Goal: Task Accomplishment & Management: Manage account settings

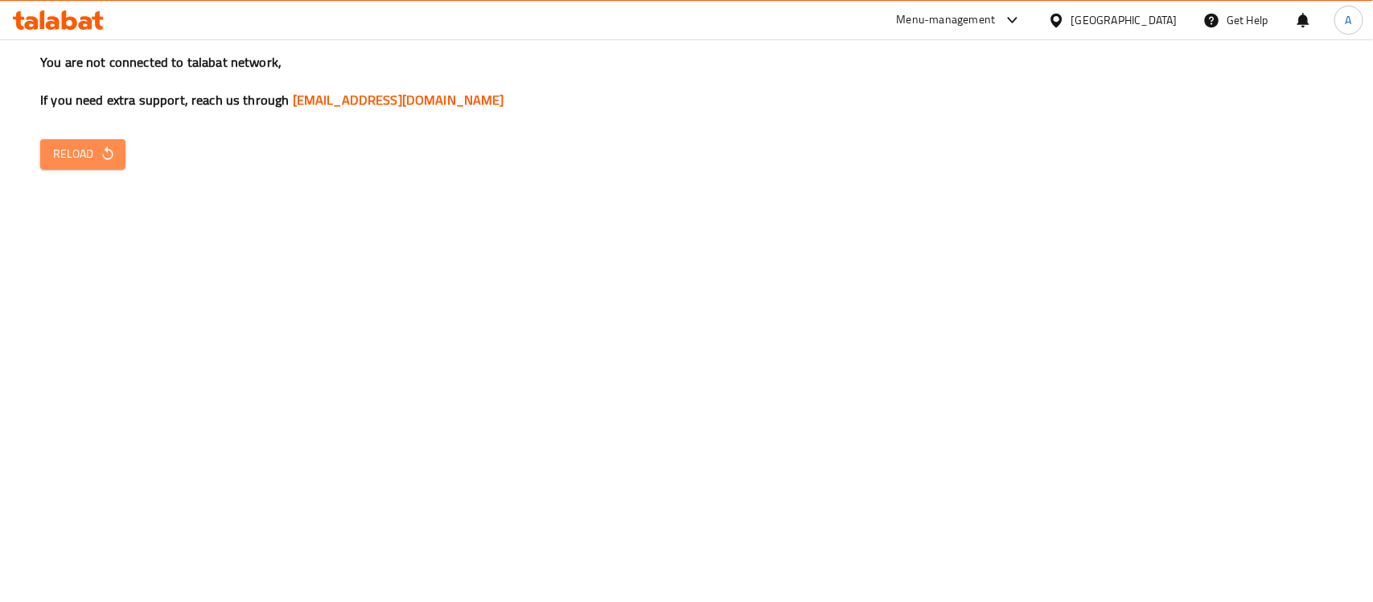
click at [83, 144] on span "Reload" at bounding box center [83, 154] width 60 height 20
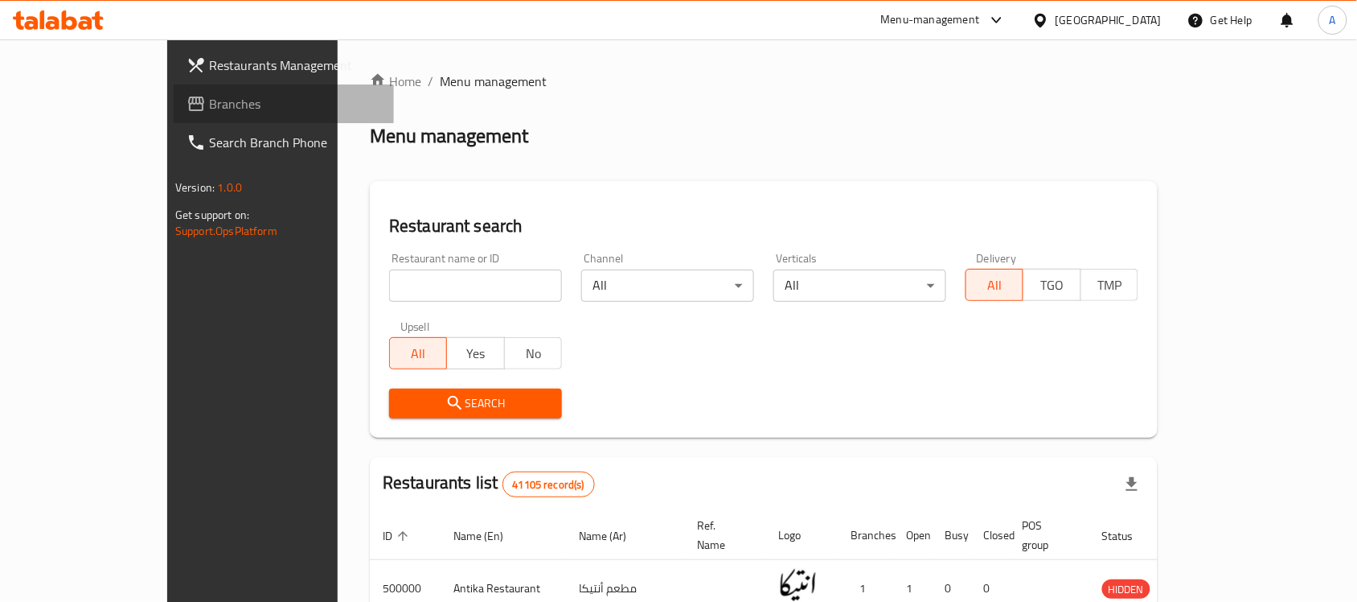
drag, startPoint x: 0, startPoint y: 0, endPoint x: 70, endPoint y: 107, distance: 127.8
click at [209, 107] on span "Branches" at bounding box center [295, 103] width 172 height 19
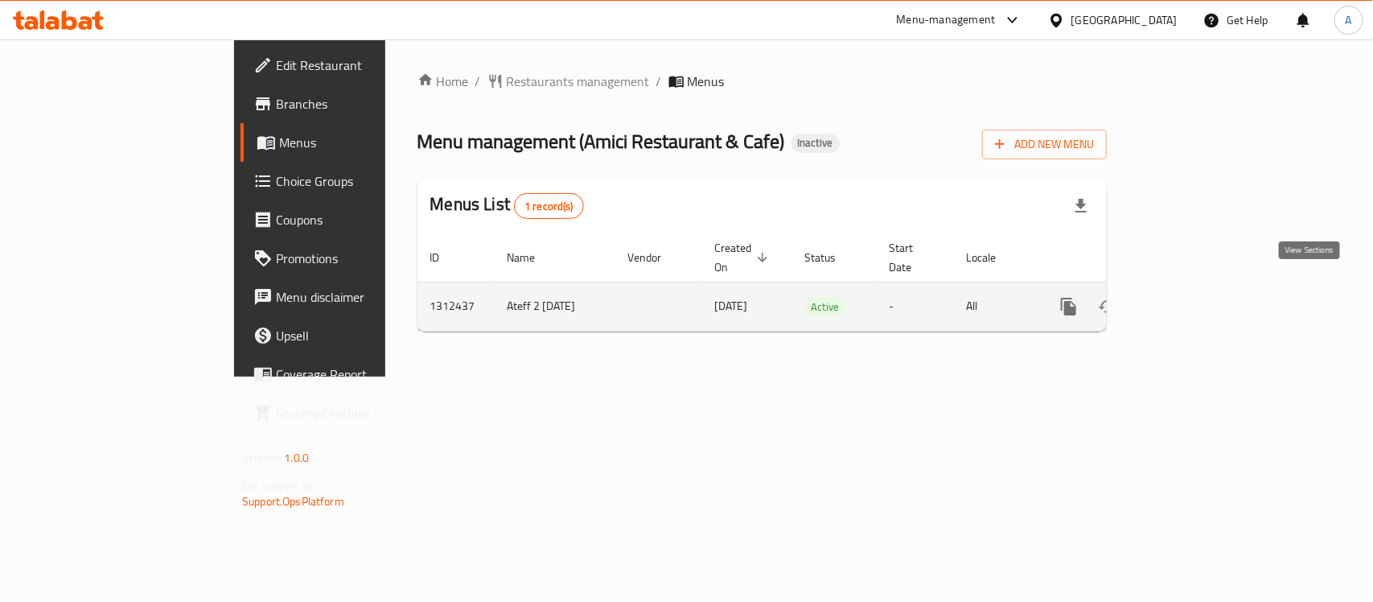
click at [1194, 297] on icon "enhanced table" at bounding box center [1184, 306] width 19 height 19
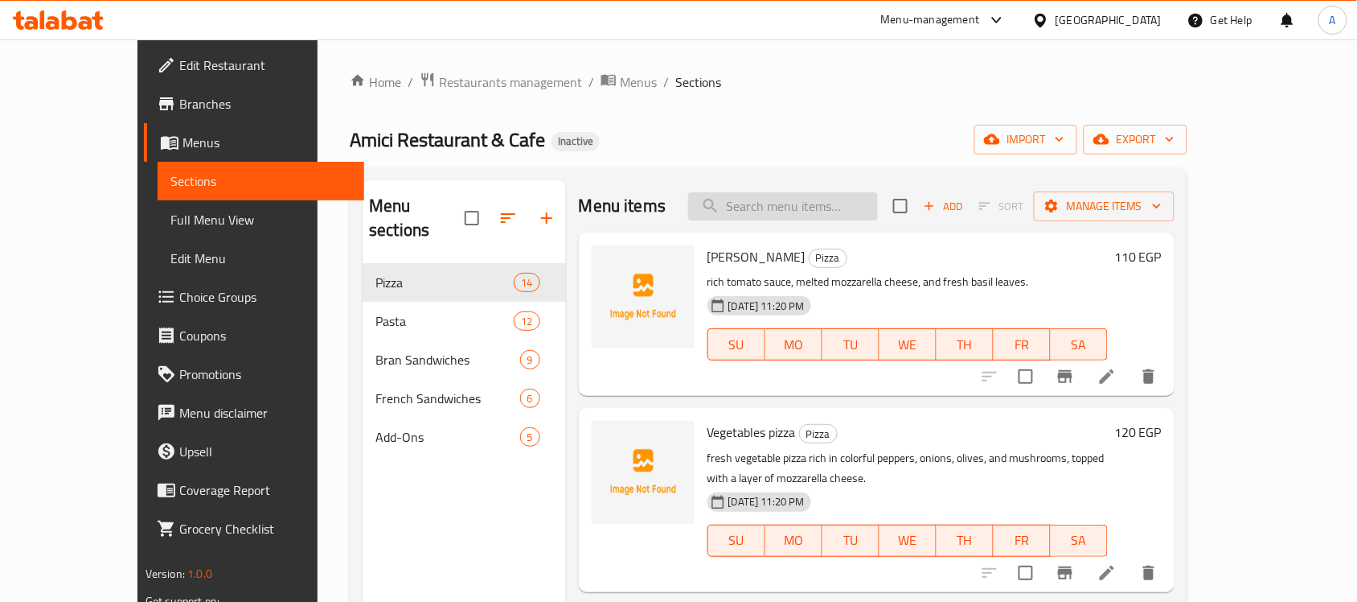
click at [802, 205] on input "search" at bounding box center [783, 206] width 190 height 28
paste input "Pasta Crunchy"
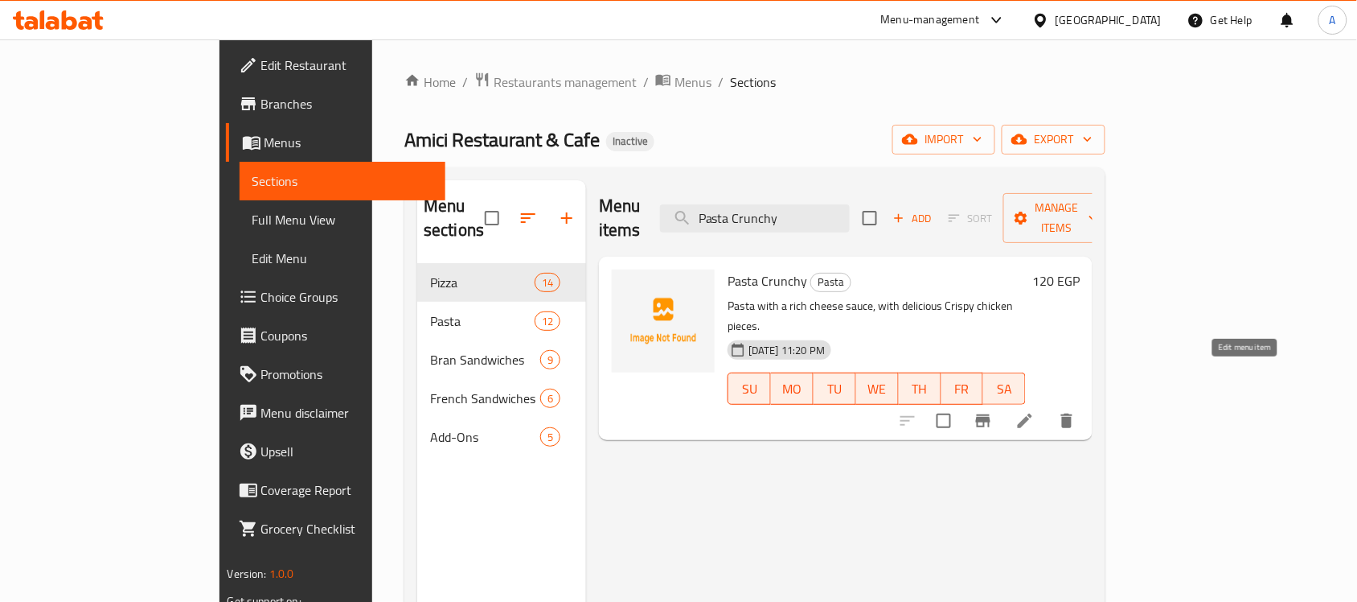
type input "Pasta Crunchy"
click at [1035, 411] on icon at bounding box center [1025, 420] width 19 height 19
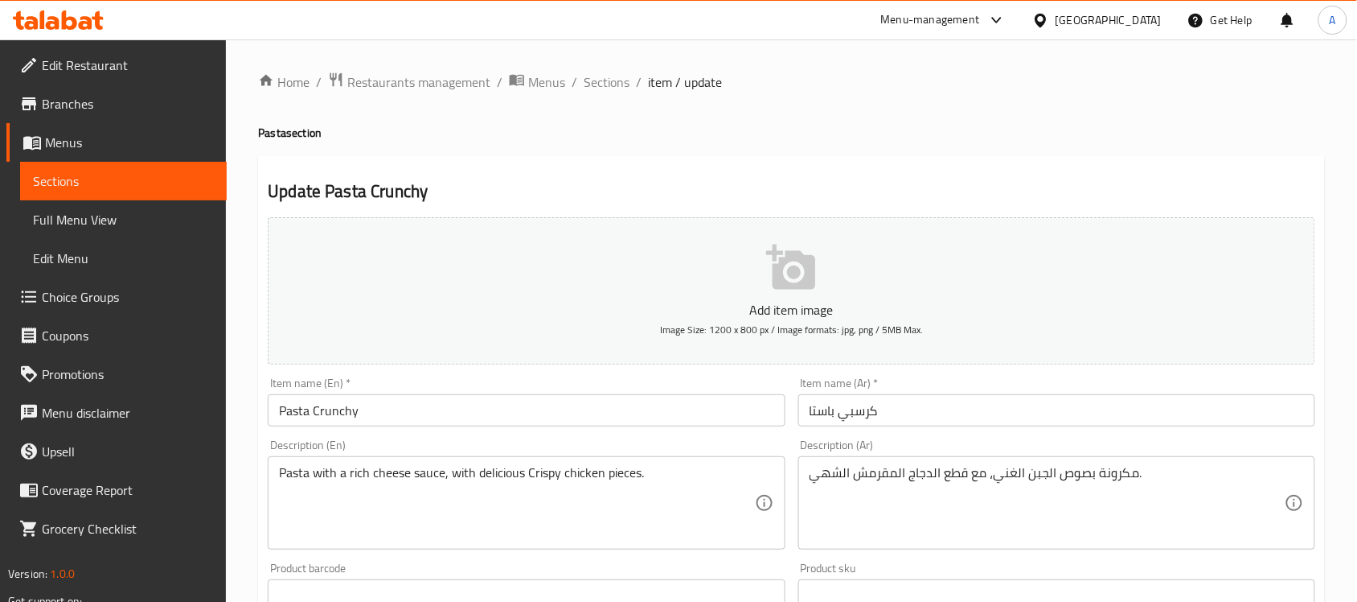
click at [340, 411] on input "Pasta Crunchy" at bounding box center [526, 410] width 517 height 32
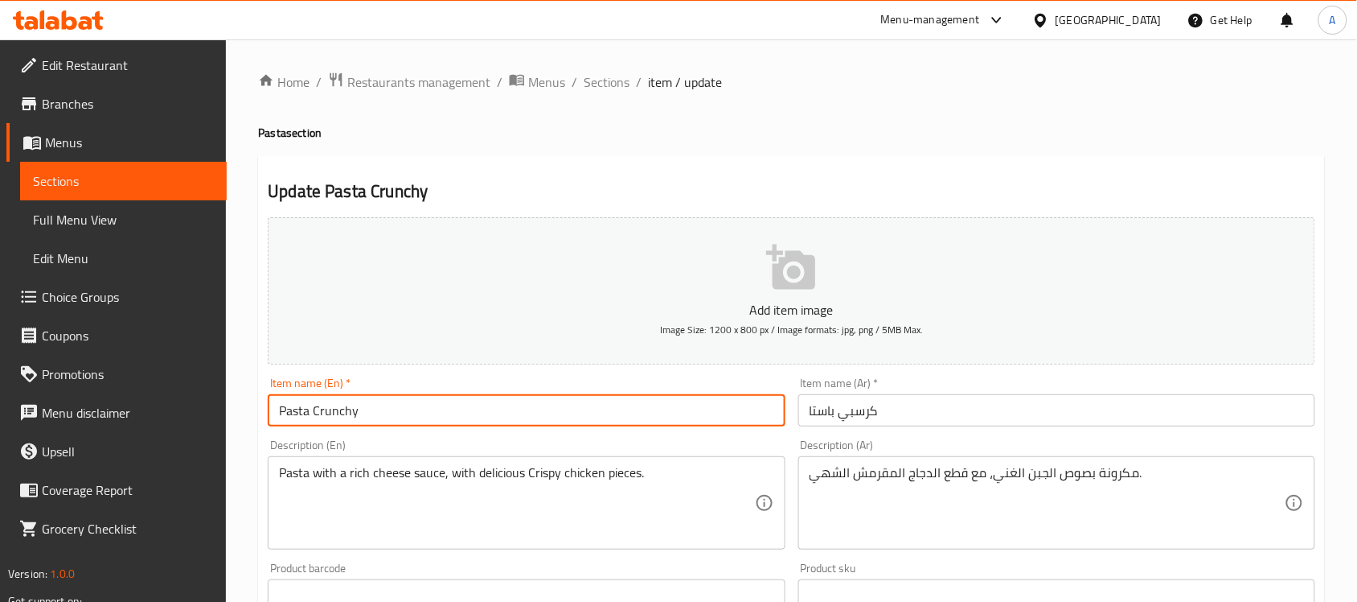
click at [340, 411] on input "Pasta Crunchy" at bounding box center [526, 410] width 517 height 32
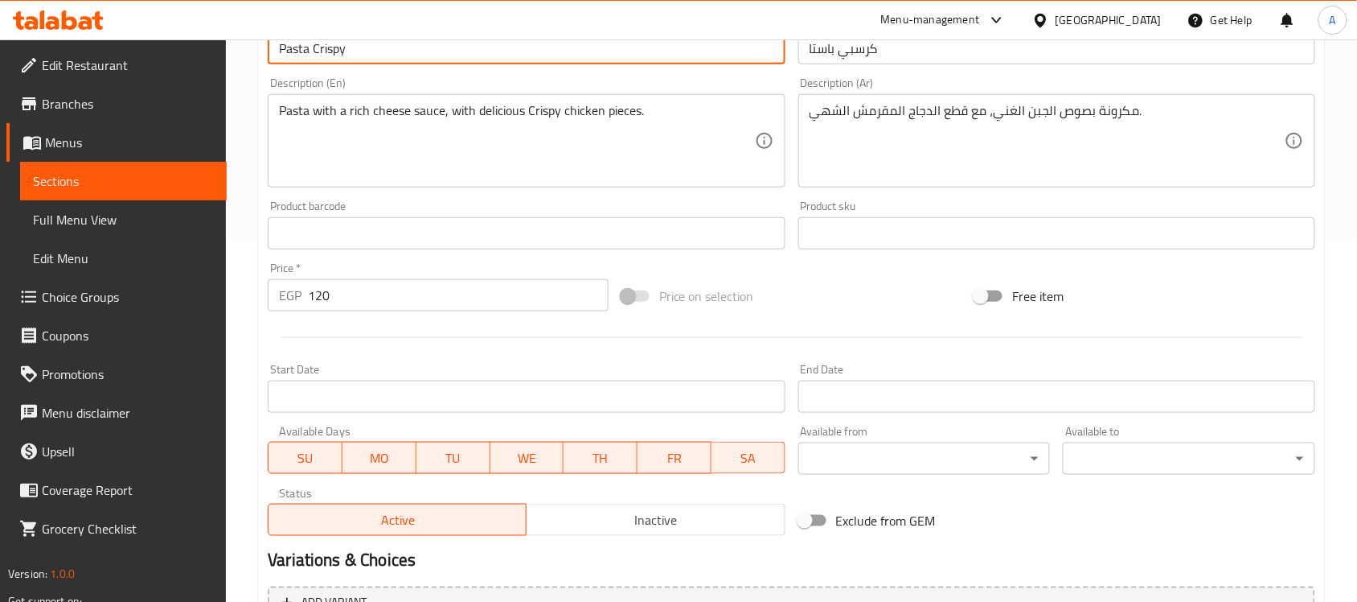
scroll to position [532, 0]
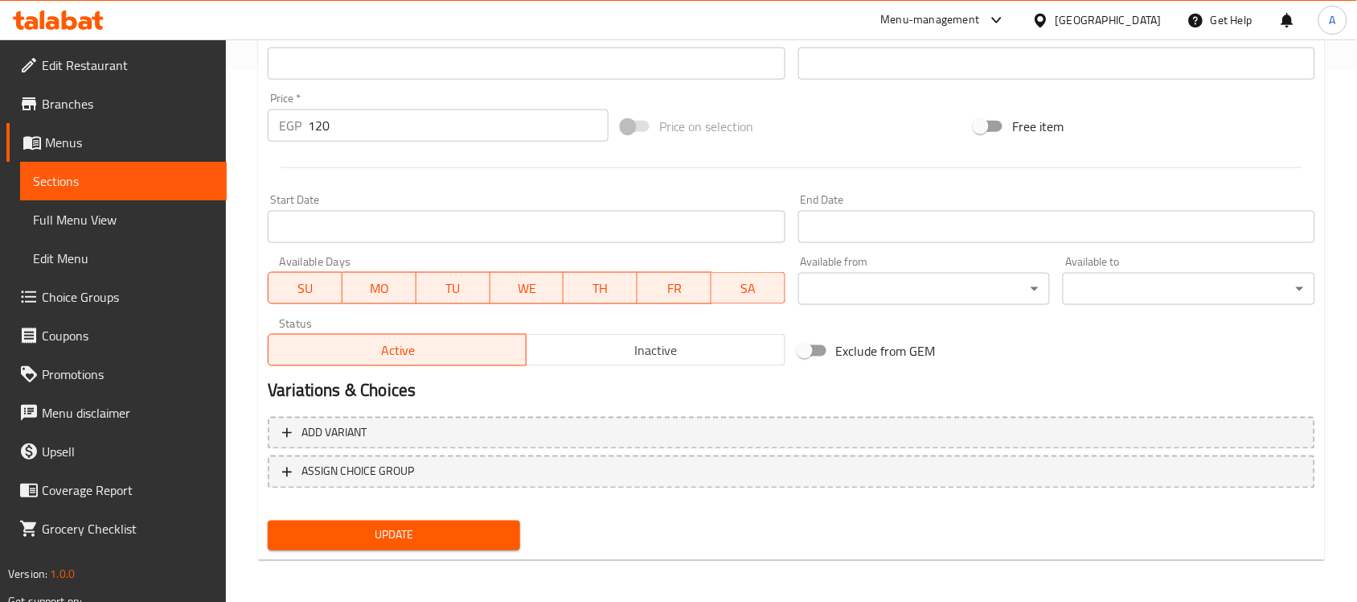
type input "Pasta Crispy"
click at [456, 547] on button "Update" at bounding box center [394, 535] width 253 height 30
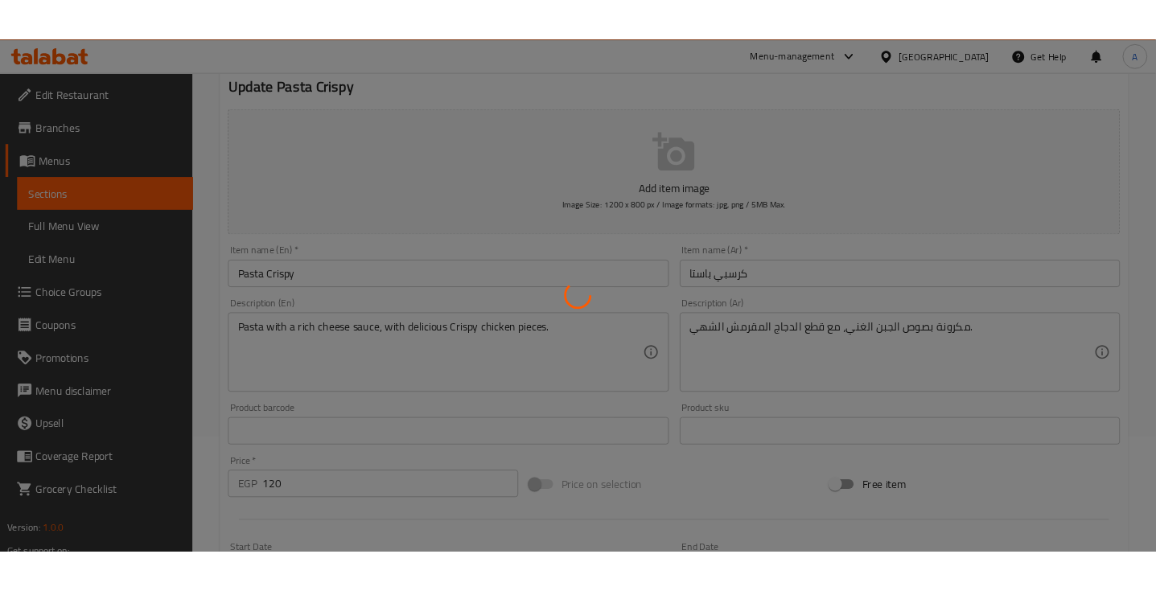
scroll to position [0, 0]
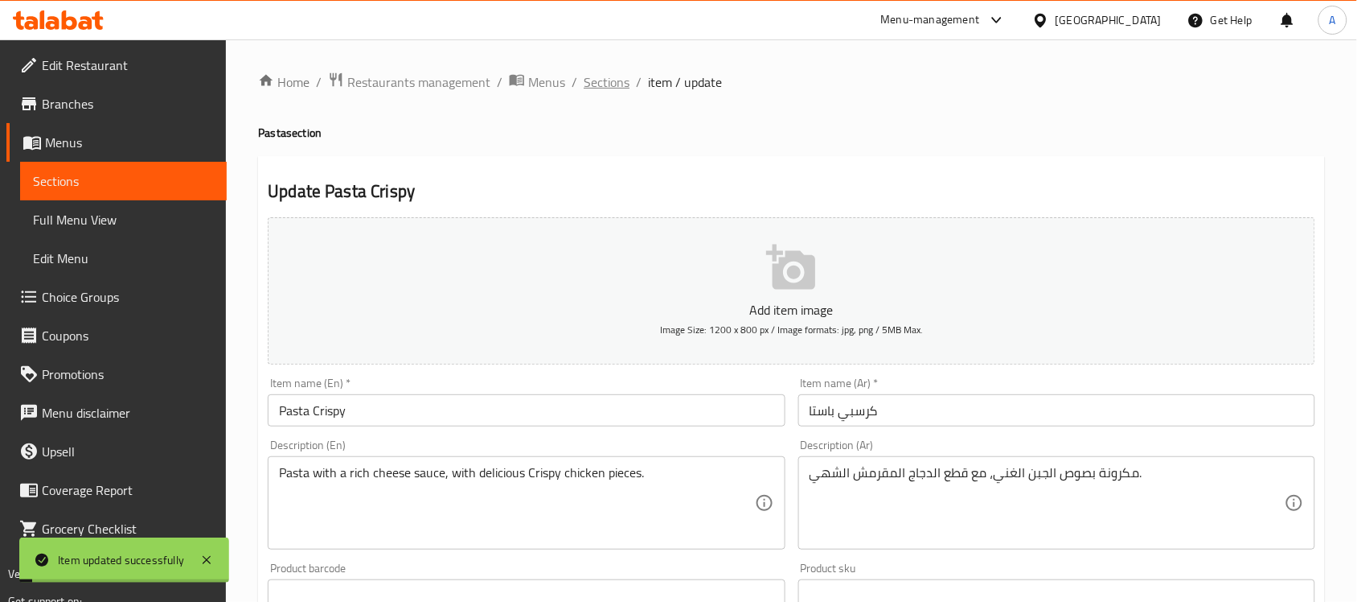
click at [603, 85] on span "Sections" at bounding box center [607, 81] width 46 height 19
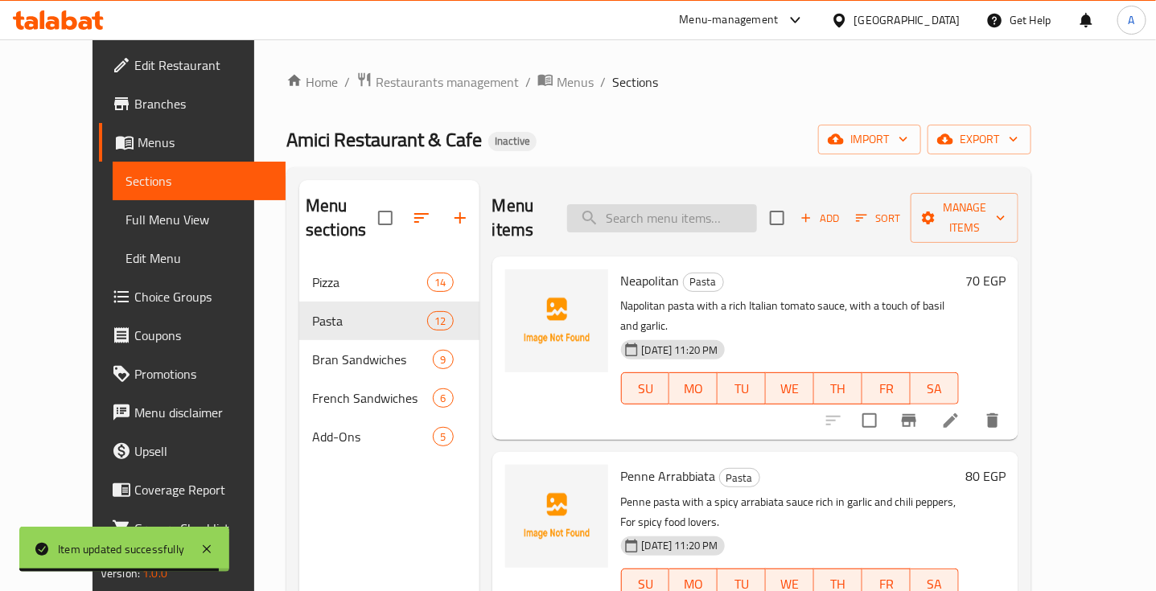
click at [677, 204] on input "search" at bounding box center [662, 218] width 190 height 28
paste input "Crunchy Chicken"
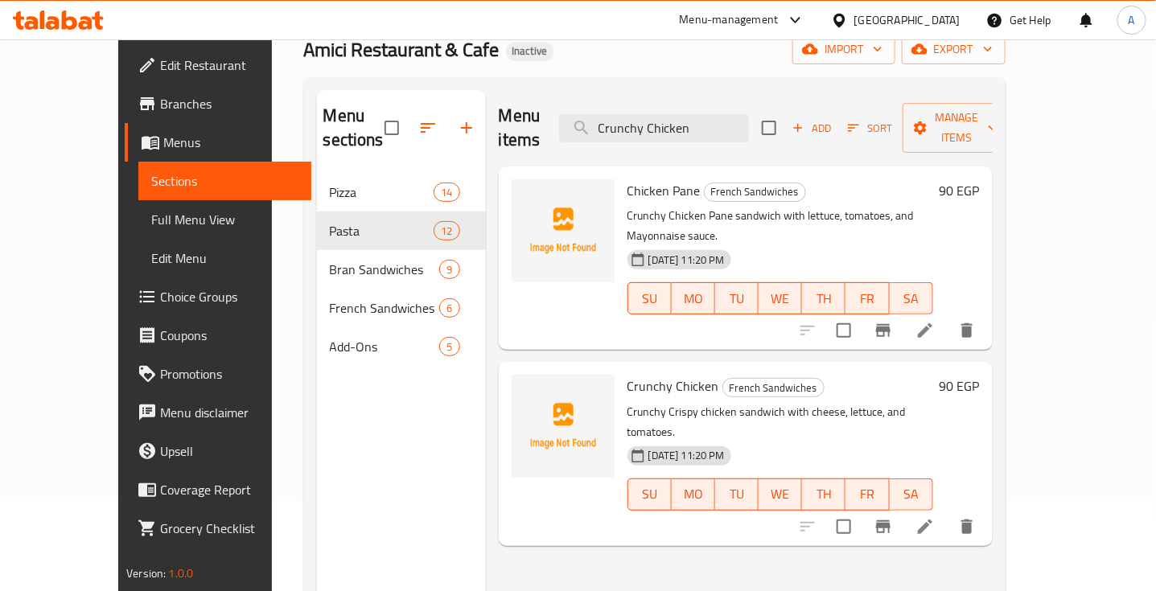
scroll to position [91, 0]
type input "Crunchy Chicken"
click at [934, 516] on icon at bounding box center [924, 525] width 19 height 19
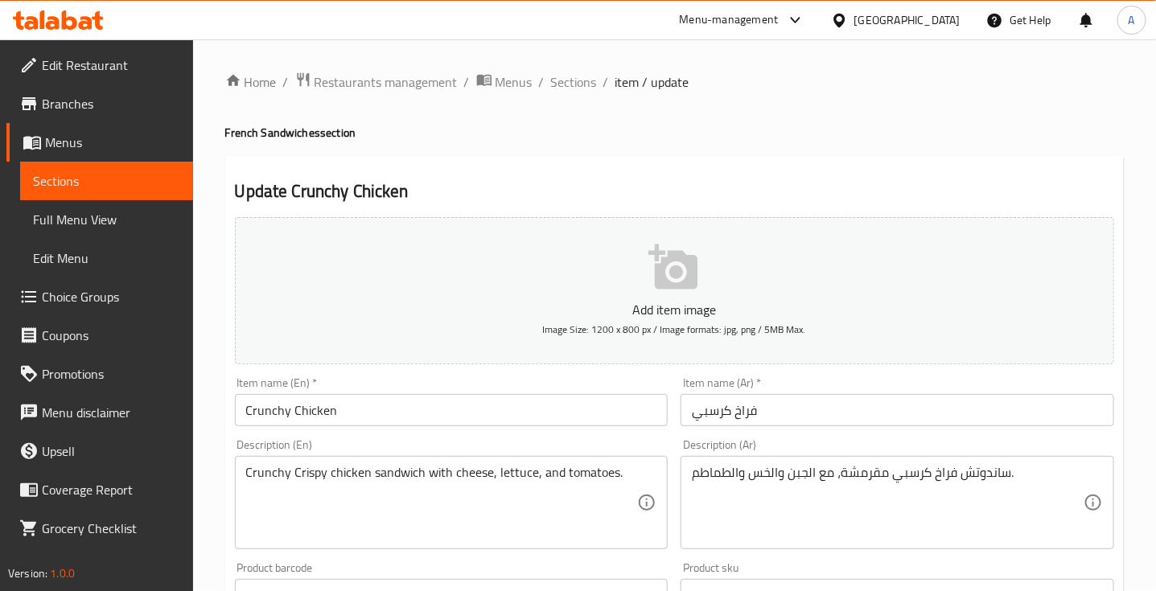
click at [271, 413] on input "Crunchy Chicken" at bounding box center [451, 410] width 433 height 32
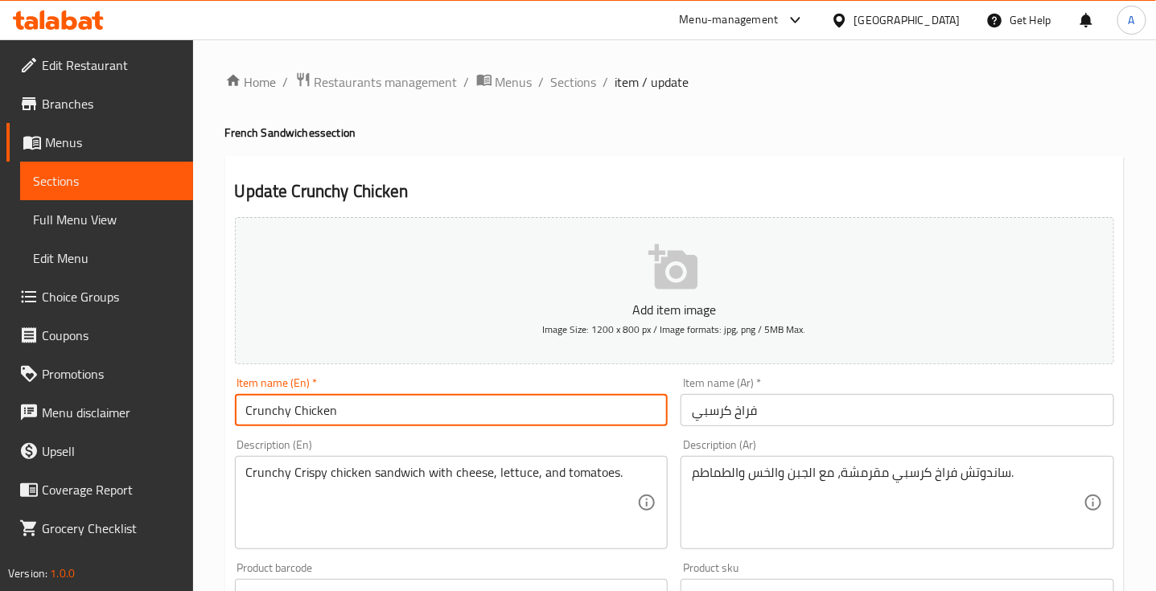
click at [271, 413] on input "Crunchy Chicken" at bounding box center [451, 410] width 433 height 32
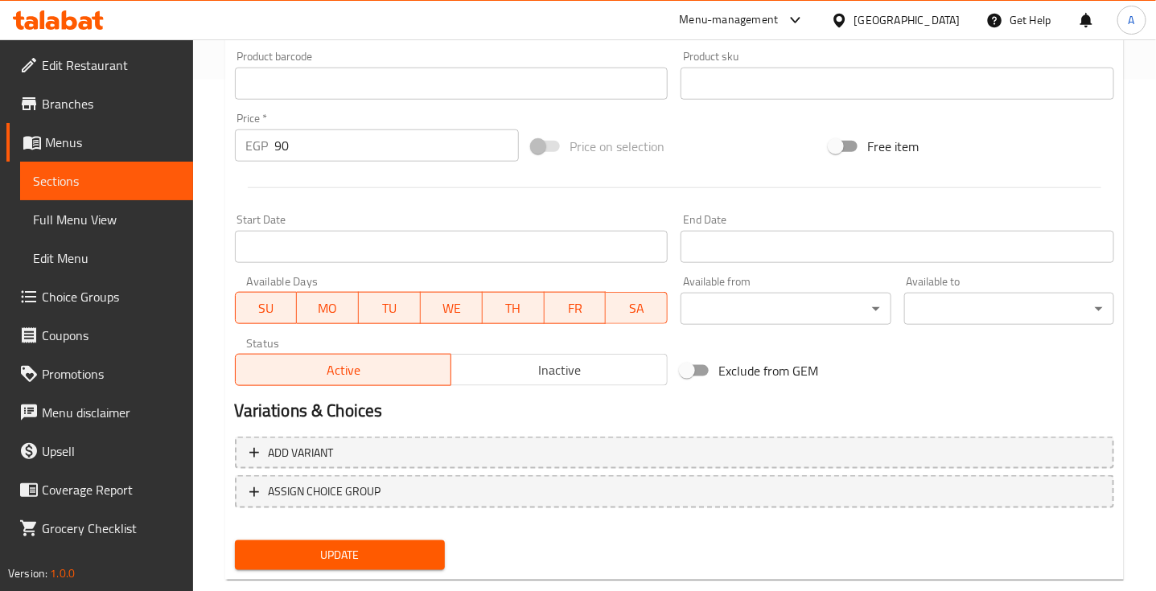
scroll to position [543, 0]
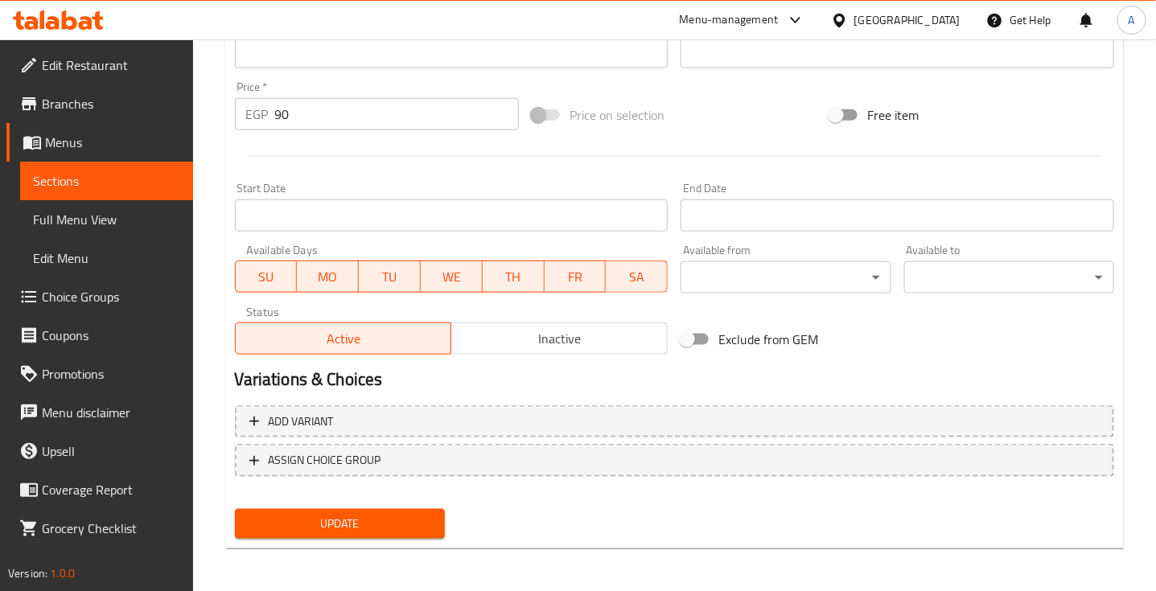
type input "Crispy Chicken"
click at [339, 525] on span "Update" at bounding box center [340, 524] width 184 height 20
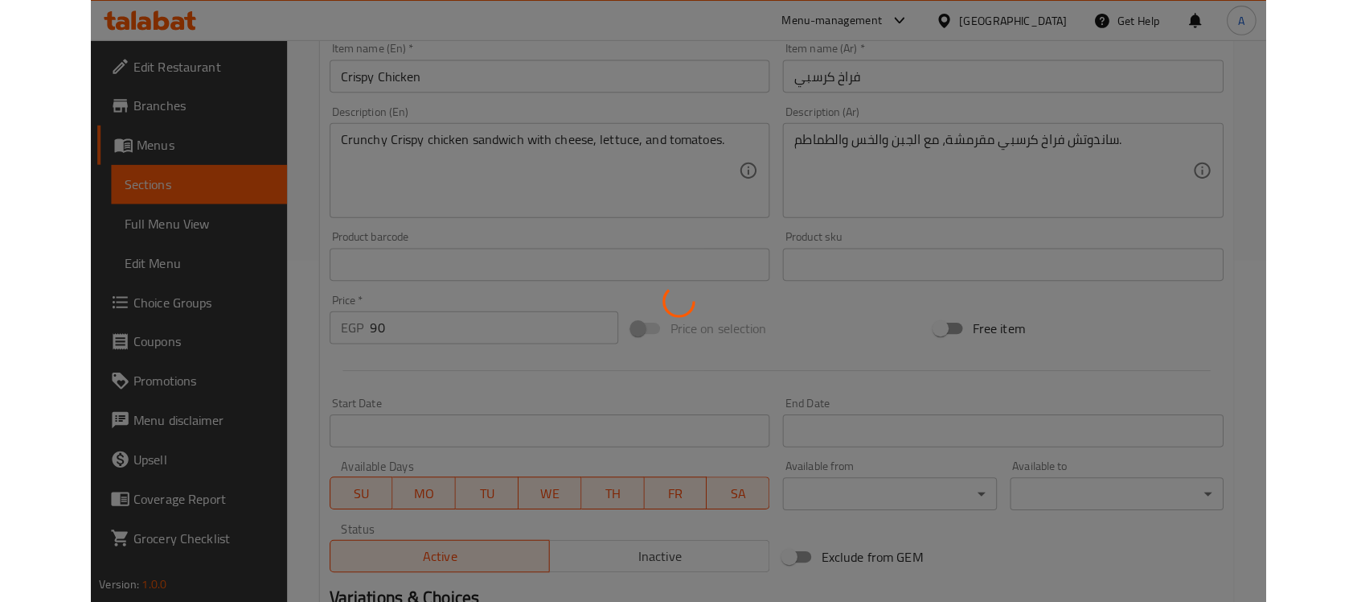
scroll to position [0, 0]
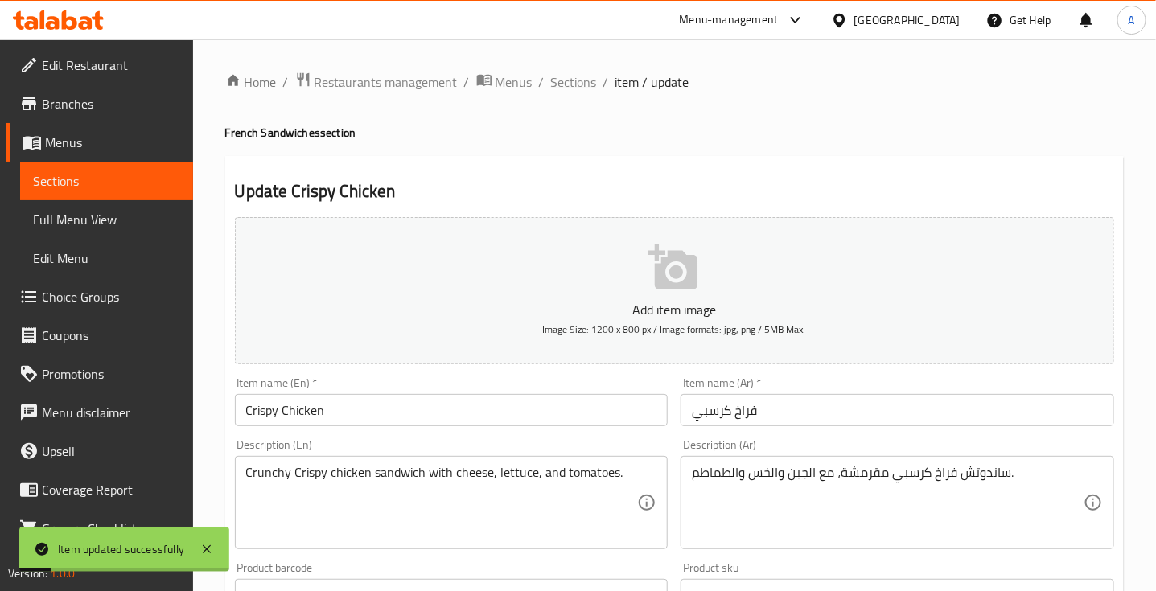
click at [556, 84] on span "Sections" at bounding box center [574, 81] width 46 height 19
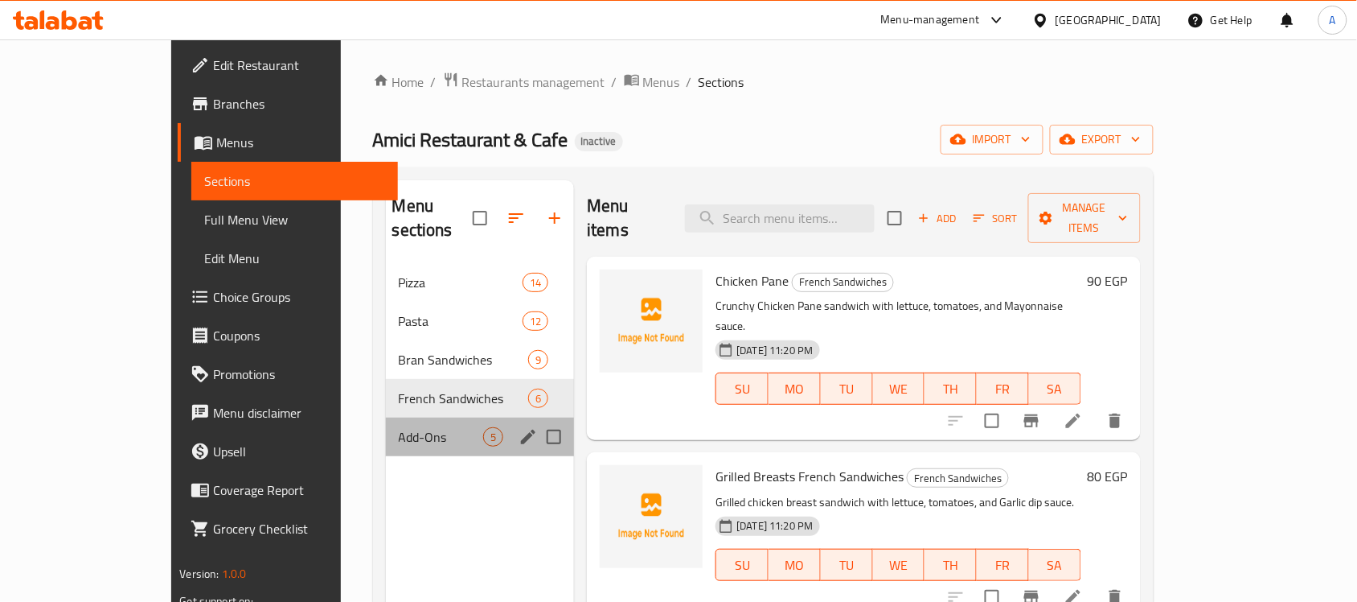
click at [386, 417] on div "Add-Ons 5" at bounding box center [480, 436] width 189 height 39
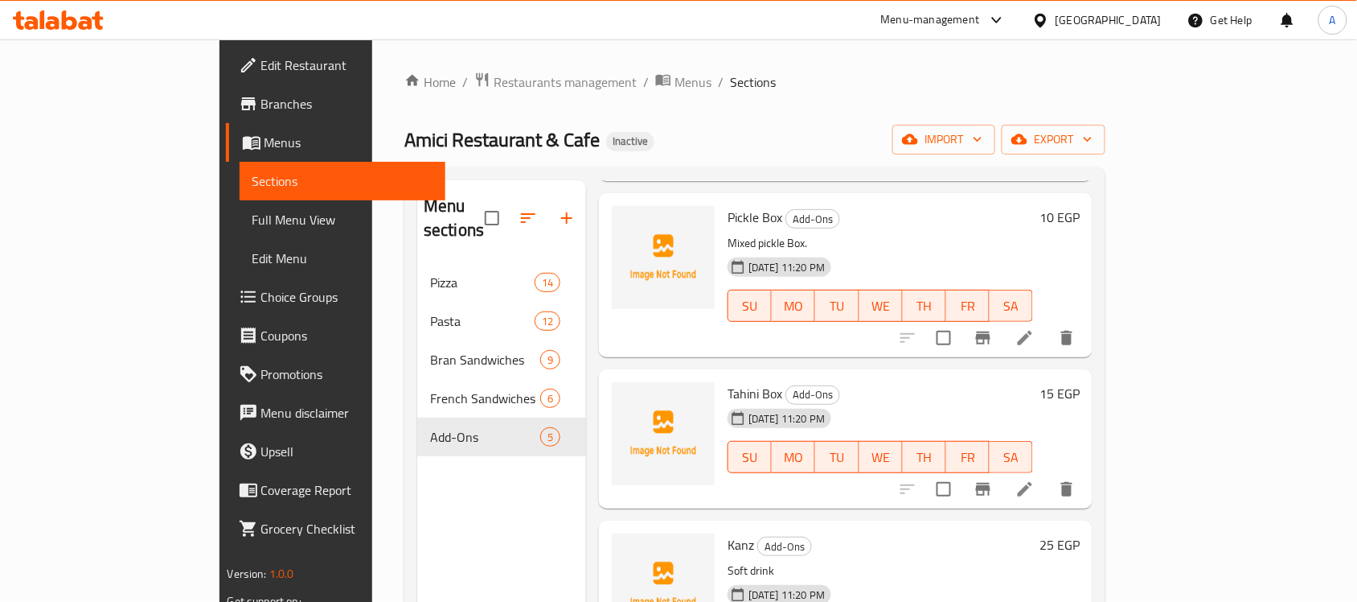
scroll to position [240, 0]
click at [1048, 474] on li at bounding box center [1025, 488] width 45 height 29
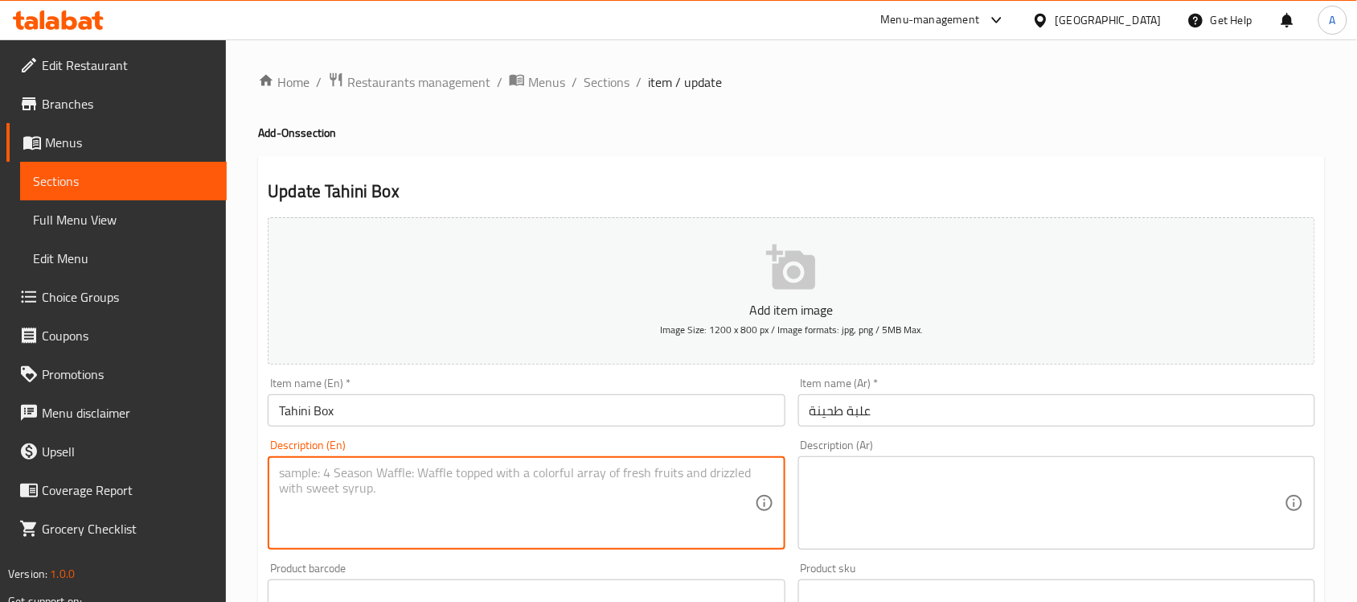
click at [436, 487] on textarea at bounding box center [516, 503] width 475 height 76
paste textarea "A box or container of tahini, a paste made from sesame seeds."
type textarea "A box or container of tahini, a paste made from sesame seeds."
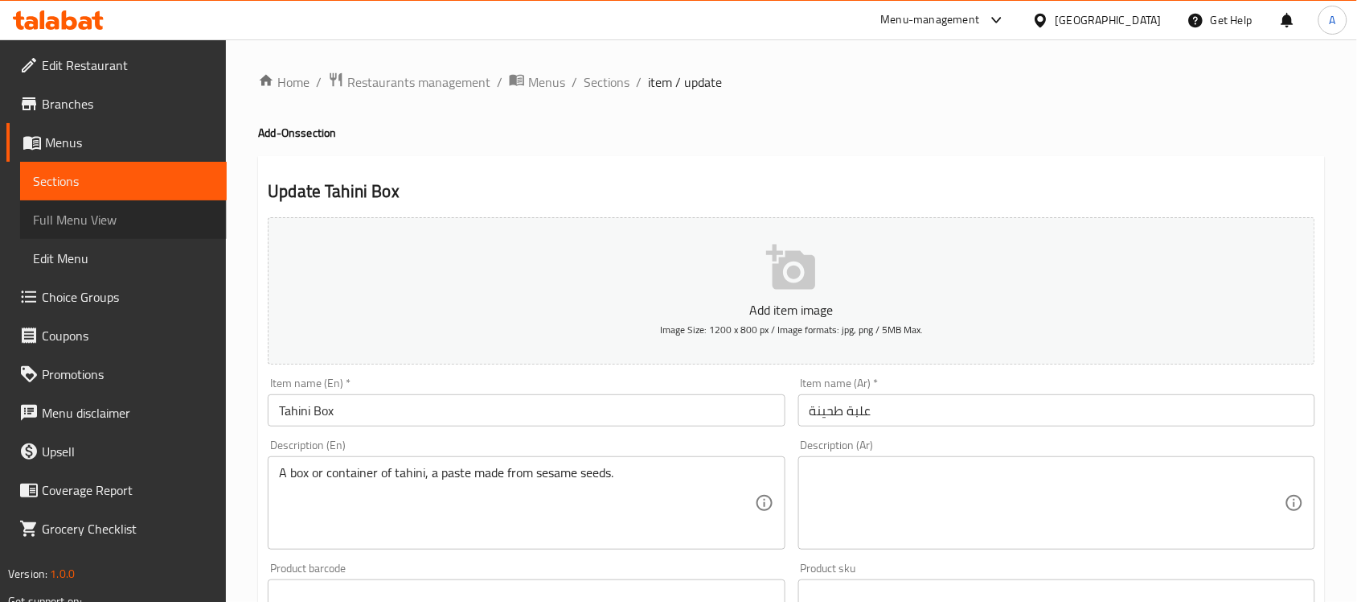
click at [101, 219] on span "Full Menu View" at bounding box center [123, 219] width 181 height 19
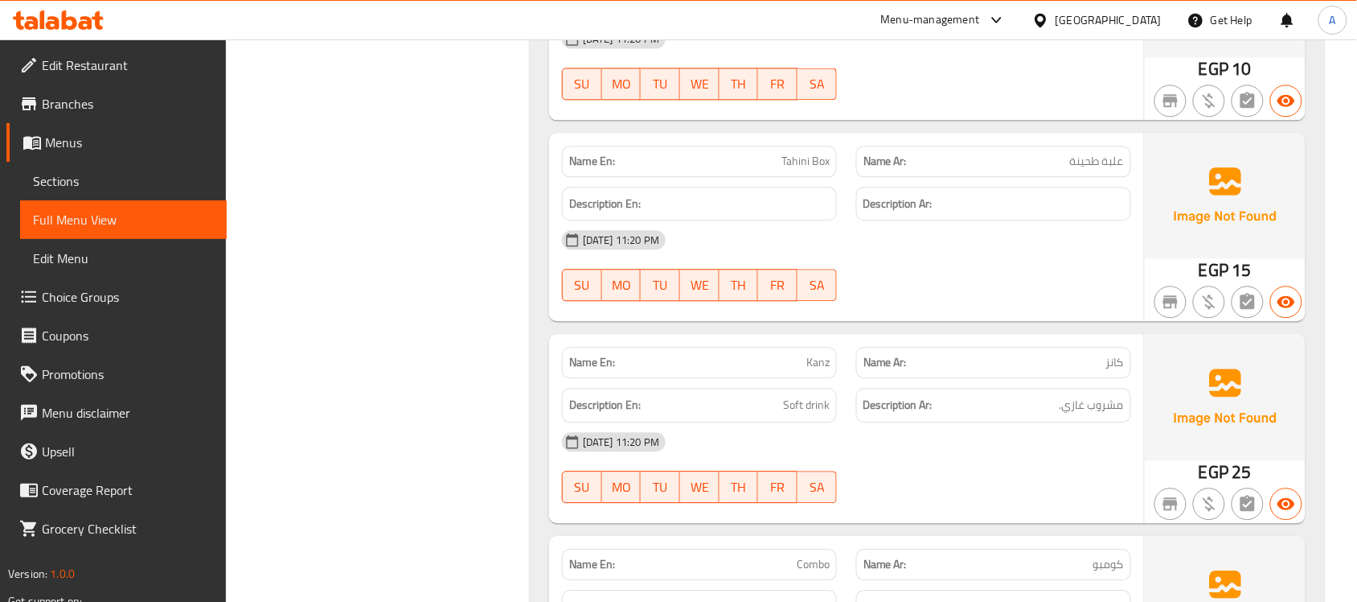
scroll to position [10277, 0]
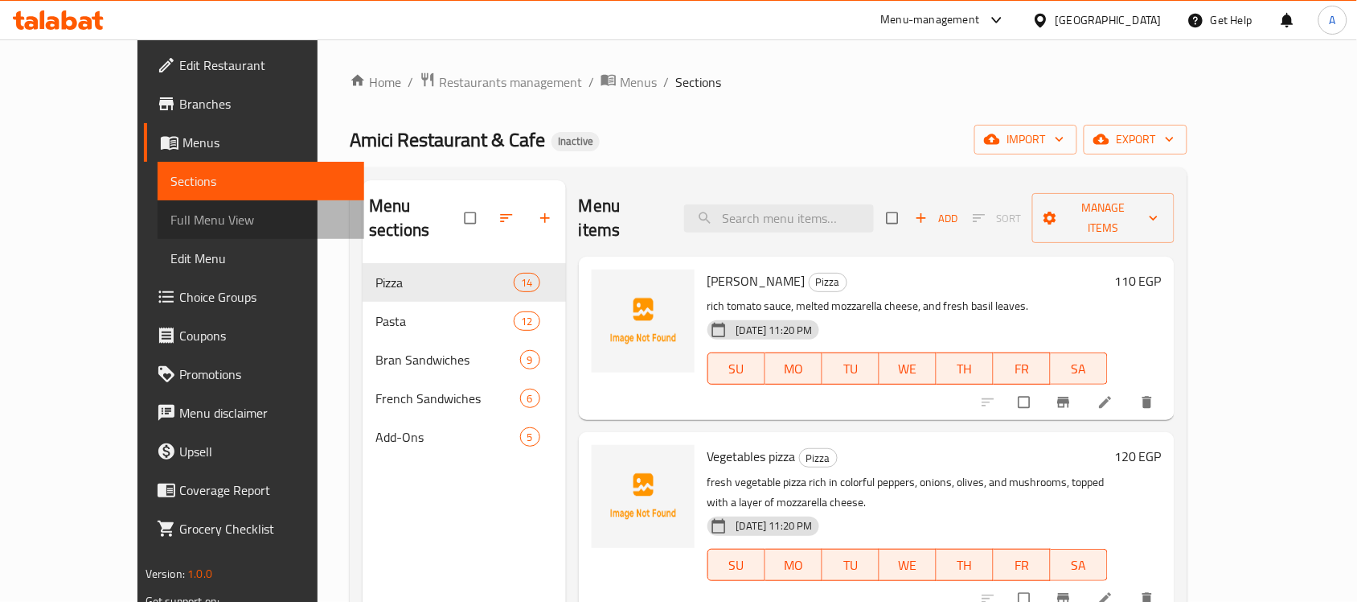
click at [170, 220] on span "Full Menu View" at bounding box center [260, 219] width 181 height 19
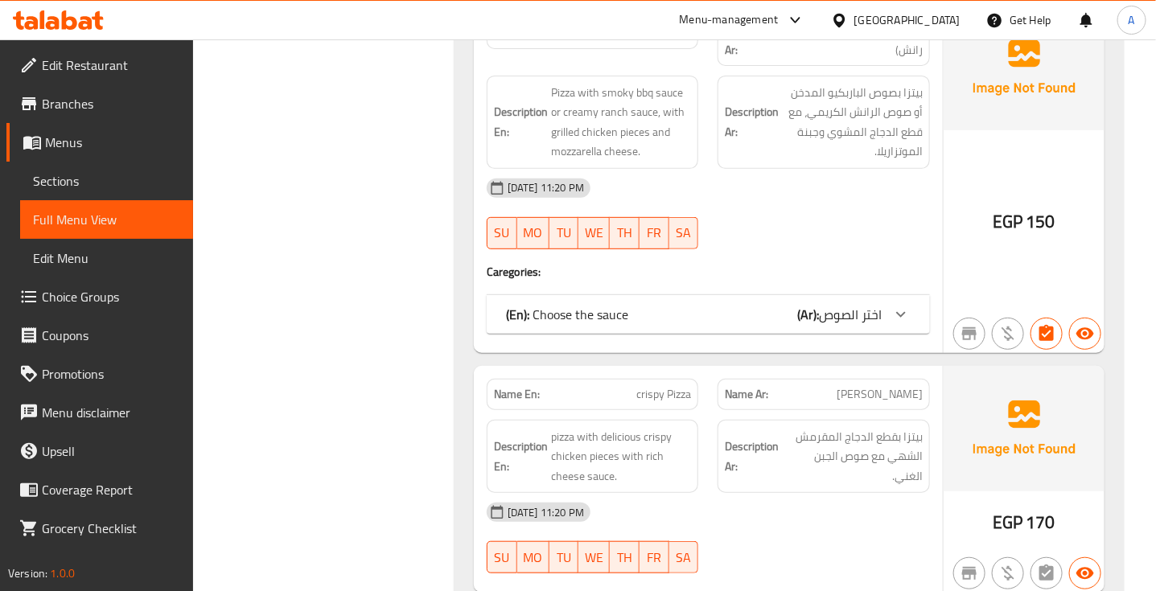
scroll to position [2491, 0]
click at [835, 302] on span "اختر الصوص" at bounding box center [850, 314] width 63 height 24
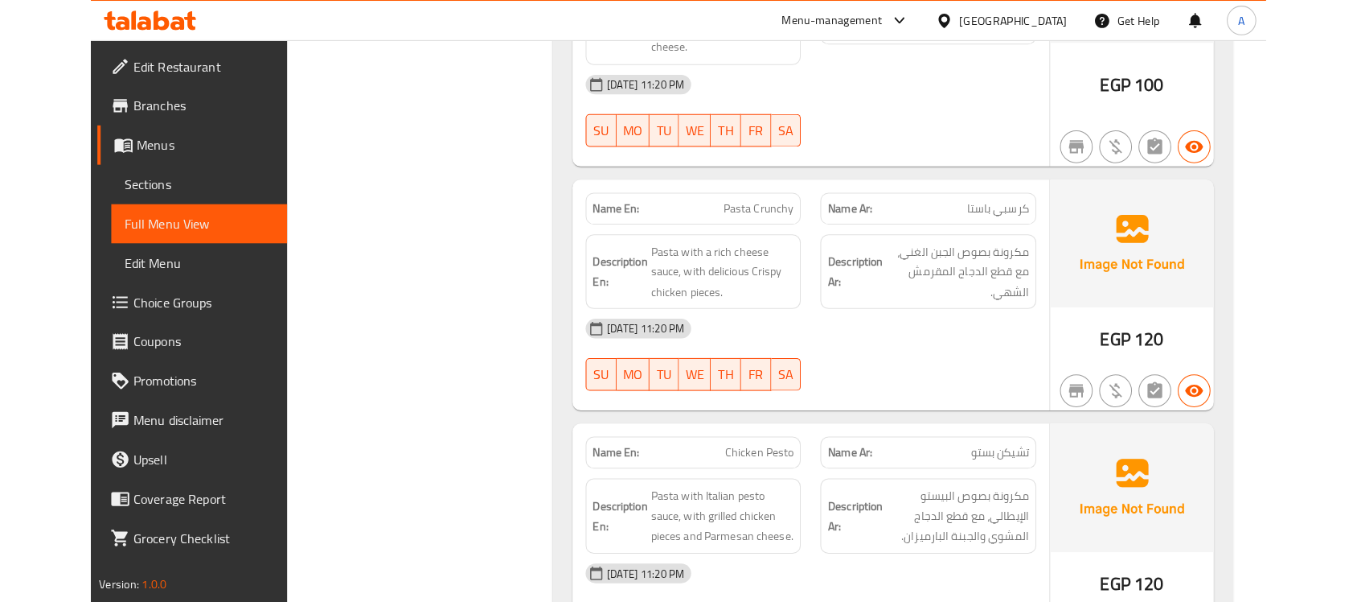
scroll to position [5074, 0]
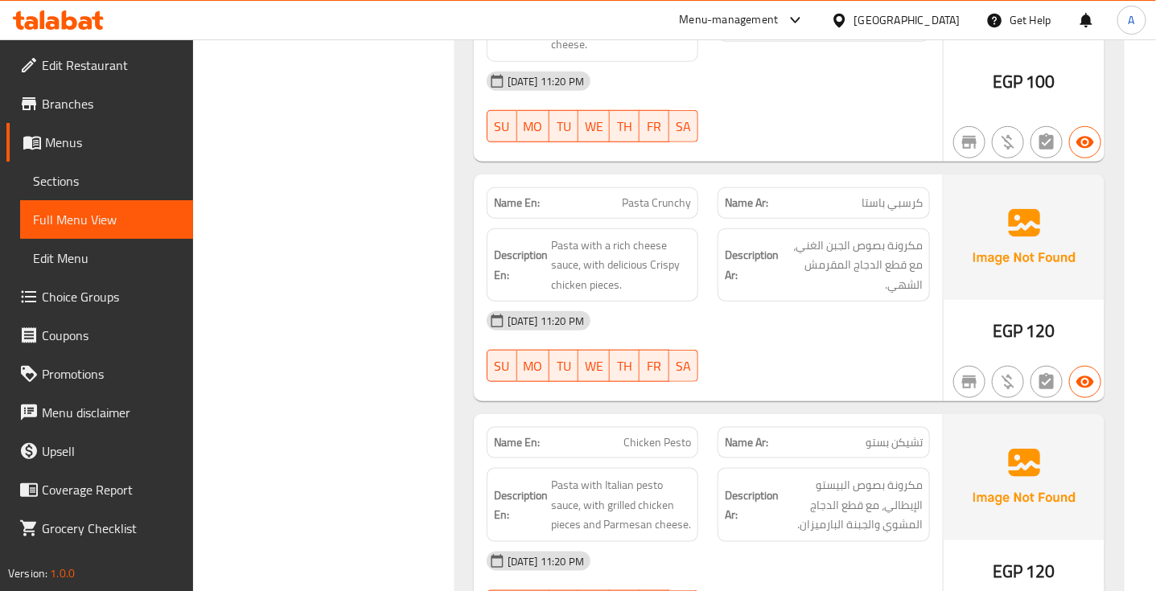
click at [664, 203] on span "Pasta Crunchy" at bounding box center [656, 203] width 69 height 17
copy span "Pasta Crunchy"
click at [898, 195] on span "كرسبي باستا" at bounding box center [891, 203] width 61 height 17
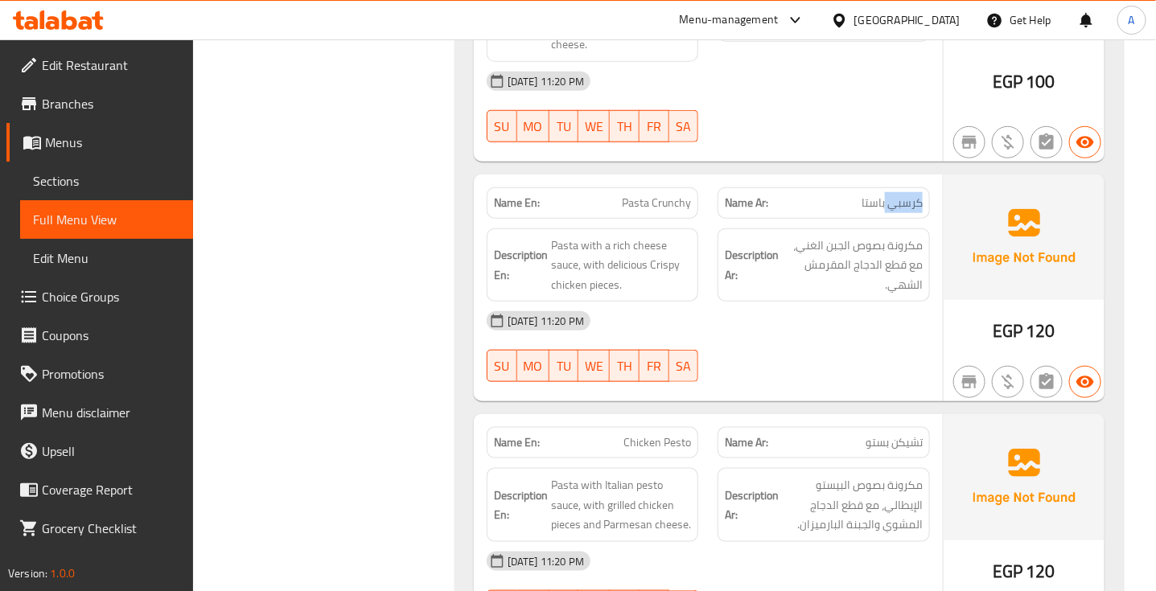
click at [898, 195] on span "كرسبي باستا" at bounding box center [891, 203] width 61 height 17
copy span "كرسبي باستا"
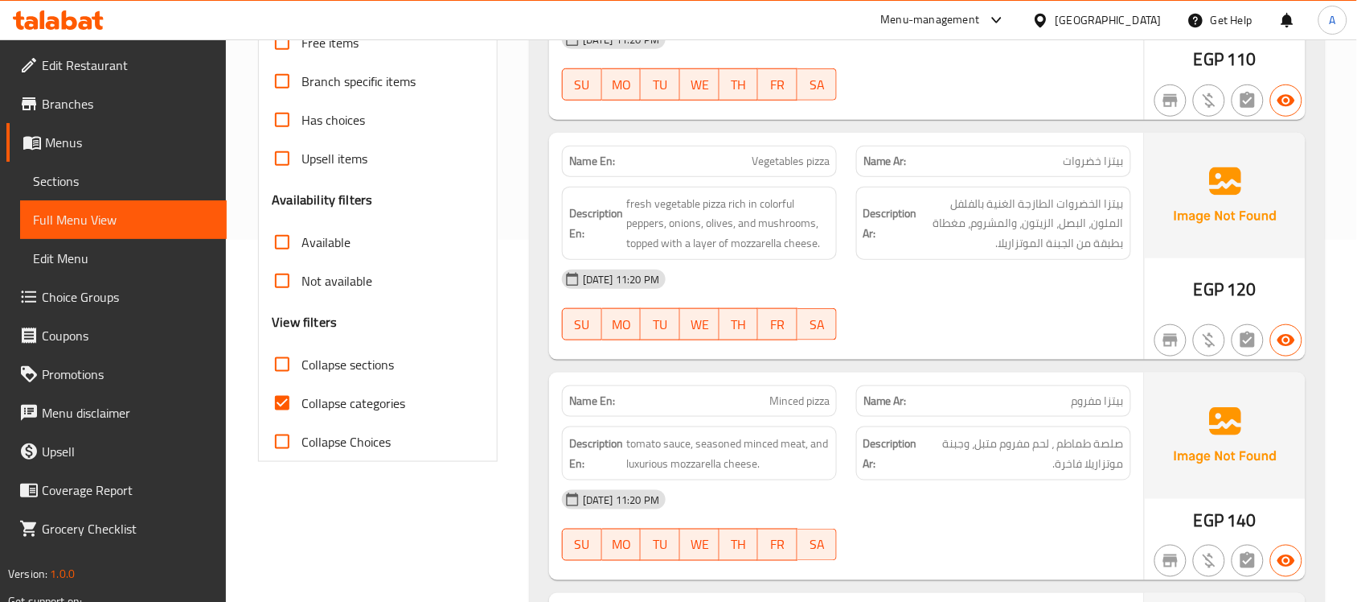
scroll to position [364, 0]
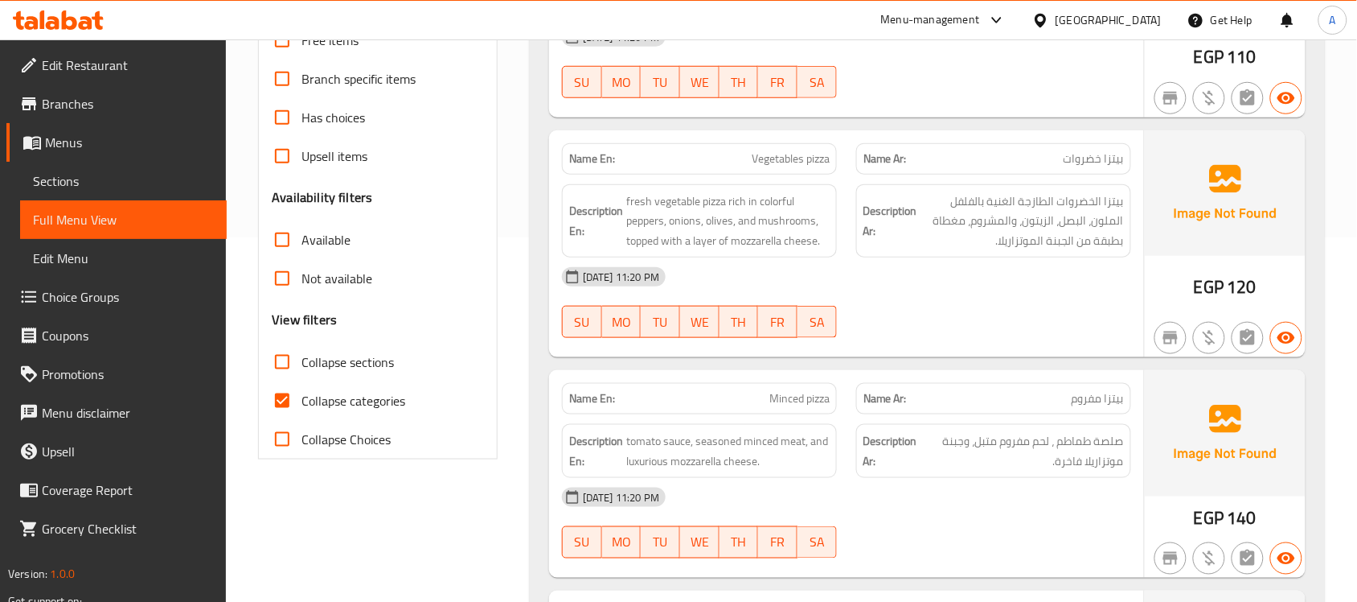
click at [299, 404] on input "Collapse categories" at bounding box center [282, 400] width 39 height 39
checkbox input "false"
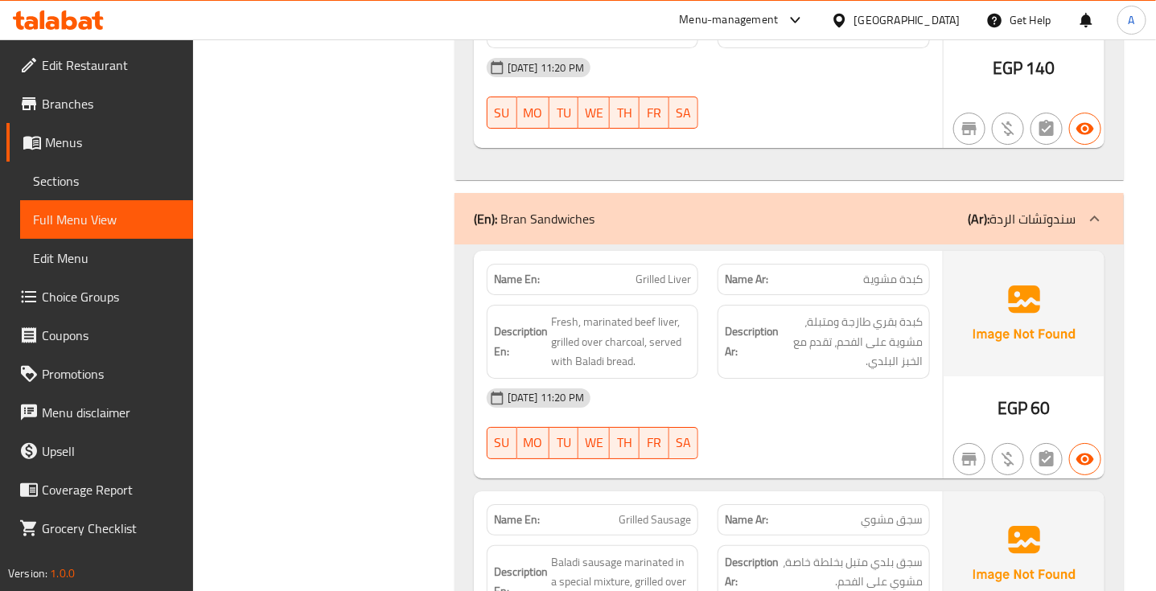
scroll to position [6709, 0]
click at [721, 410] on div "[DATE] 11:20 PM" at bounding box center [708, 397] width 462 height 39
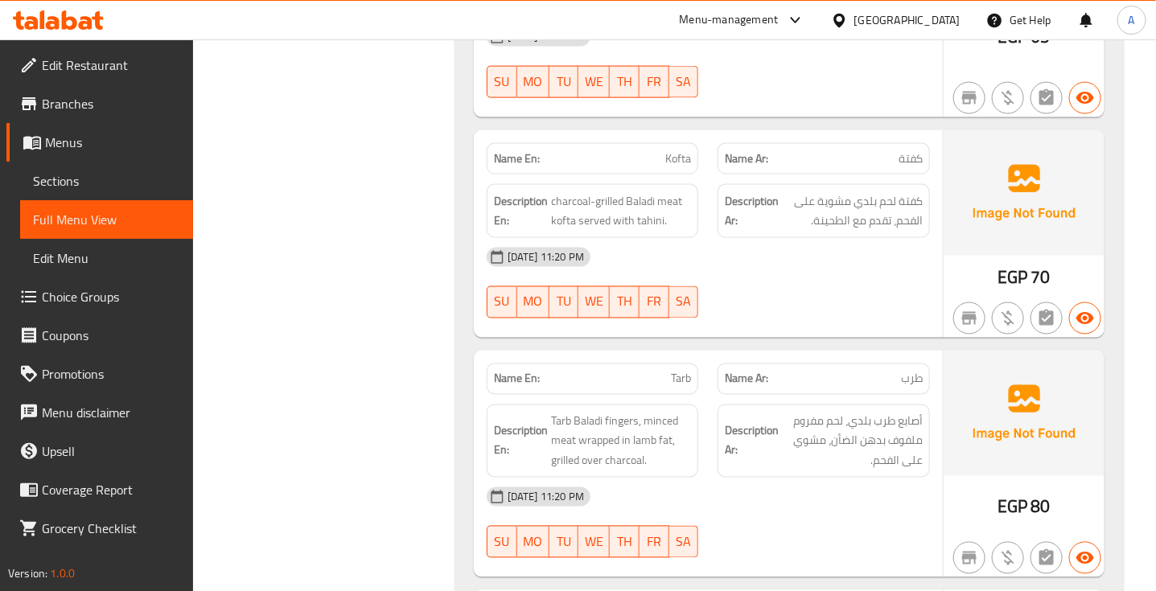
scroll to position [7829, 0]
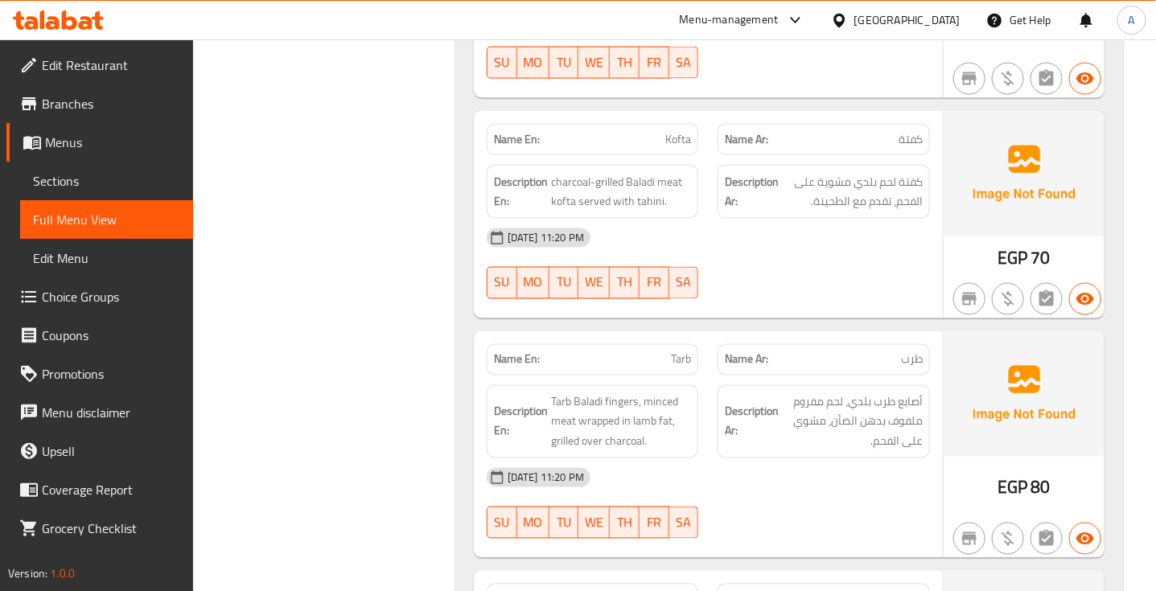
click at [721, 410] on div "Description Ar: أصابع طرب بلدي، لحم مفروم ملفوف بدهن الضأن، مشوي على الفحم." at bounding box center [823, 422] width 212 height 74
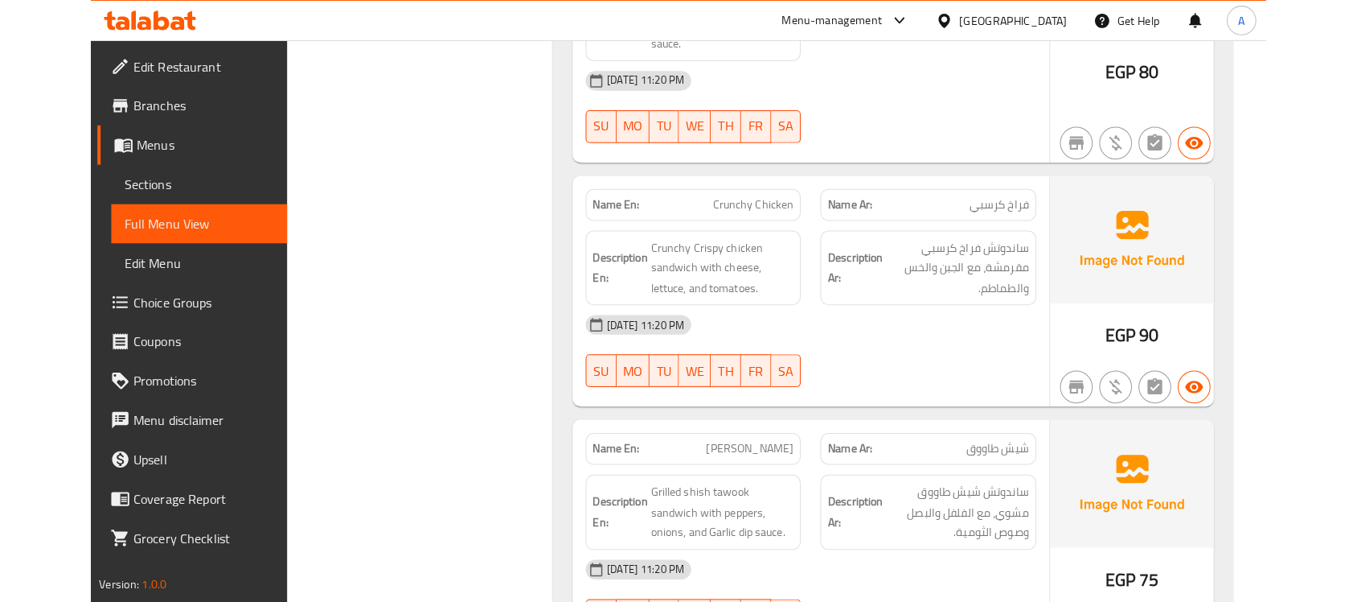
scroll to position [9598, 0]
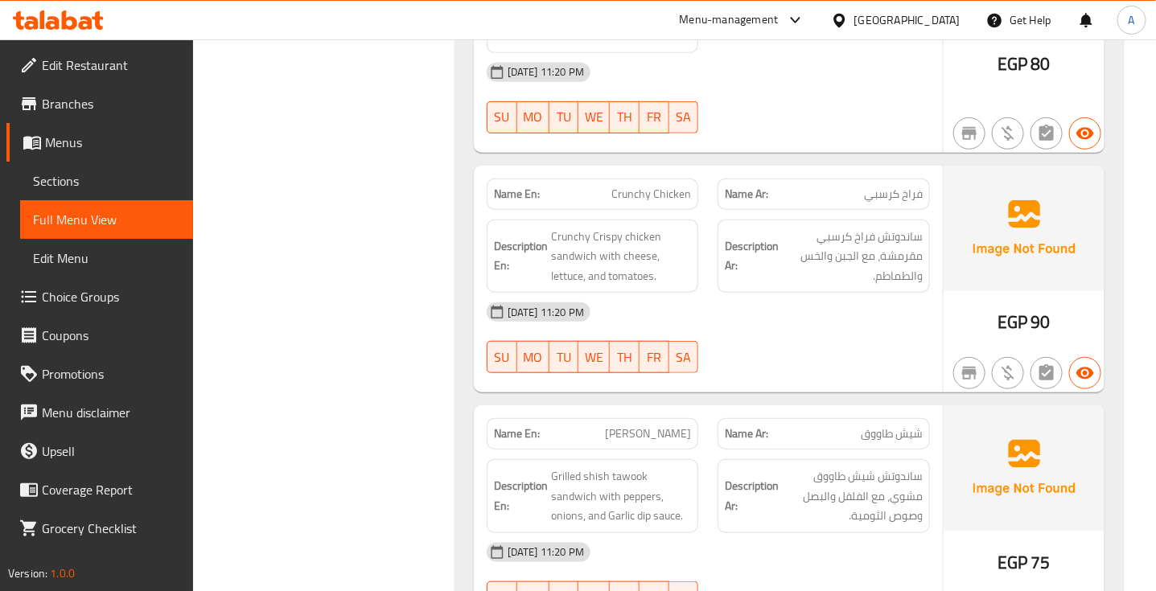
click at [626, 203] on span "Crunchy Chicken" at bounding box center [651, 194] width 80 height 17
copy span "Crunchy Chicken"
click at [905, 203] on span "فراخ كرسبي" at bounding box center [893, 194] width 59 height 17
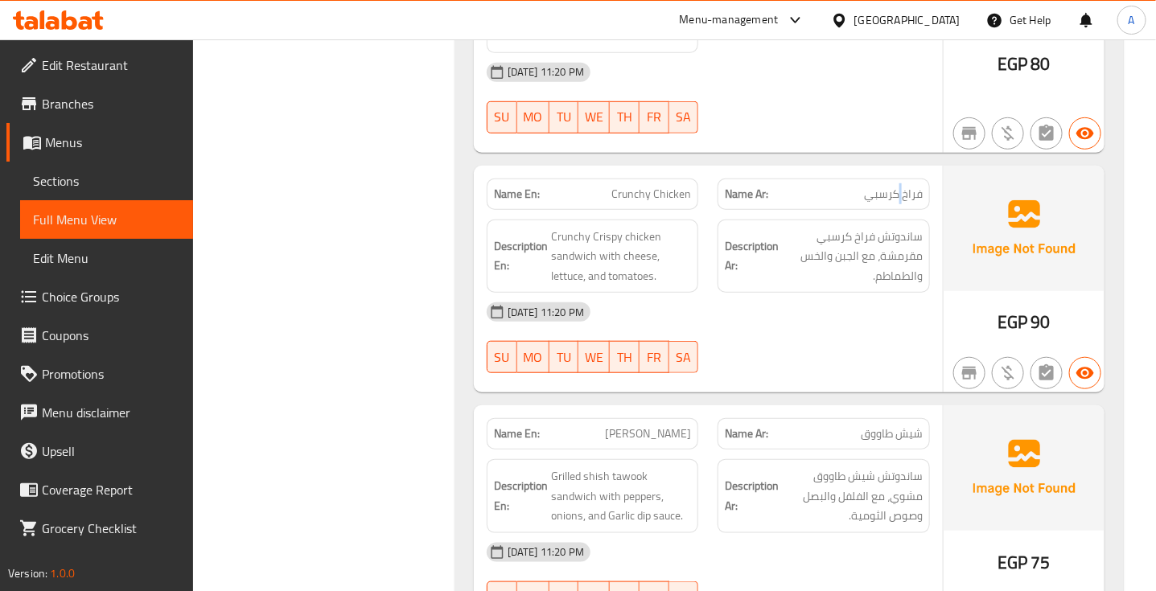
click at [905, 203] on span "فراخ كرسبي" at bounding box center [893, 194] width 59 height 17
copy span "فراخ كرسبي"
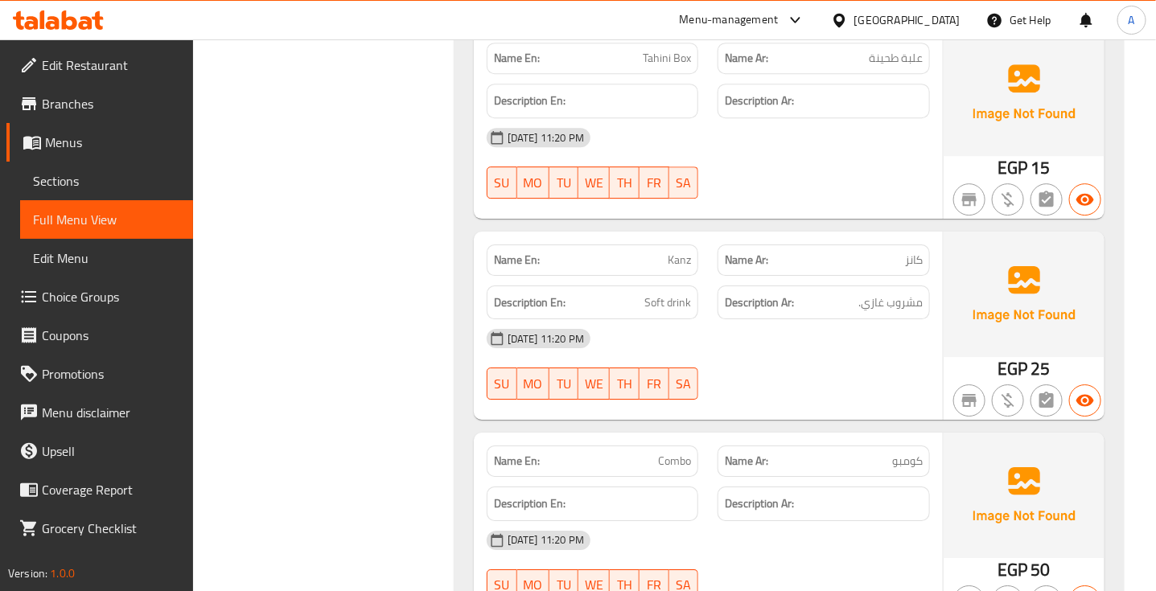
scroll to position [11130, 0]
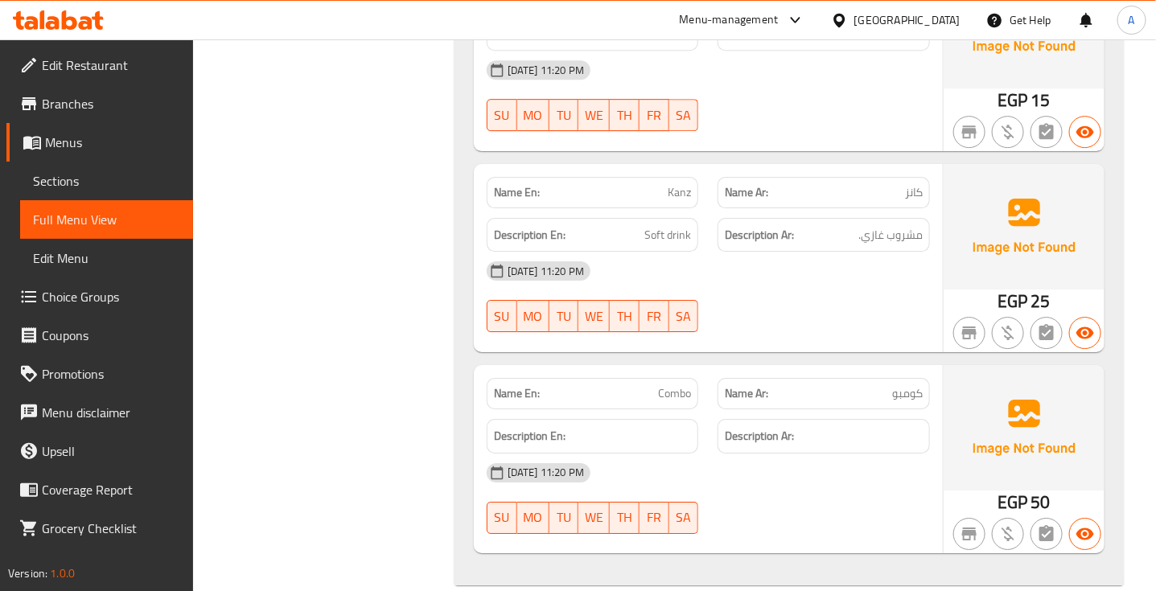
click at [858, 277] on div "[DATE] 11:20 PM SU MO TU WE TH FR SA" at bounding box center [708, 297] width 462 height 90
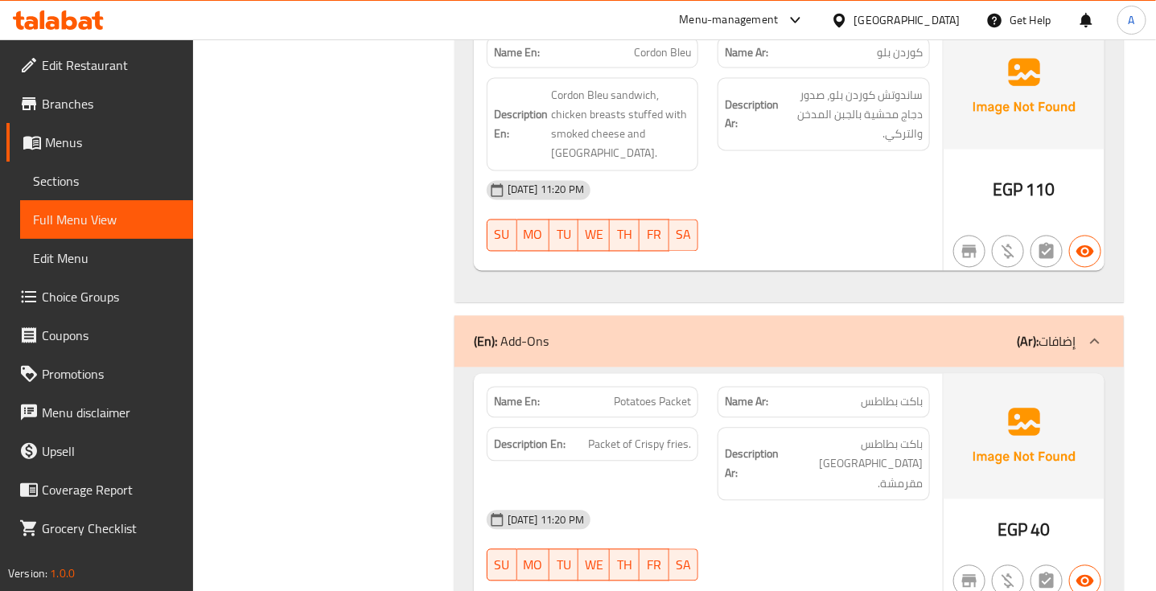
click at [829, 194] on div "[DATE] 11:20 PM" at bounding box center [708, 190] width 462 height 39
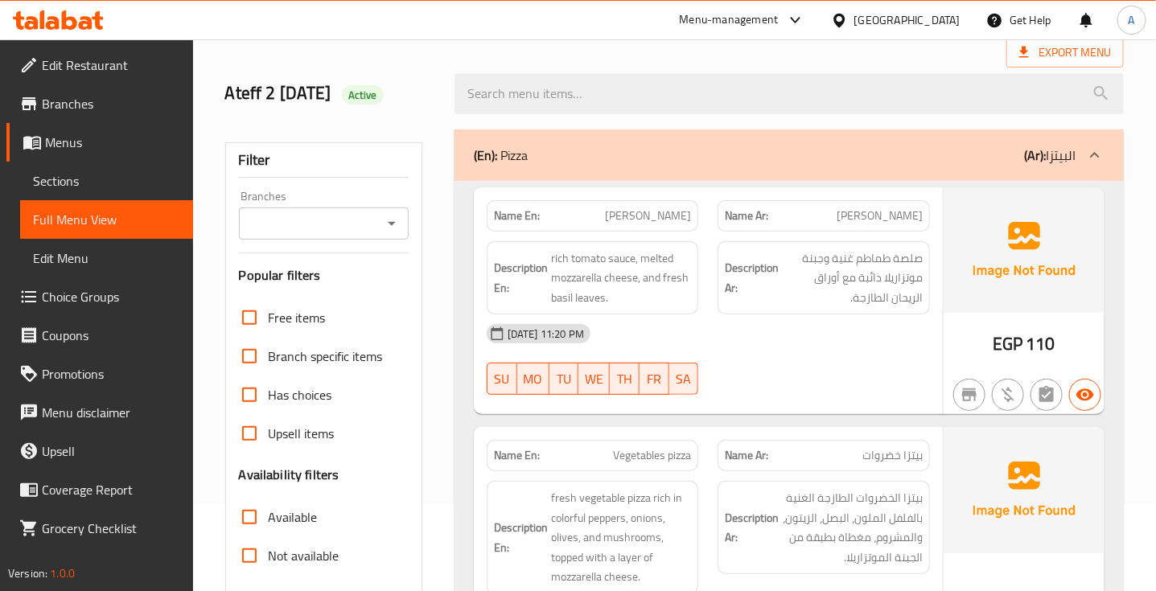
scroll to position [90, 0]
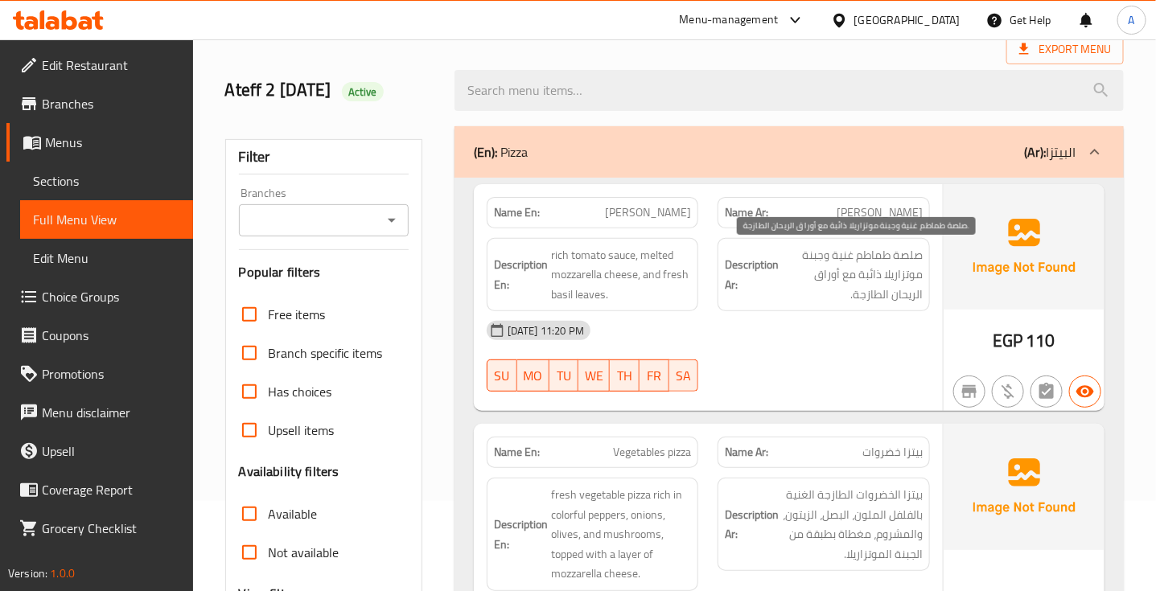
click at [867, 252] on span "صلصة طماطم غنية وجبنة موتزاريلا ذائبة مع أوراق الريحان الطازجة." at bounding box center [852, 275] width 141 height 60
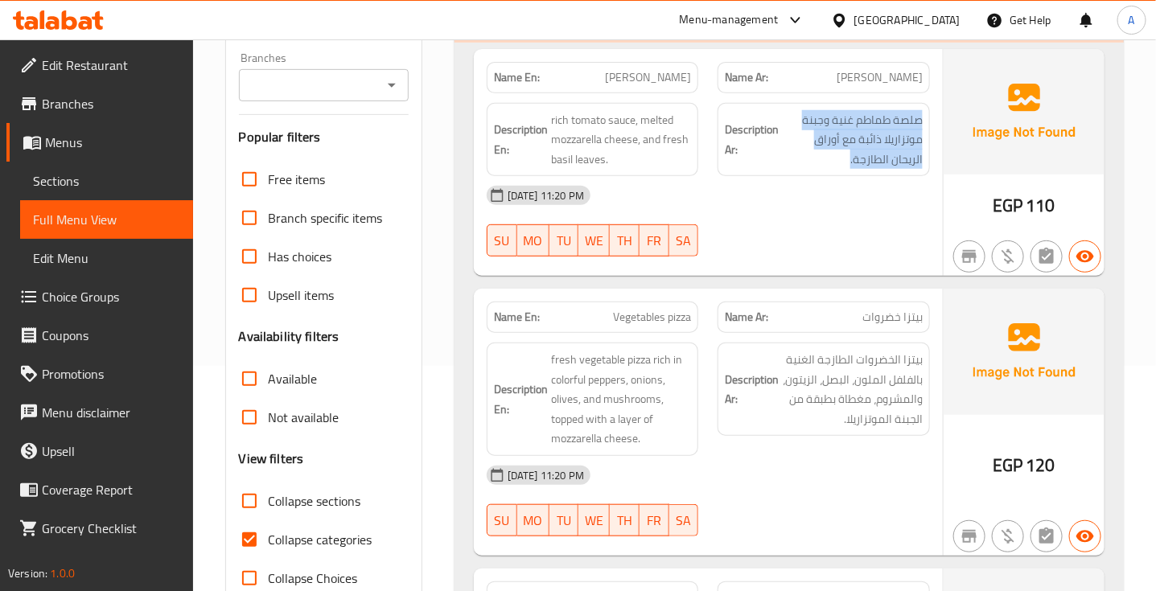
scroll to position [227, 0]
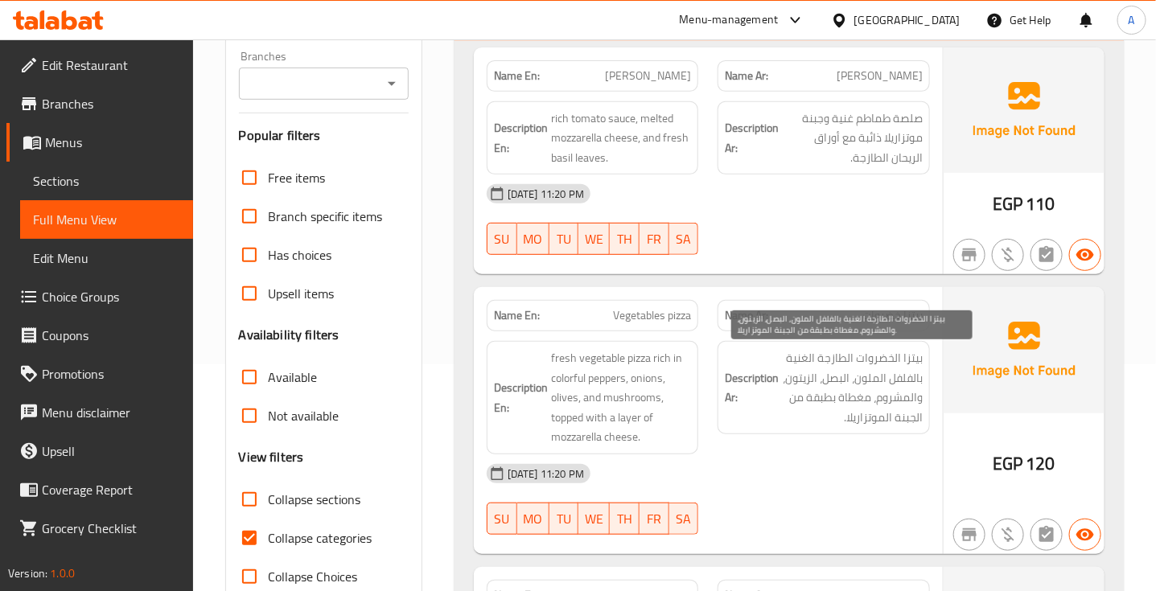
click at [861, 378] on span "بيتزا الخضروات الطازجة الغنية بالفلفل الملون، البصل، الزيتون، والمشروم، مغطاة ب…" at bounding box center [852, 387] width 141 height 79
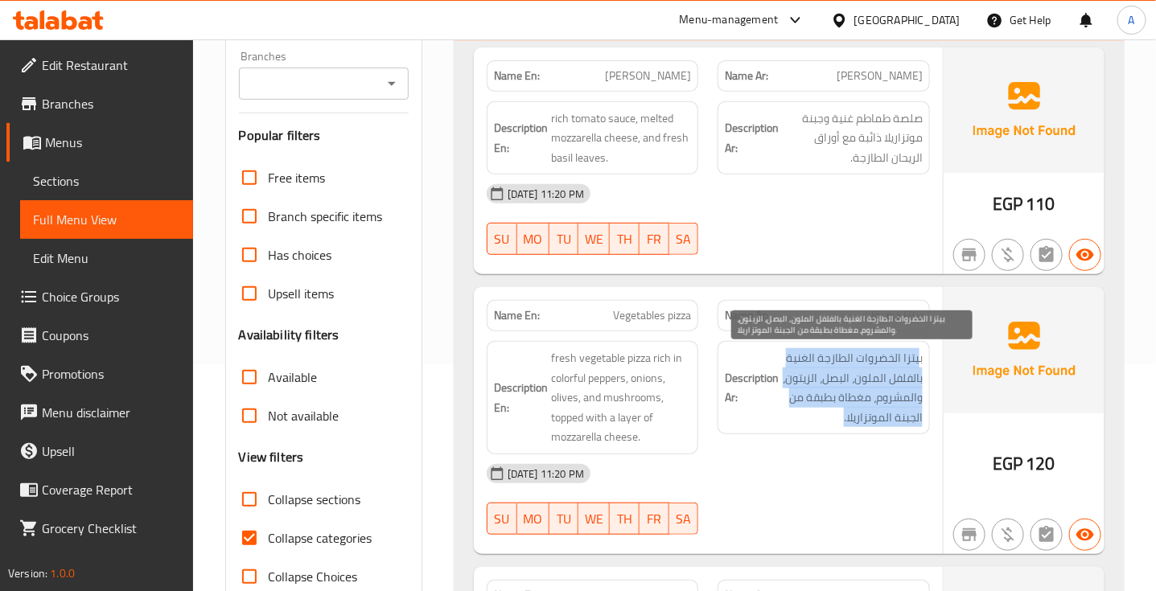
click at [861, 378] on span "بيتزا الخضروات الطازجة الغنية بالفلفل الملون، البصل، الزيتون، والمشروم، مغطاة ب…" at bounding box center [852, 387] width 141 height 79
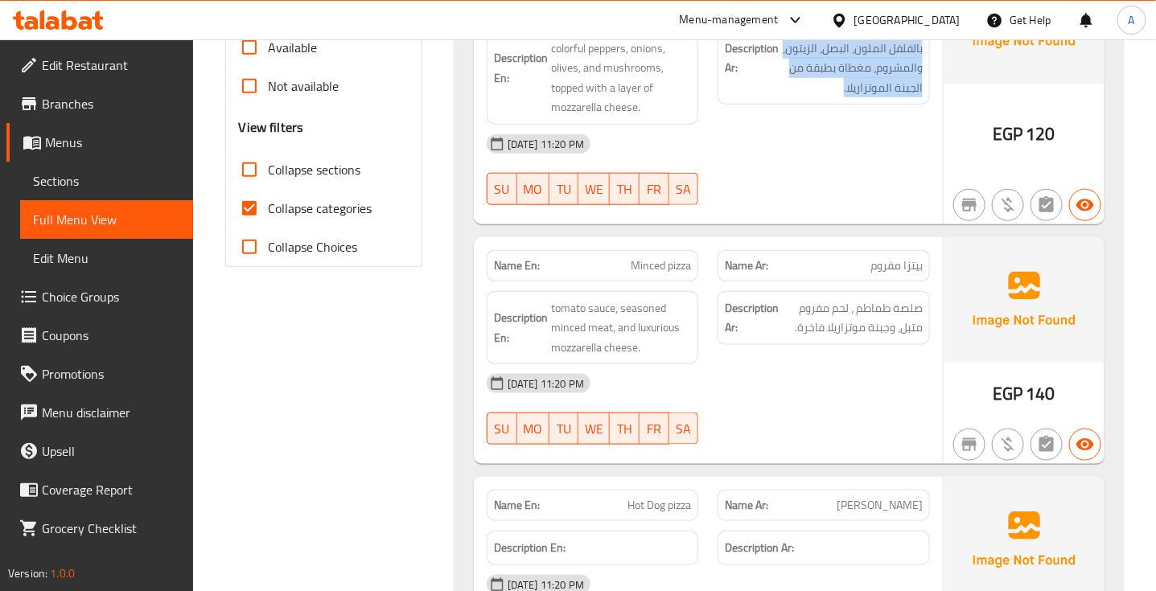
scroll to position [569, 0]
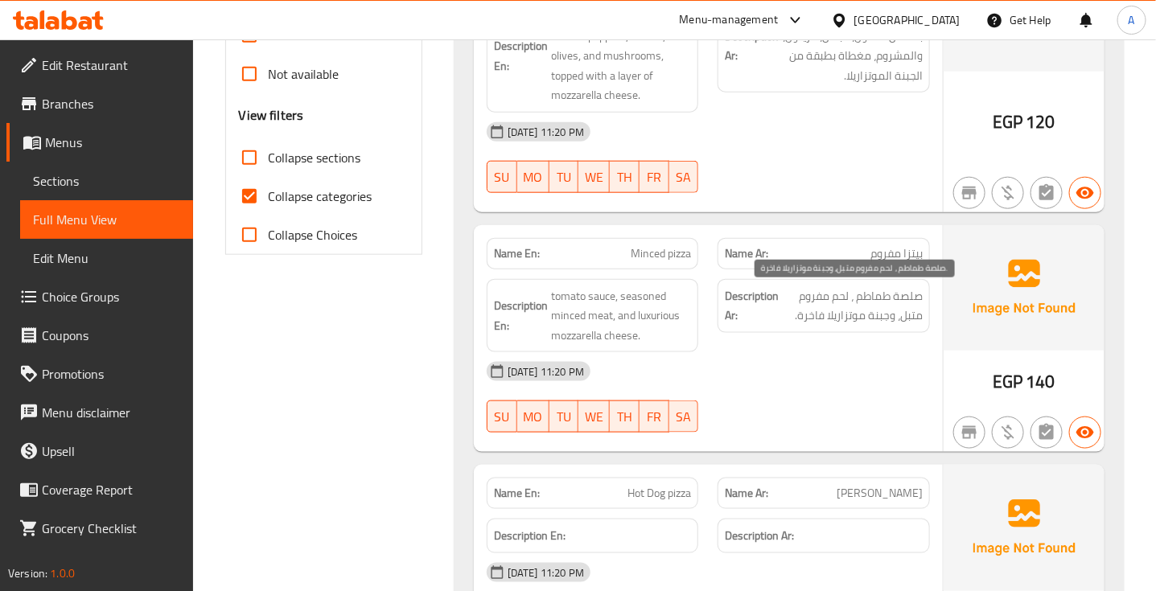
click at [854, 307] on span "صلصة طماطم ، لحم مفروم متبل، وجبنة موتزاريلا فاخرة." at bounding box center [852, 305] width 141 height 39
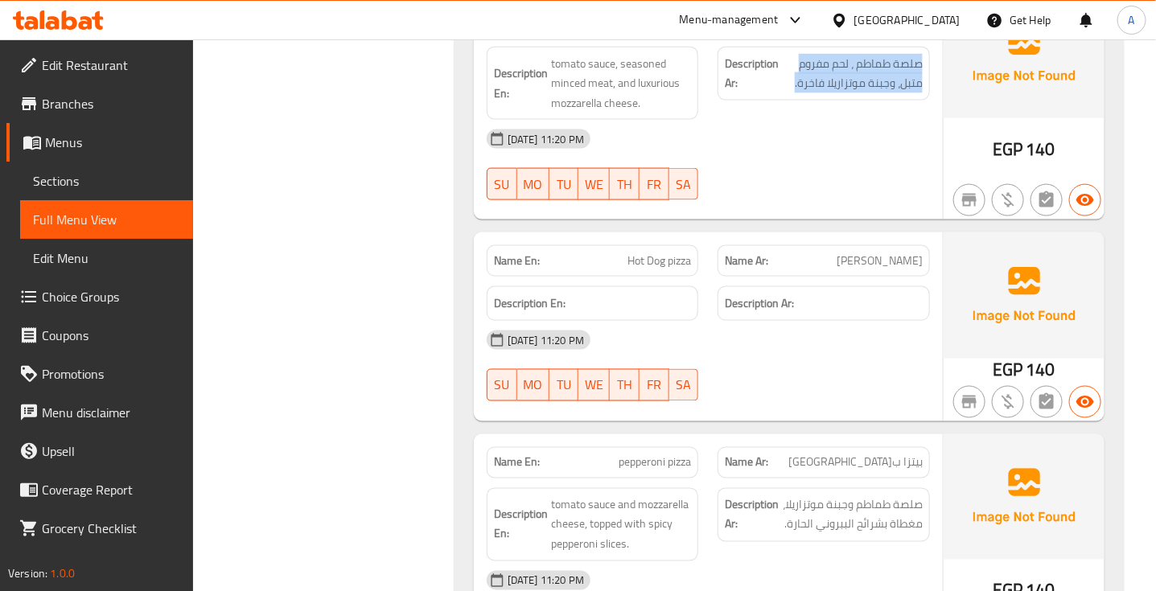
scroll to position [802, 0]
click at [910, 366] on div "[DATE] 11:20 PM SU MO TU WE TH FR SA" at bounding box center [708, 365] width 462 height 90
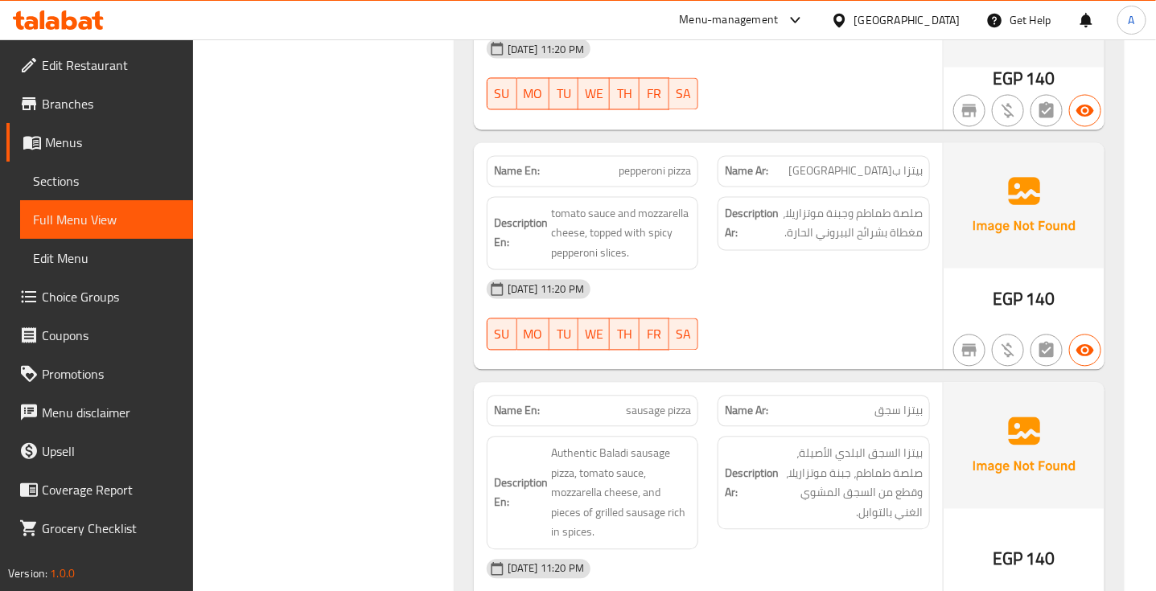
scroll to position [1094, 0]
click at [885, 166] on span "بيتزا ب[GEOGRAPHIC_DATA]" at bounding box center [855, 170] width 134 height 17
click at [661, 174] on span "pepperoni pizza" at bounding box center [654, 170] width 72 height 17
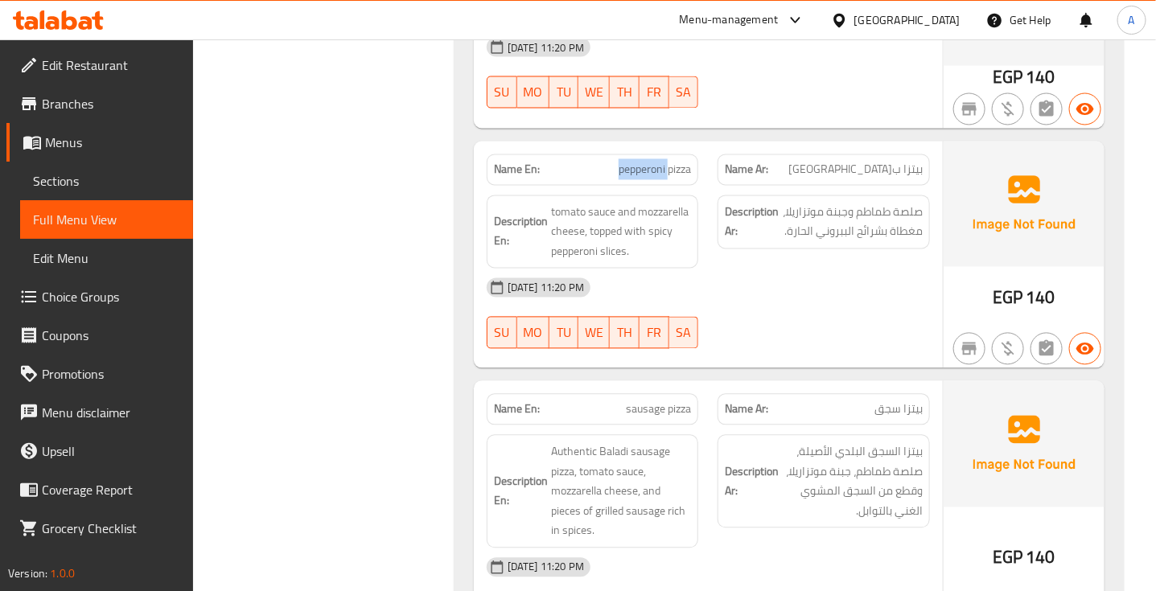
click at [661, 174] on span "pepperoni pizza" at bounding box center [654, 170] width 72 height 17
click at [901, 279] on div "[DATE] 11:20 PM" at bounding box center [708, 288] width 462 height 39
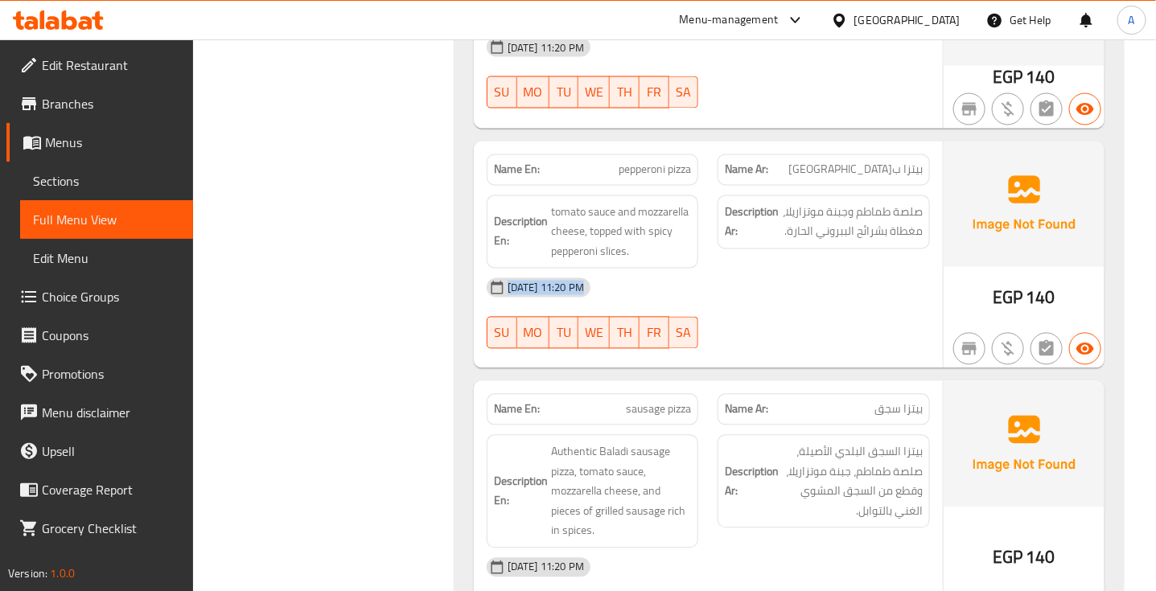
click at [901, 279] on div "[DATE] 11:20 PM" at bounding box center [708, 288] width 462 height 39
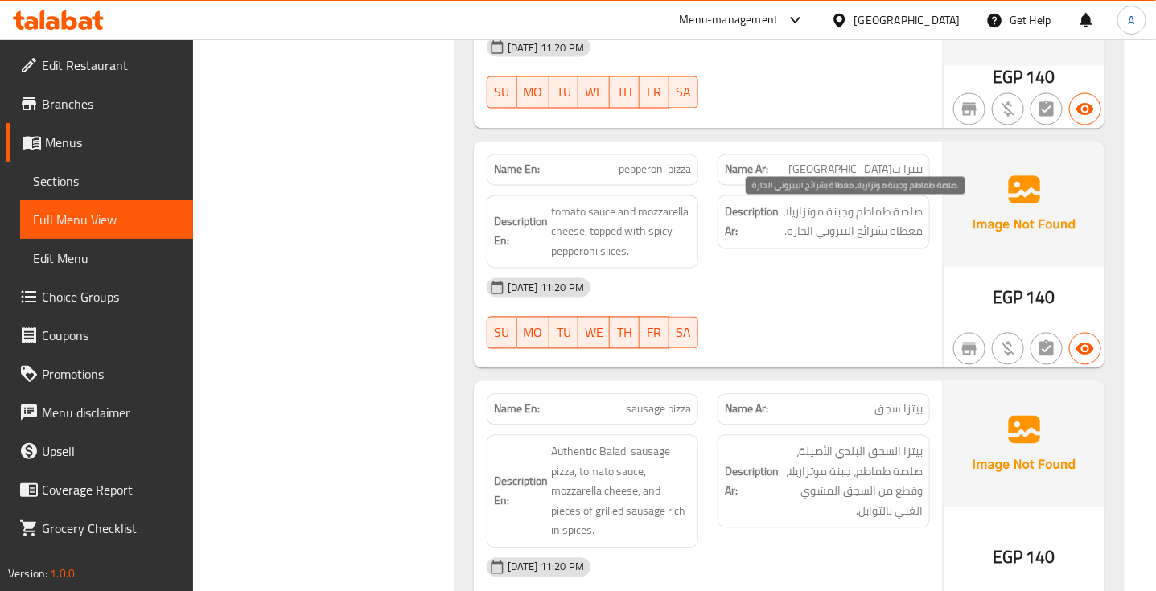
click at [902, 233] on span "صلصة طماطم وجبنة موتزاريلا، مغطاة بشرائح الببروني الحارة." at bounding box center [852, 222] width 141 height 39
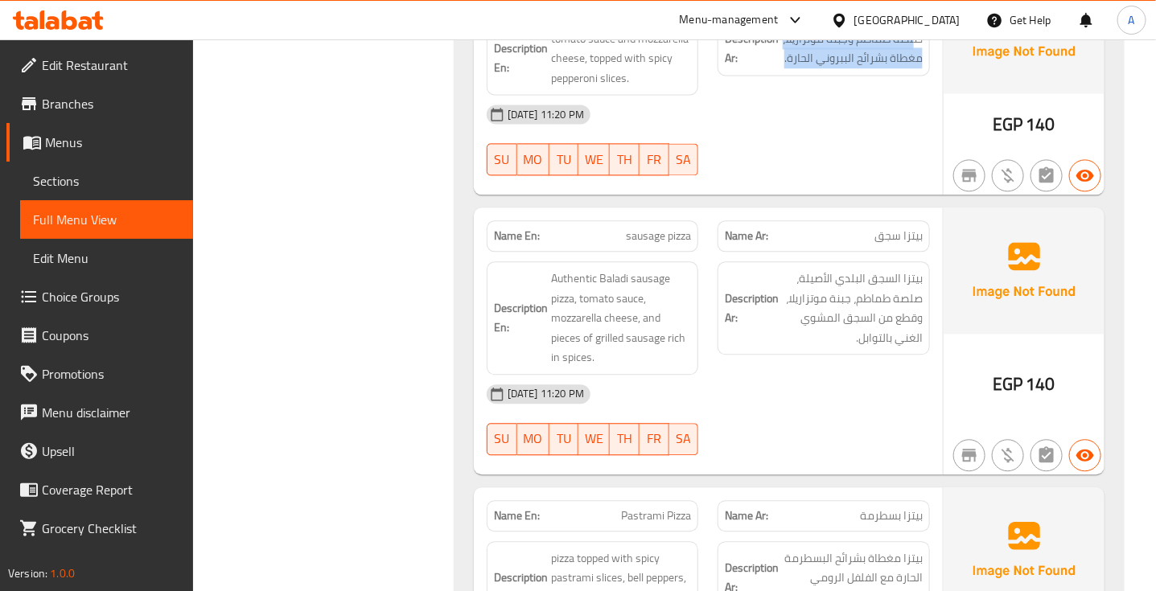
scroll to position [1268, 0]
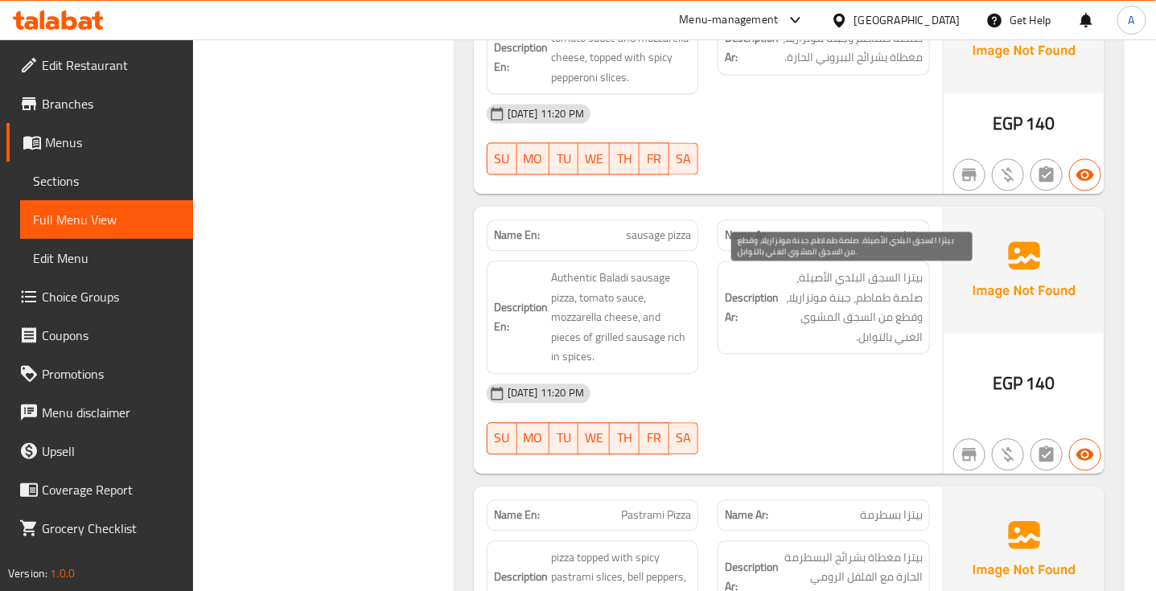
click at [869, 312] on span "بيتزا السجق البلدي الأصيلة، صلصة طماطم، جبنة موتزاريلا، وقطع من السجق المشوي ال…" at bounding box center [852, 307] width 141 height 79
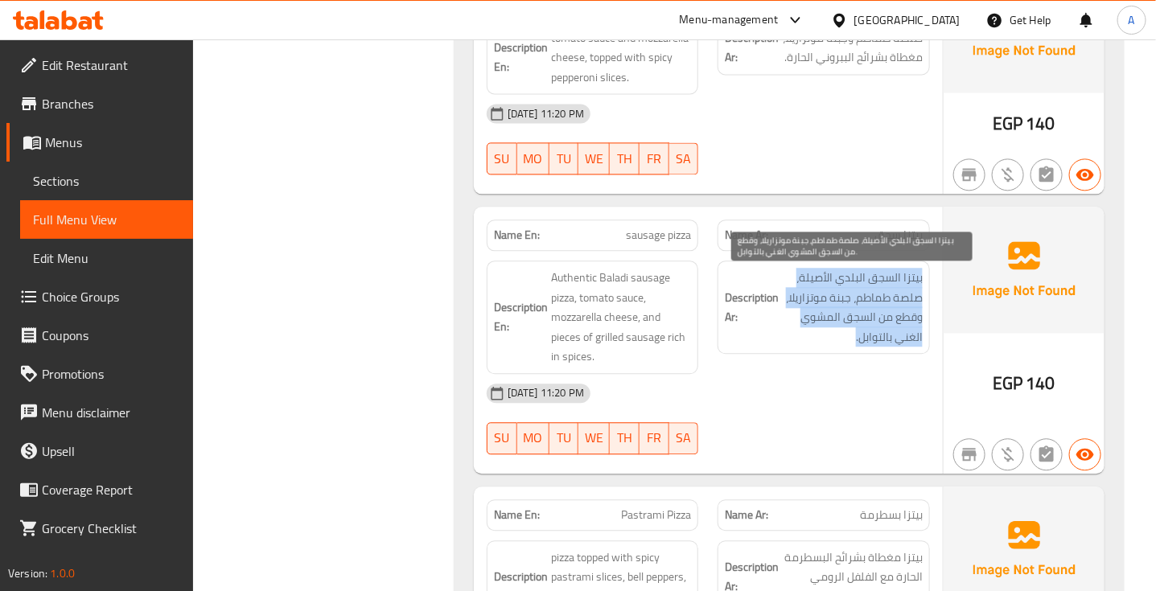
click at [869, 312] on span "بيتزا السجق البلدي الأصيلة، صلصة طماطم، جبنة موتزاريلا، وقطع من السجق المشوي ال…" at bounding box center [852, 307] width 141 height 79
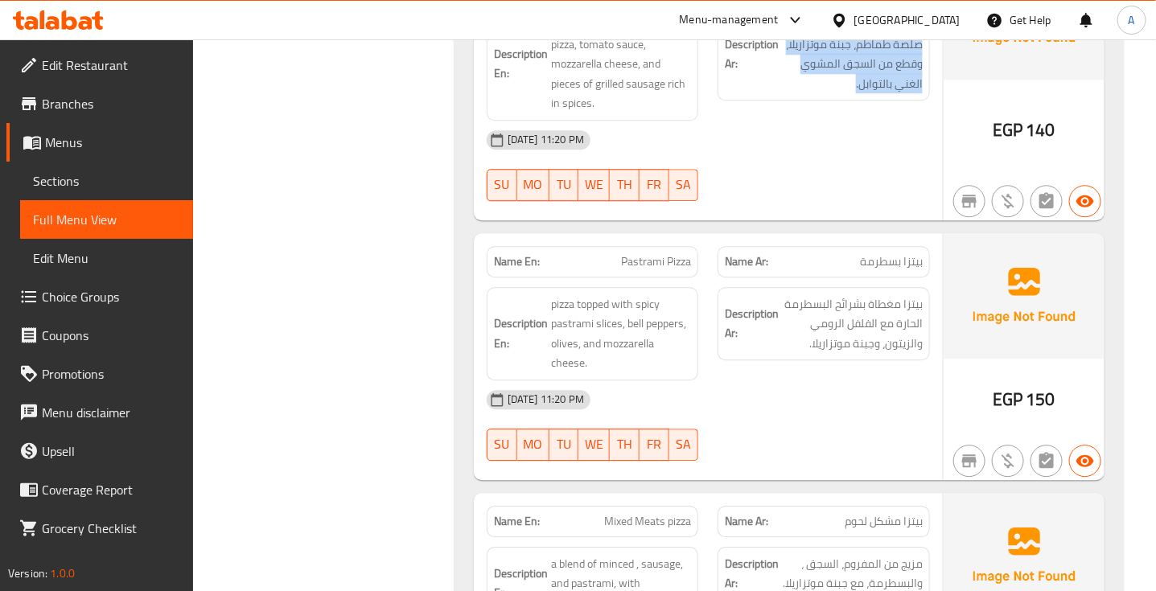
scroll to position [1526, 0]
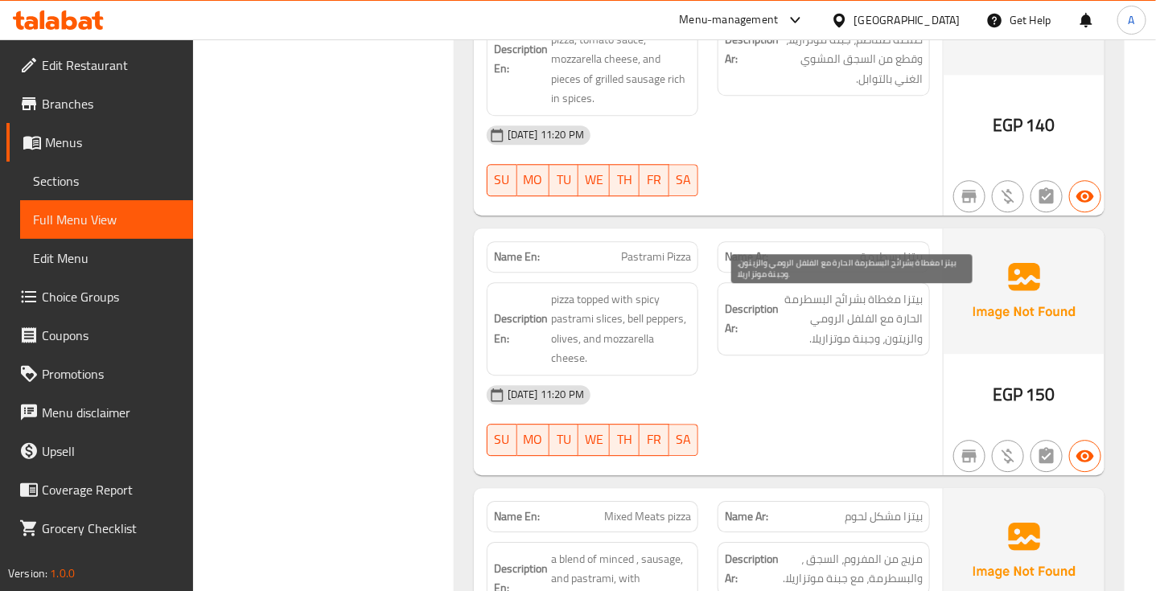
click at [878, 335] on span "بيتزا مغطاة بشرائح البسطرمة الحارة مع الفلفل الرومي والزيتون، وجبنة موتزاريلا." at bounding box center [852, 320] width 141 height 60
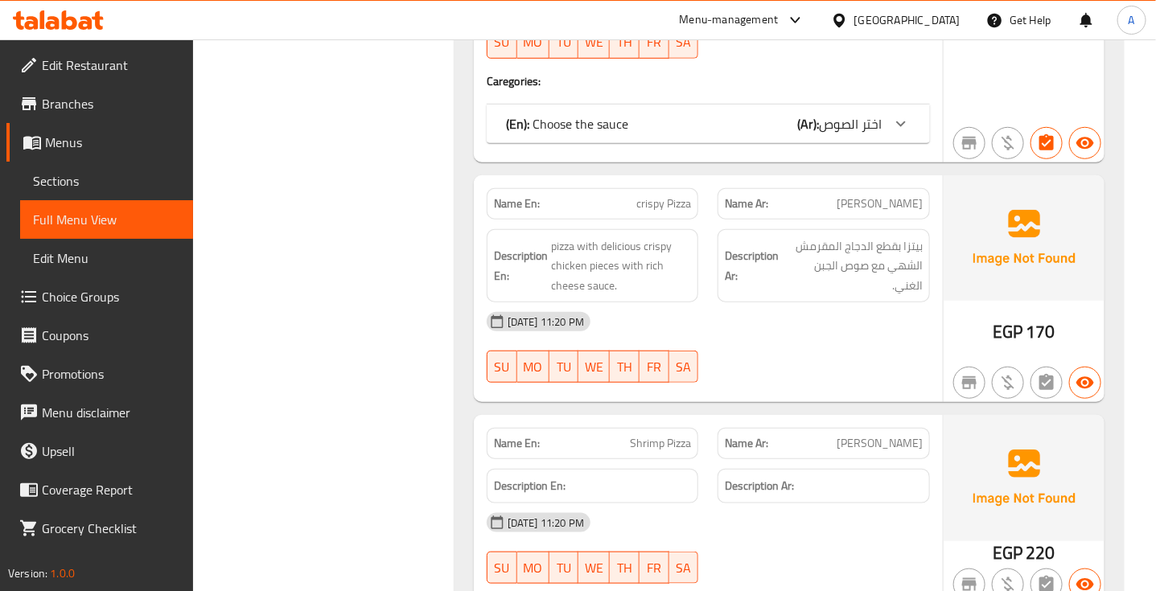
scroll to position [2682, 0]
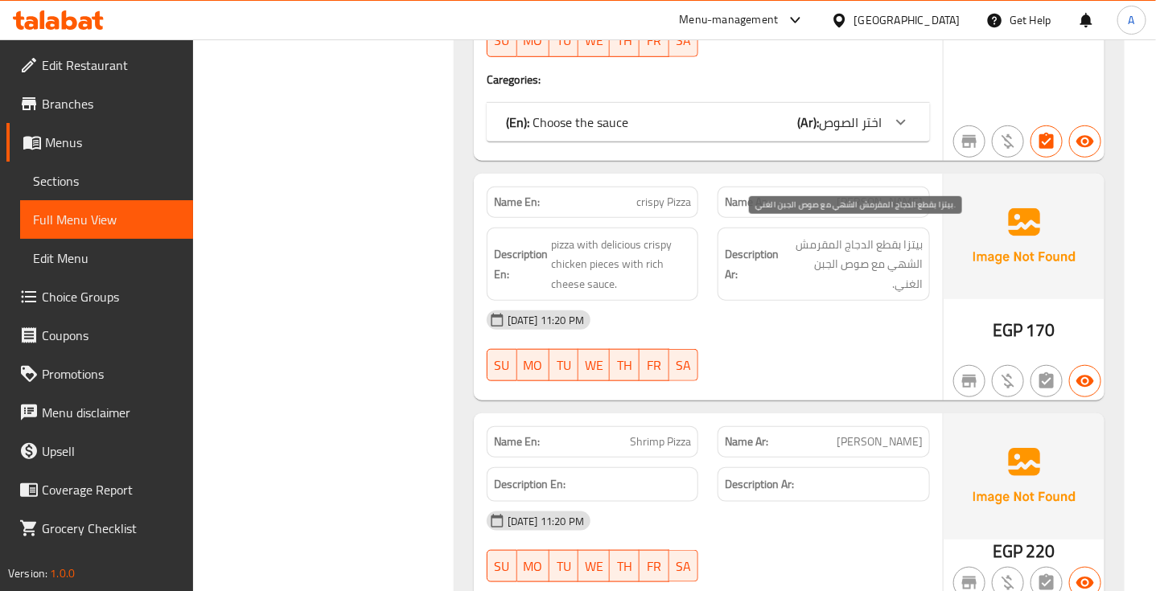
click at [869, 248] on span "بيتزا بقطع الدجاج المقرمش الشهي مع صوص الجبن الغني." at bounding box center [852, 265] width 141 height 60
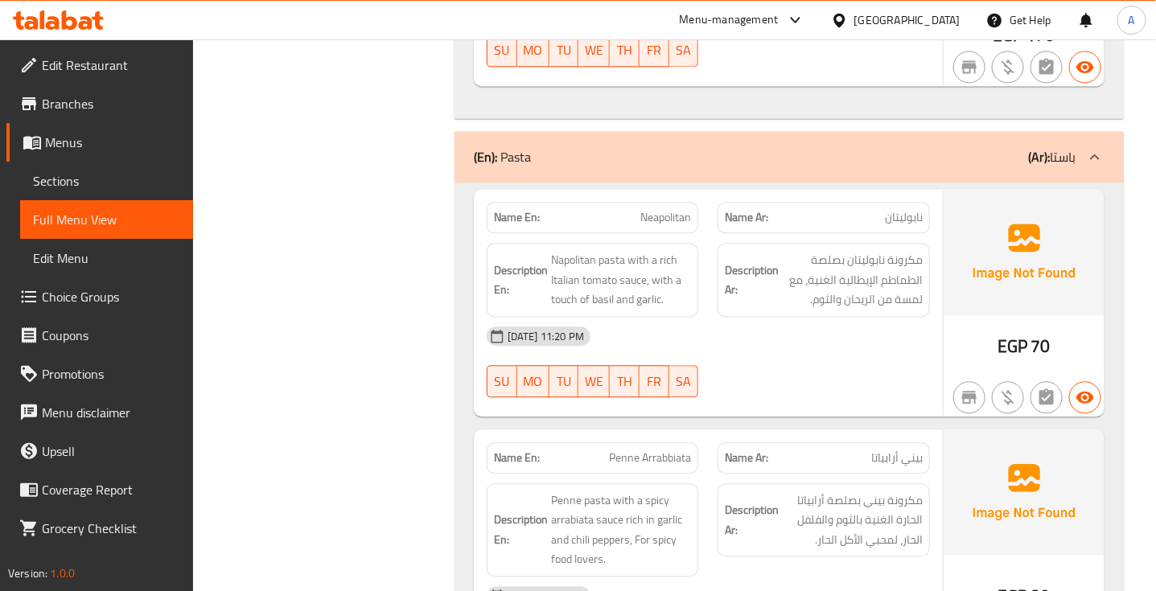
scroll to position [3624, 0]
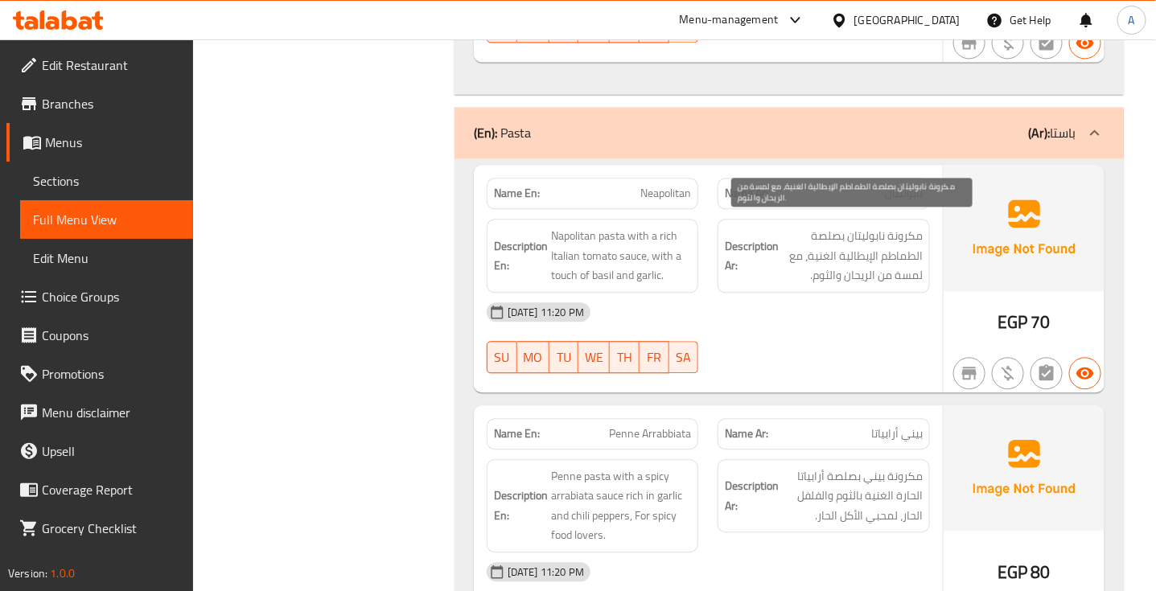
click at [841, 249] on span "مكرونة نابوليتان بصلصة الطماطم الإيطالية الغنية، مع لمسة من الريحان والثوم." at bounding box center [852, 256] width 141 height 60
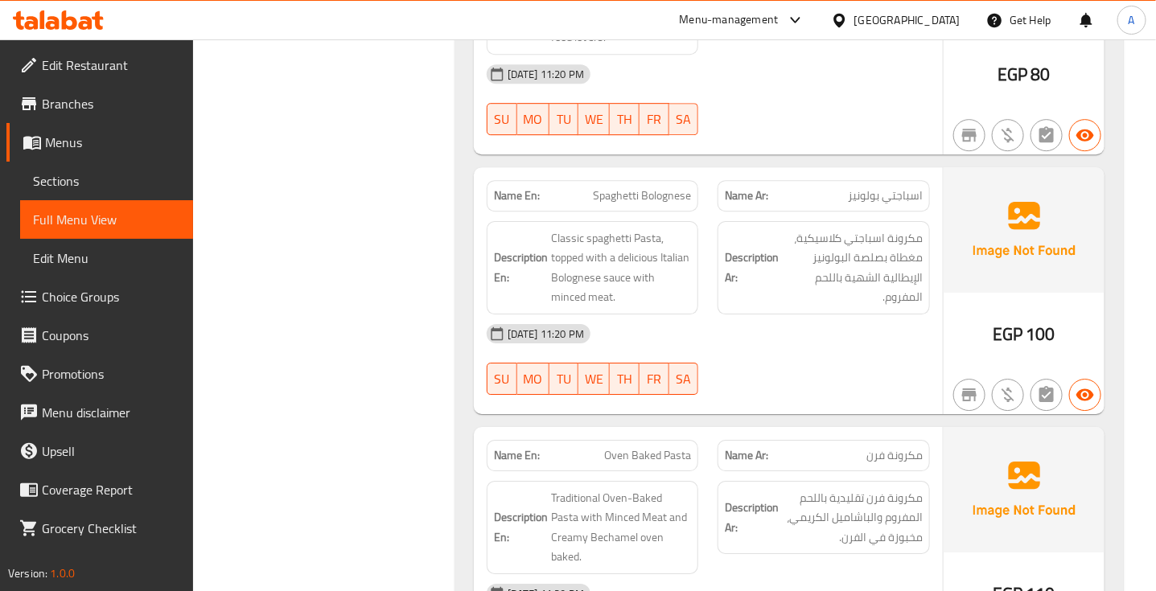
scroll to position [4129, 0]
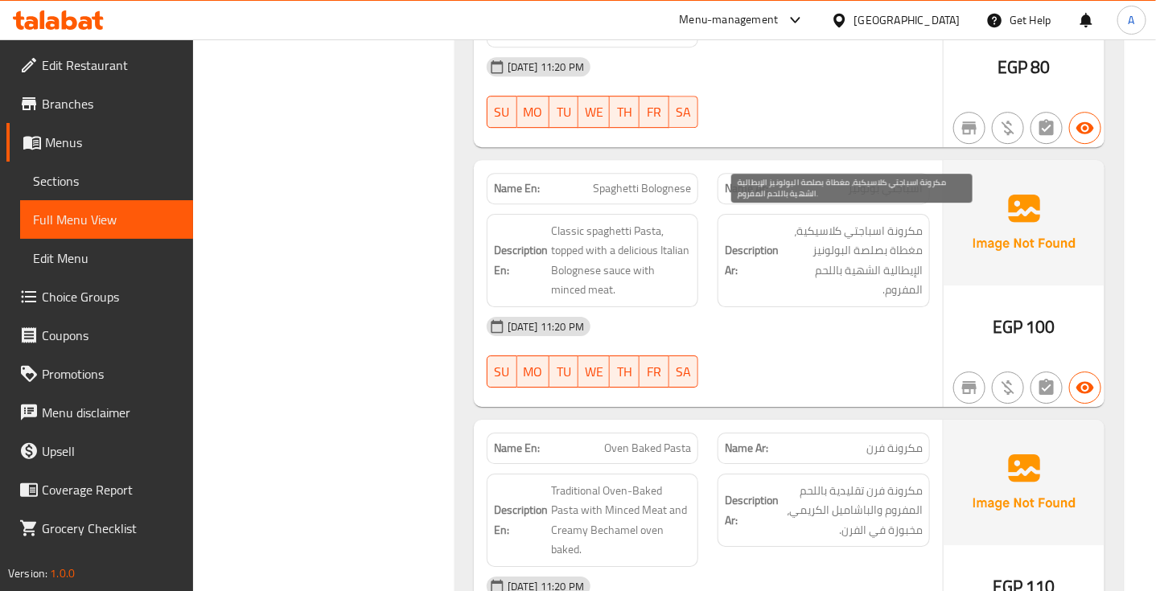
click at [910, 227] on span "مكرونة اسباجتي كلاسيكية، مغطاة بصلصة البولونيز الإيطالية الشهية باللحم المفروم." at bounding box center [852, 260] width 141 height 79
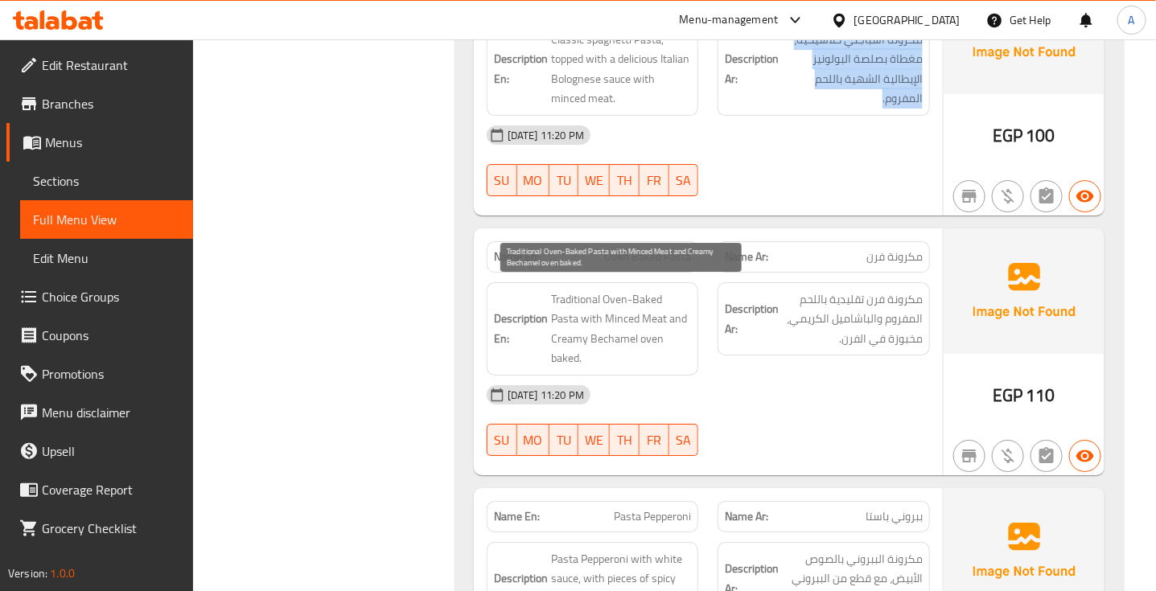
scroll to position [4379, 0]
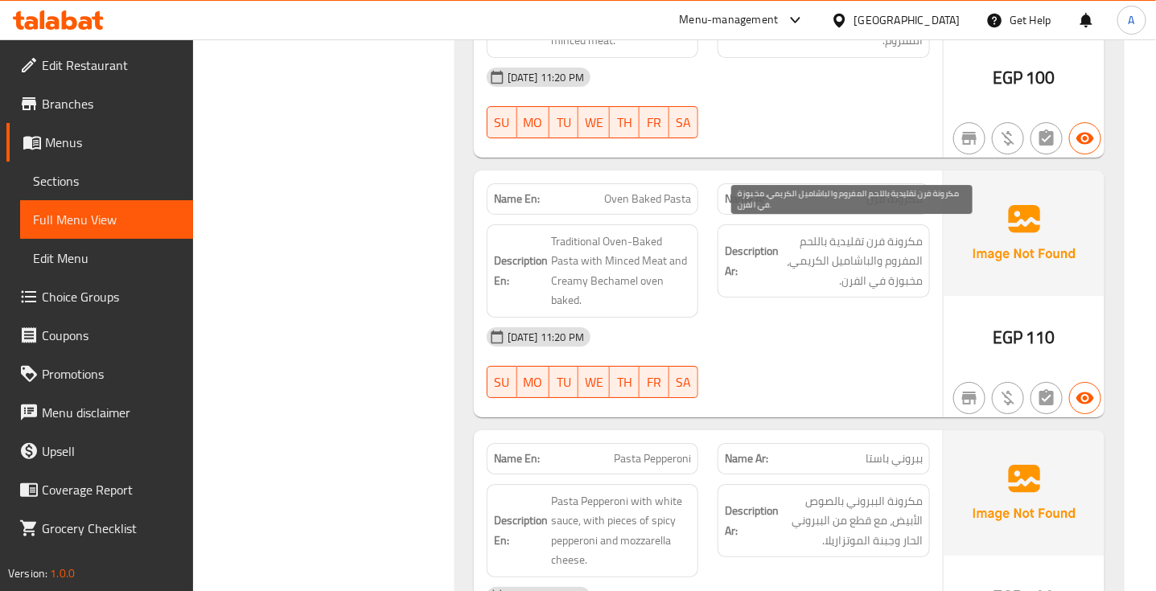
click at [834, 279] on span "مكرونة فرن تقليدية باللحم المفروم والباشاميل الكريمي، مخبوزة في الفرن." at bounding box center [852, 262] width 141 height 60
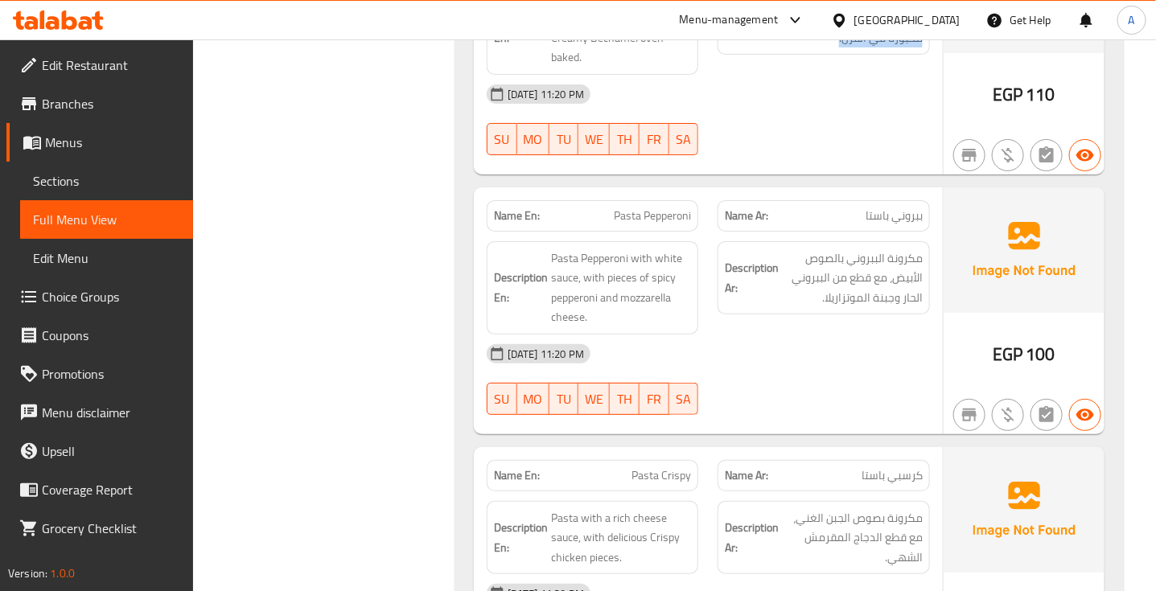
scroll to position [4622, 0]
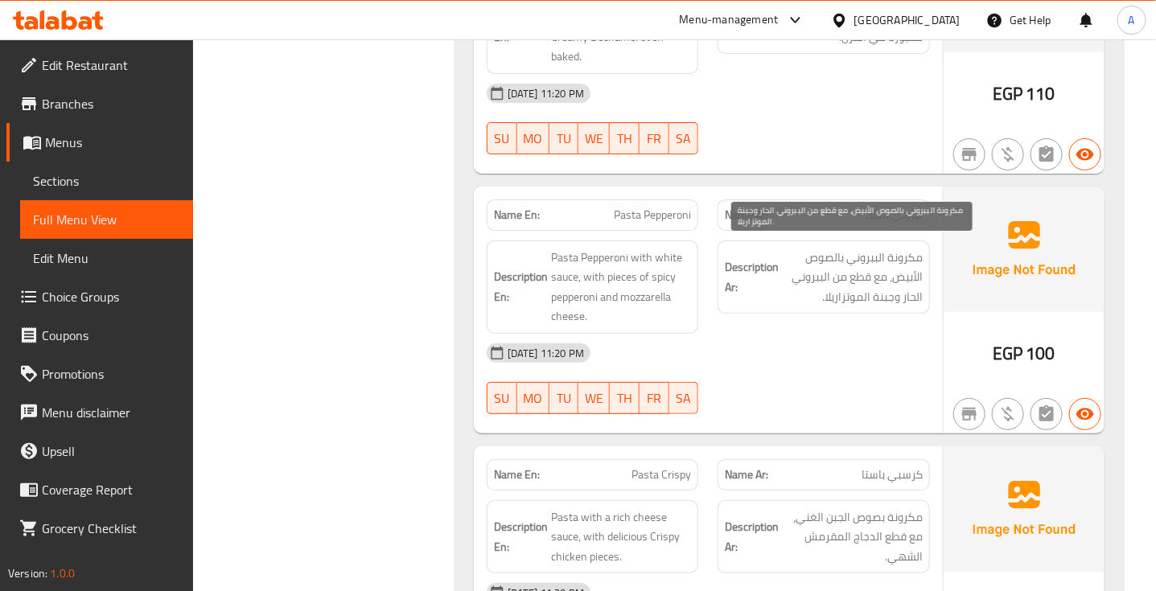
click at [898, 264] on span "مكرونة الببروني بالصوص الأبيض، مع قطع من الببروني الحار وجبنة الموتزاريلا." at bounding box center [852, 278] width 141 height 60
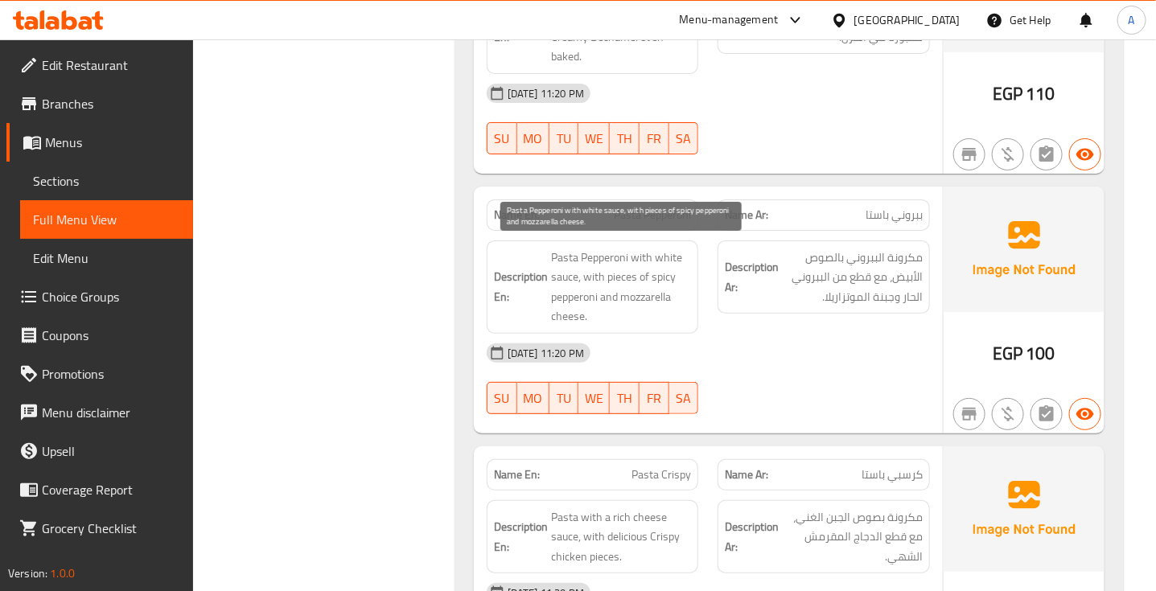
click at [645, 264] on span "Pasta Pepperoni with white sauce, with pieces of spicy pepperoni and mozzarella…" at bounding box center [621, 287] width 141 height 79
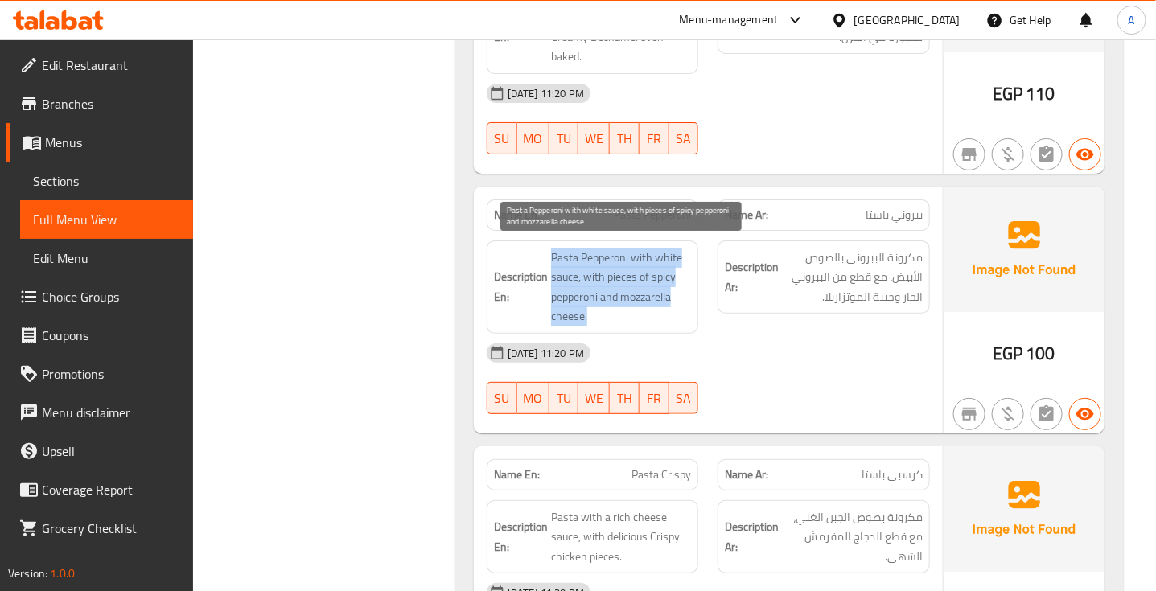
click at [645, 264] on span "Pasta Pepperoni with white sauce, with pieces of spicy pepperoni and mozzarella…" at bounding box center [621, 287] width 141 height 79
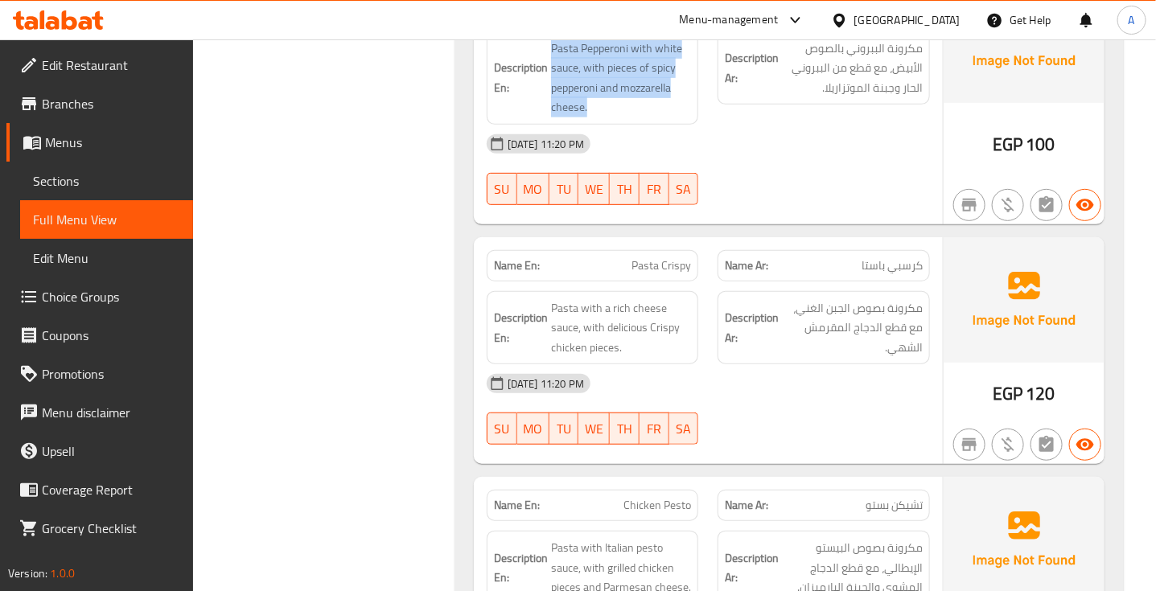
scroll to position [4833, 0]
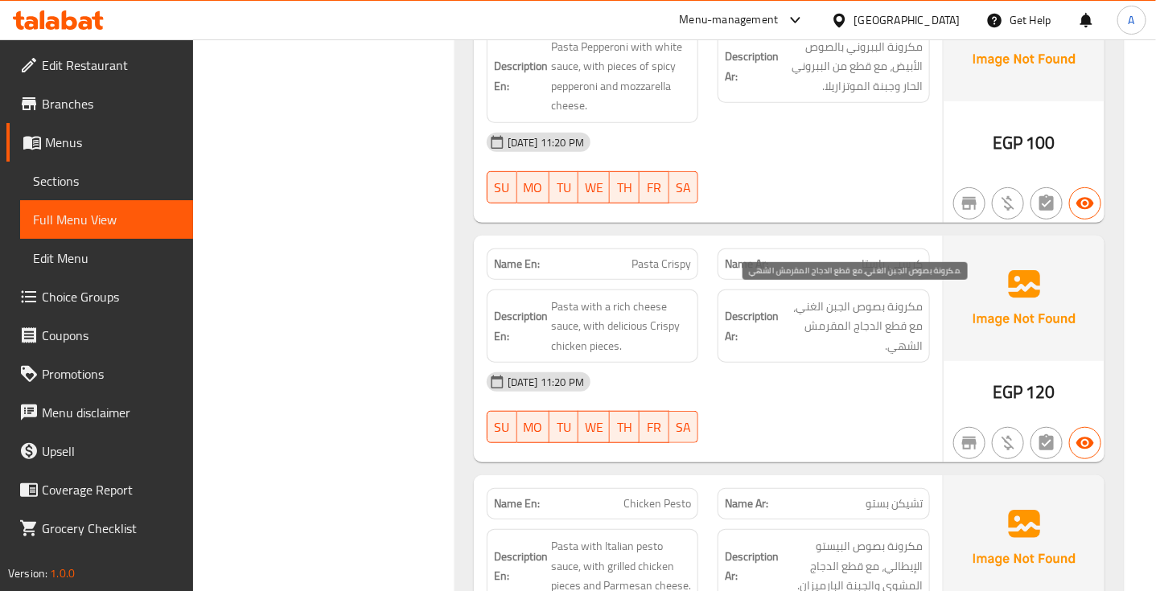
click at [895, 326] on span "مكرونة بصوص الجبن الغني، مع قطع الدجاج المقرمش الشهي." at bounding box center [852, 327] width 141 height 60
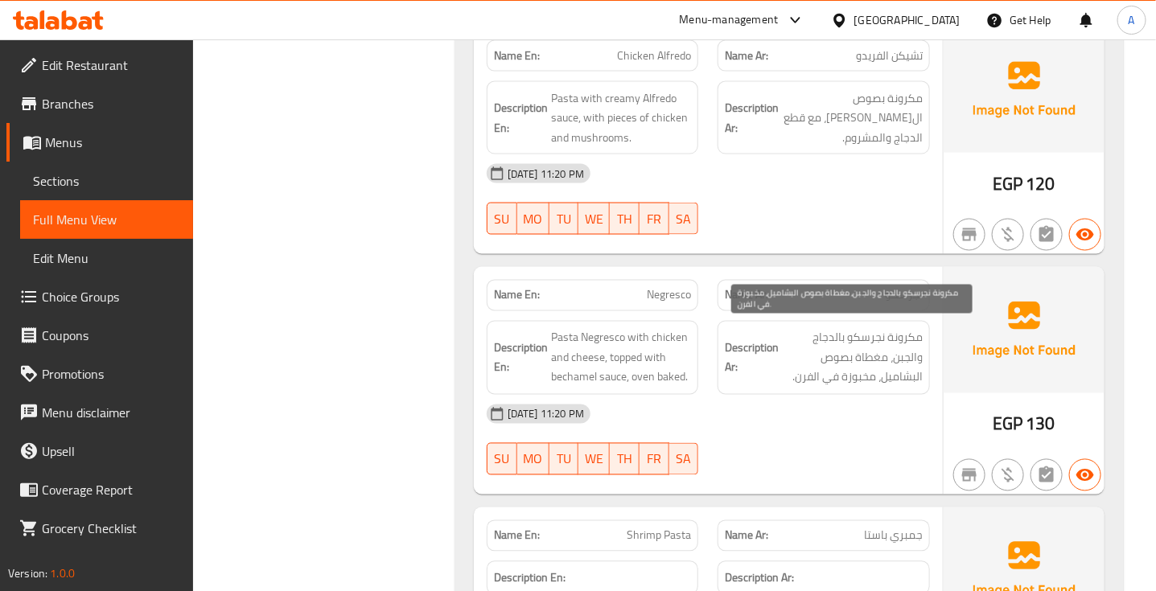
scroll to position [5522, 0]
click at [885, 343] on span "مكرونة نجرسكو بالدجاج والجبن، مغطاة بصوص البشاميل، مخبوزة في الفرن." at bounding box center [852, 357] width 141 height 60
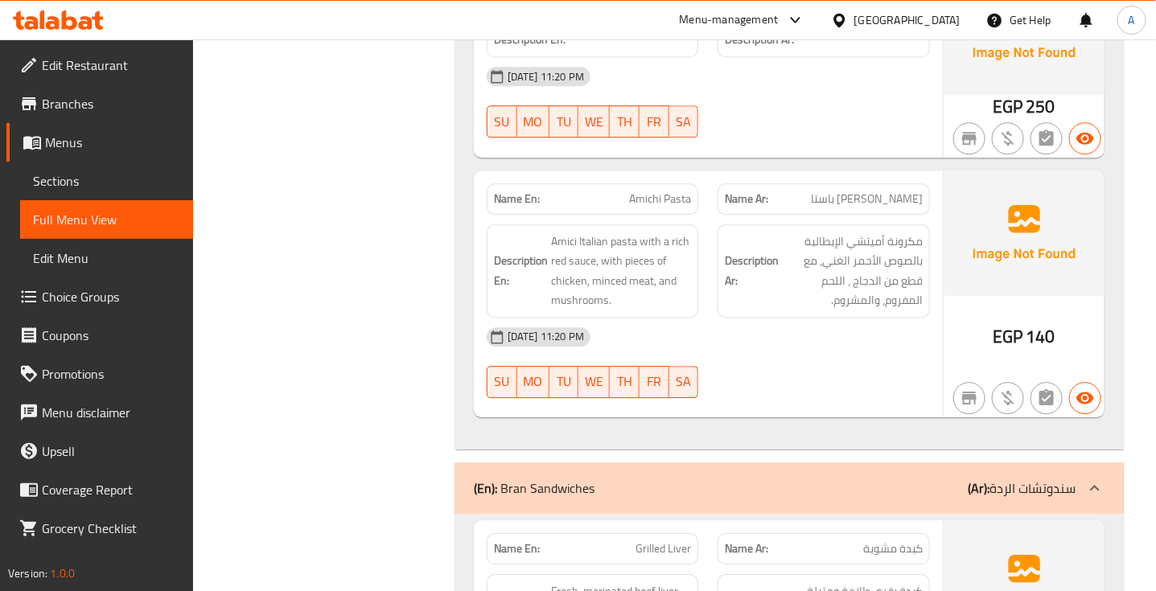
scroll to position [6262, 0]
drag, startPoint x: 877, startPoint y: 386, endPoint x: 837, endPoint y: 247, distance: 144.6
click at [837, 247] on span "مكرونة أميتشي الإيطالية بالصوص الأحمر الغني، مع قطع من الدجاج ، اللحم المفروم، …" at bounding box center [852, 270] width 141 height 79
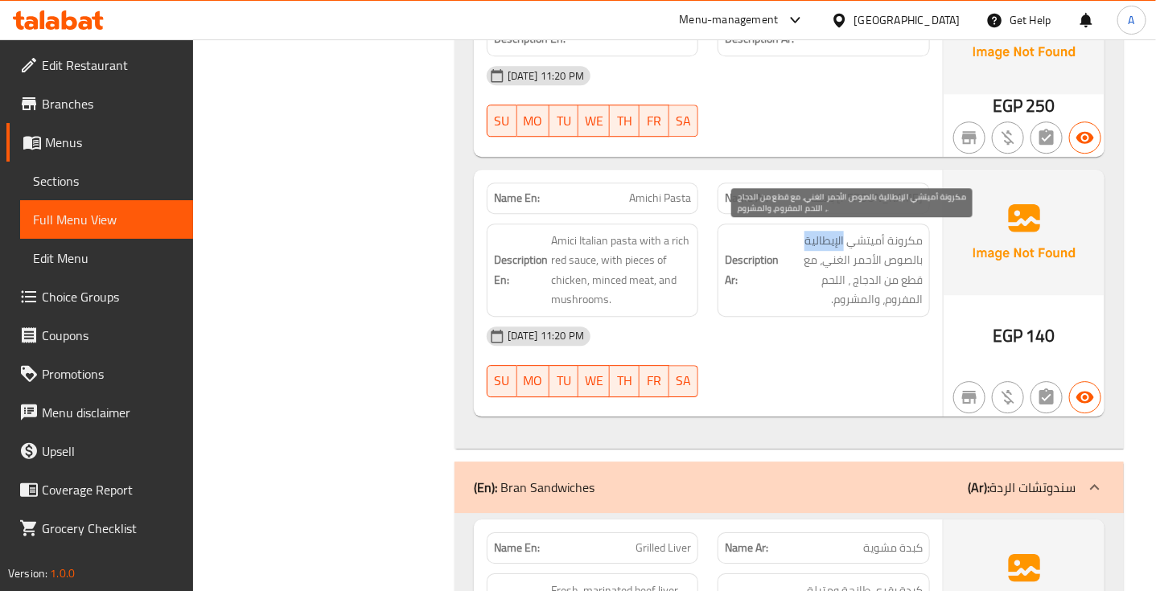
click at [837, 247] on span "مكرونة أميتشي الإيطالية بالصوص الأحمر الغني، مع قطع من الدجاج ، اللحم المفروم، …" at bounding box center [852, 270] width 141 height 79
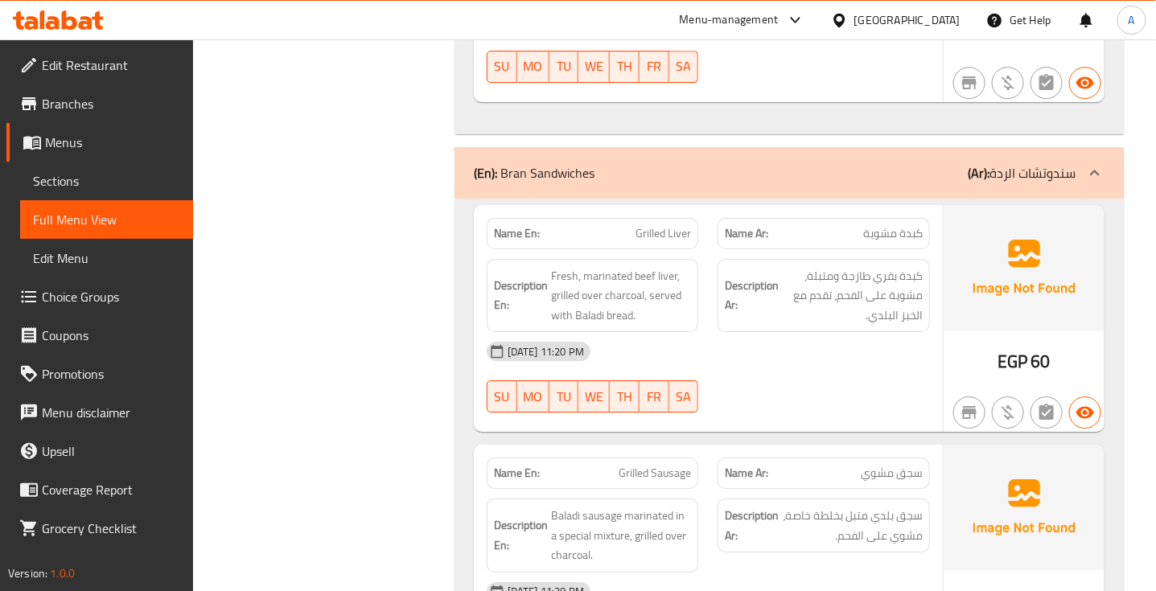
scroll to position [6637, 0]
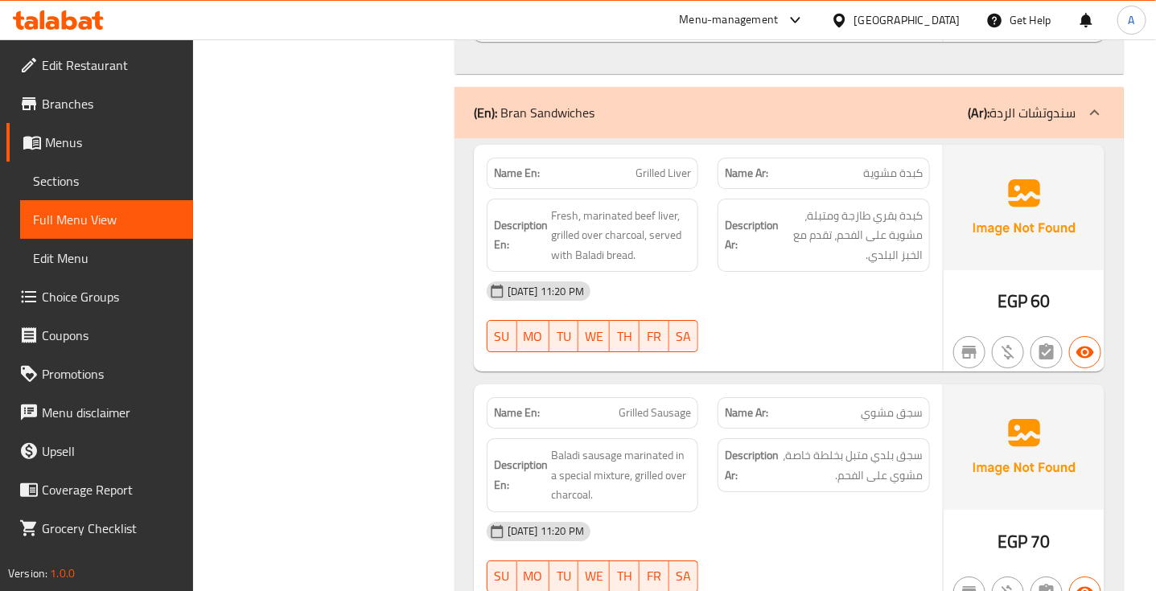
click at [815, 106] on div "(En): Bran Sandwiches (Ar): سندوتشات الردة" at bounding box center [775, 112] width 602 height 19
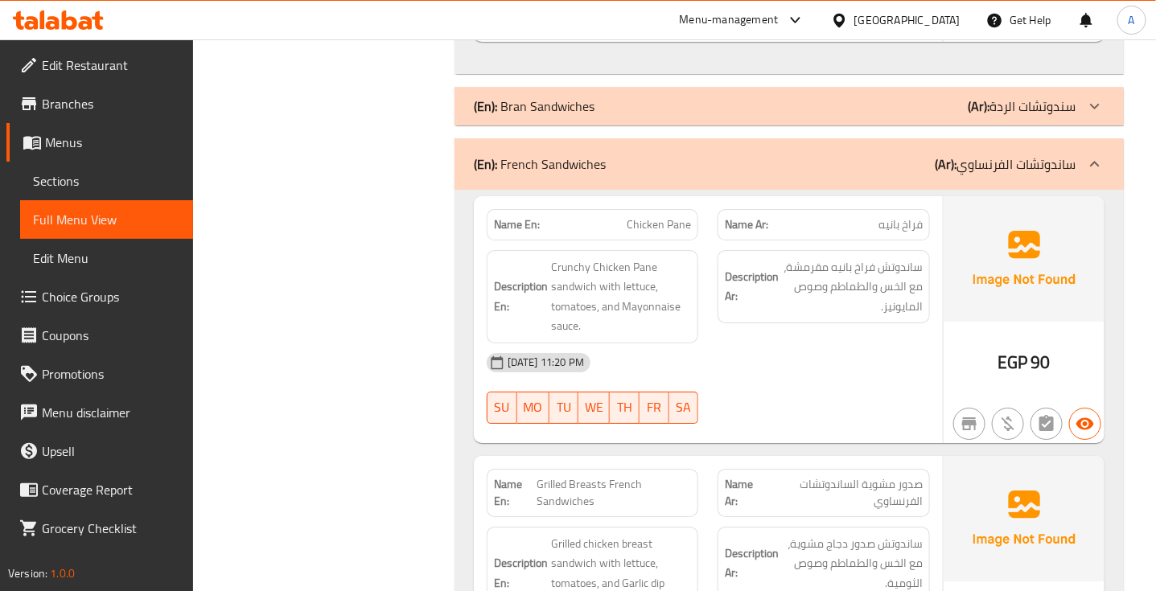
click at [836, 159] on div "(En): French Sandwiches (Ar): ساندوتشات الفرنساوي" at bounding box center [775, 163] width 602 height 19
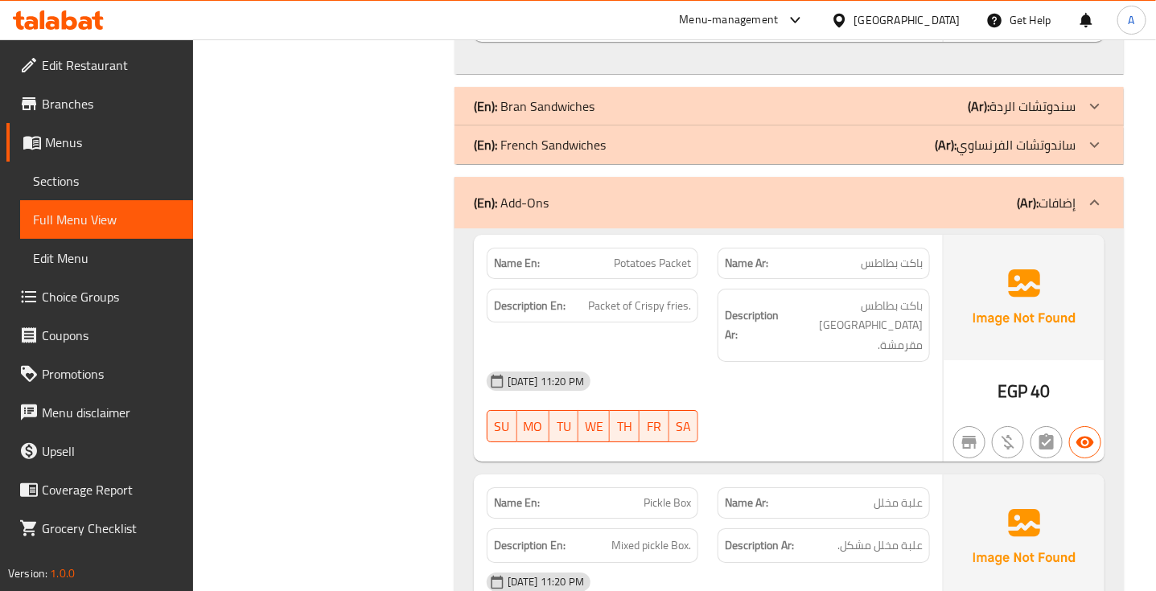
click at [852, 205] on div "(En): Add-Ons (Ar): إضافات" at bounding box center [775, 202] width 602 height 19
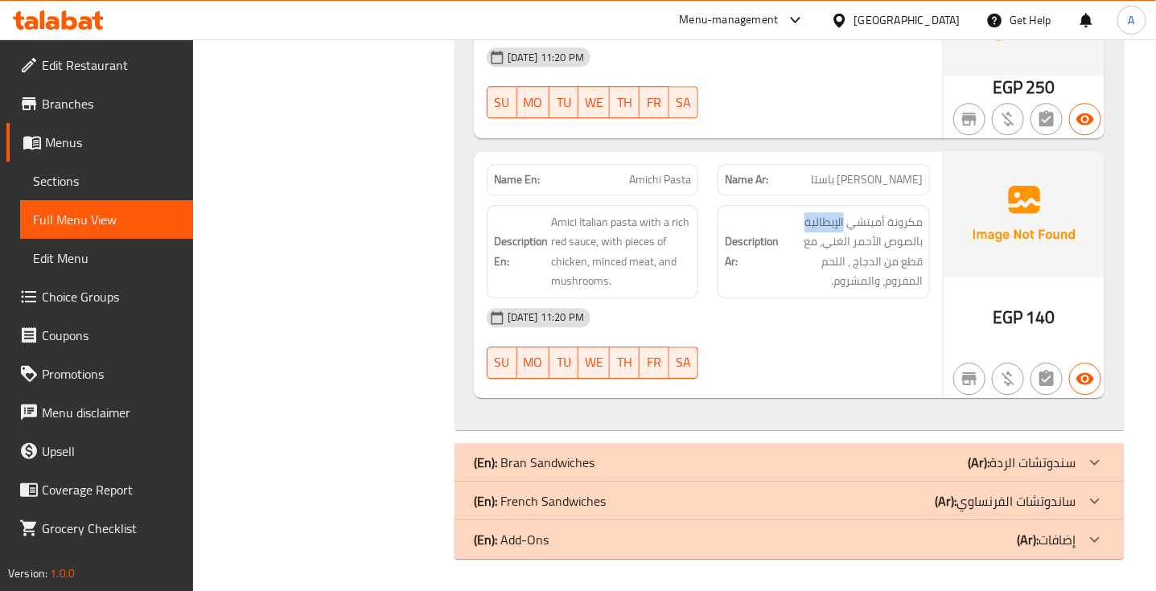
scroll to position [6277, 0]
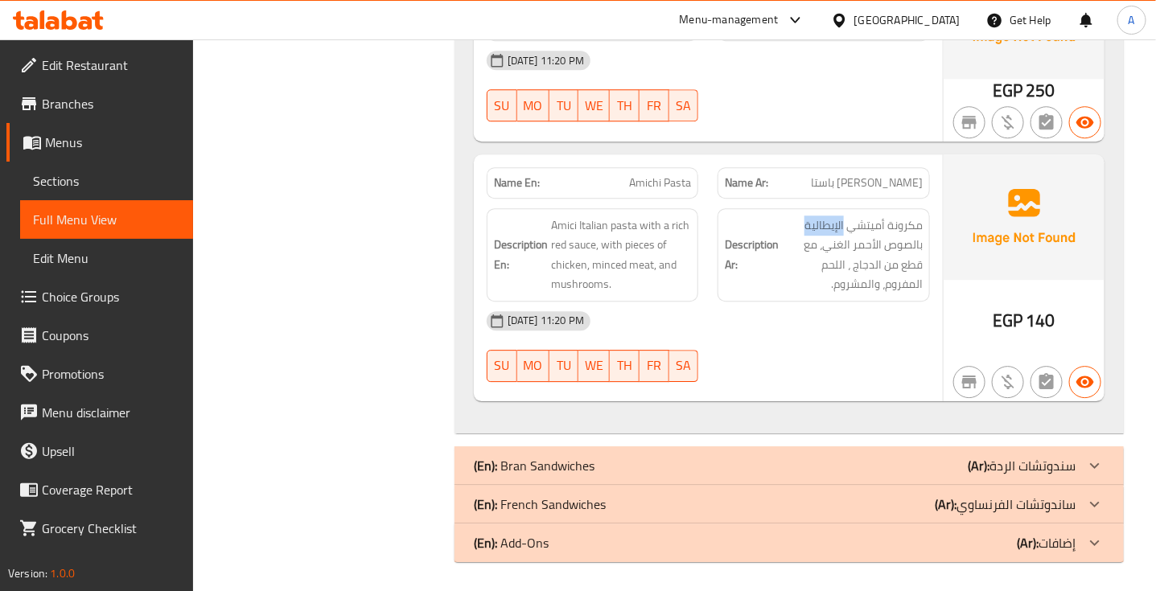
click at [913, 462] on div "(En): Bran Sandwiches (Ar): سندوتشات الردة" at bounding box center [775, 465] width 602 height 19
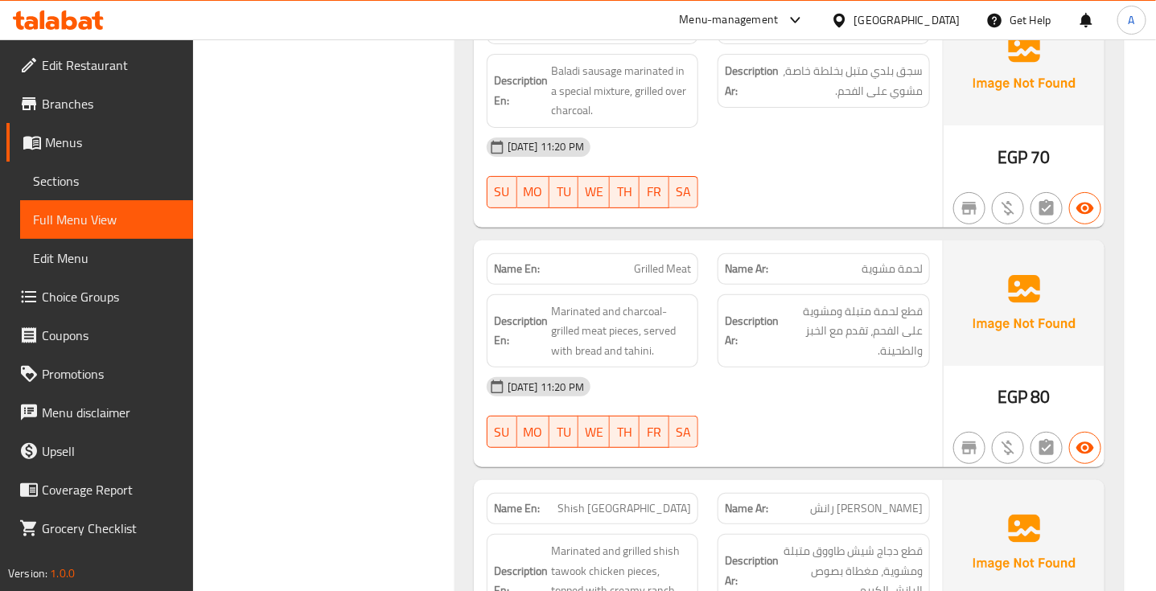
scroll to position [7022, 0]
click at [864, 335] on span "قطع لحمة متبلة ومشوية على الفحم، تقدم مع الخبز والطحينة." at bounding box center [852, 331] width 141 height 60
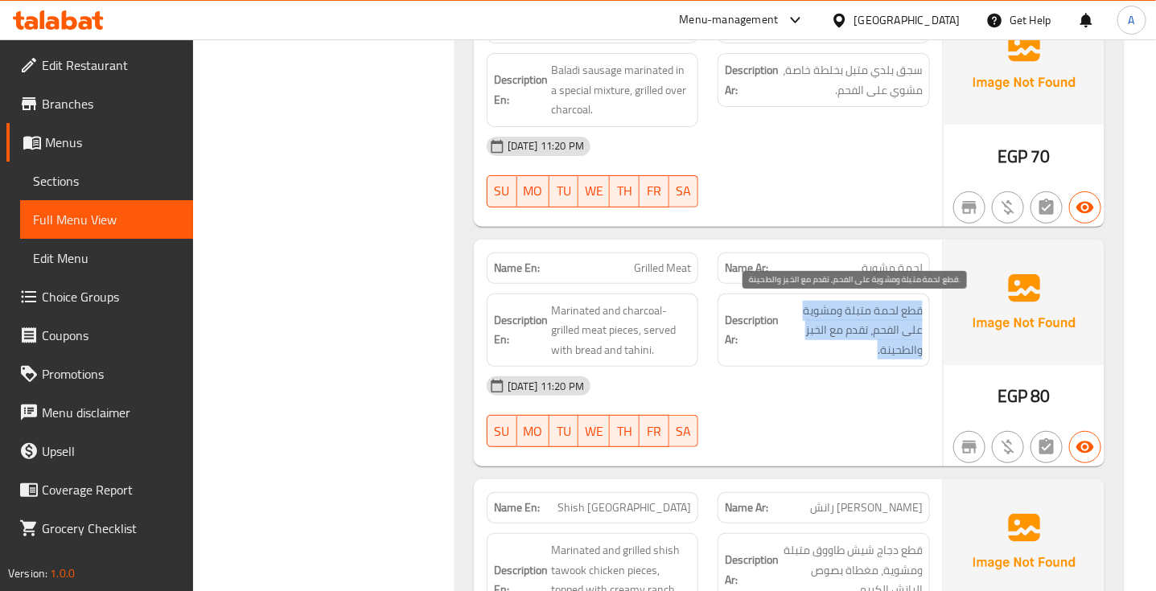
click at [864, 335] on span "قطع لحمة متبلة ومشوية على الفحم، تقدم مع الخبز والطحينة." at bounding box center [852, 331] width 141 height 60
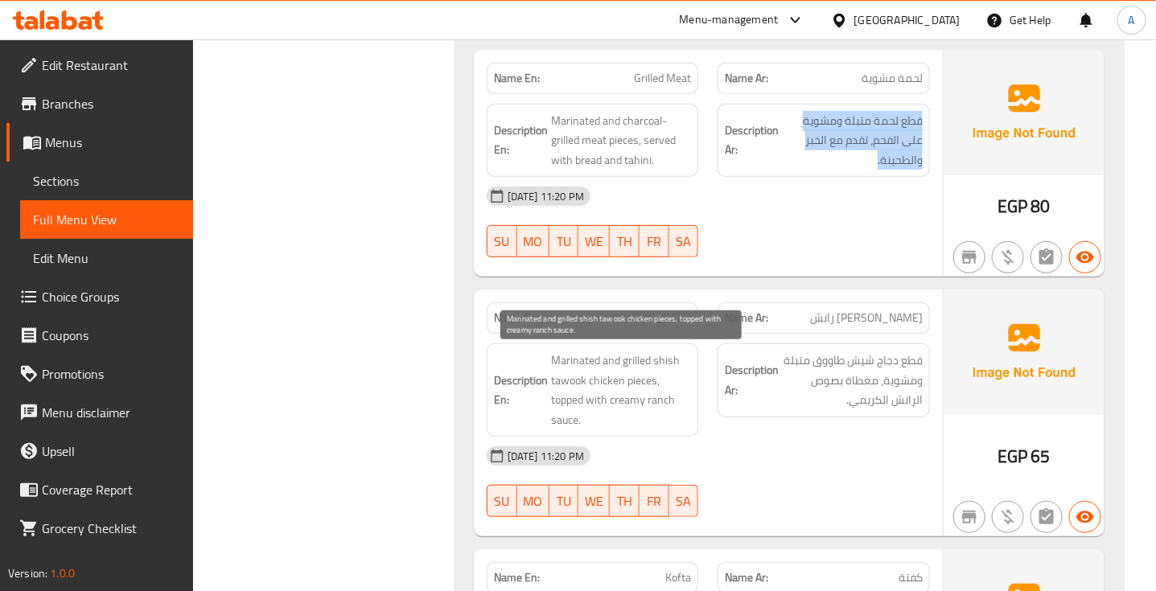
scroll to position [7213, 0]
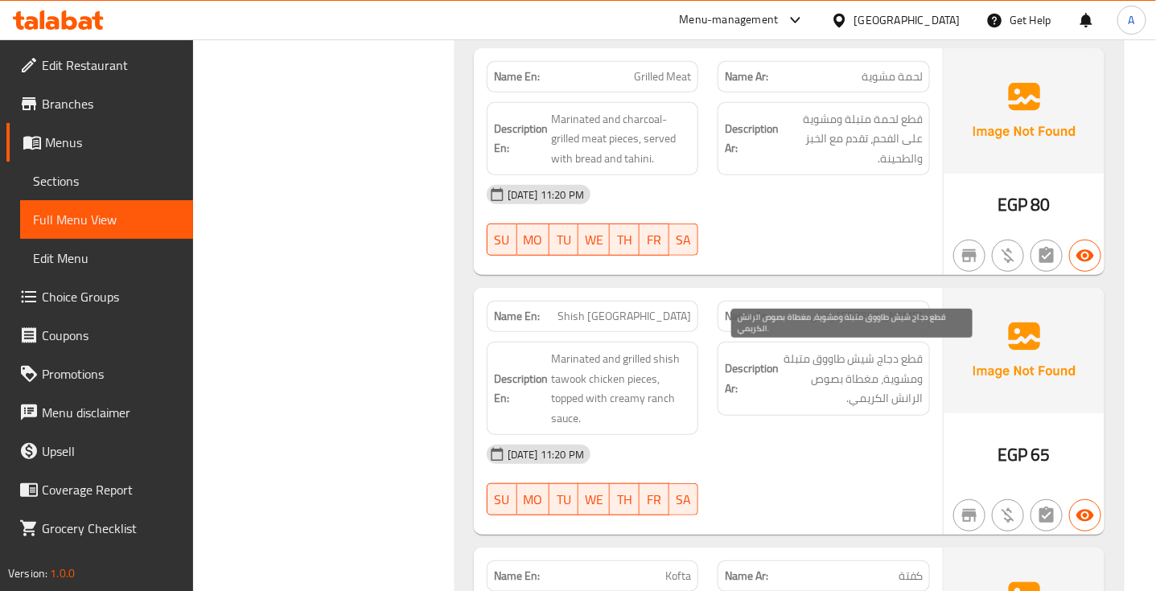
click at [877, 364] on span "قطع دجاج شيش طاووق متبلة ومشوية، مغطاة بصوص الرانش الكريمي." at bounding box center [852, 379] width 141 height 60
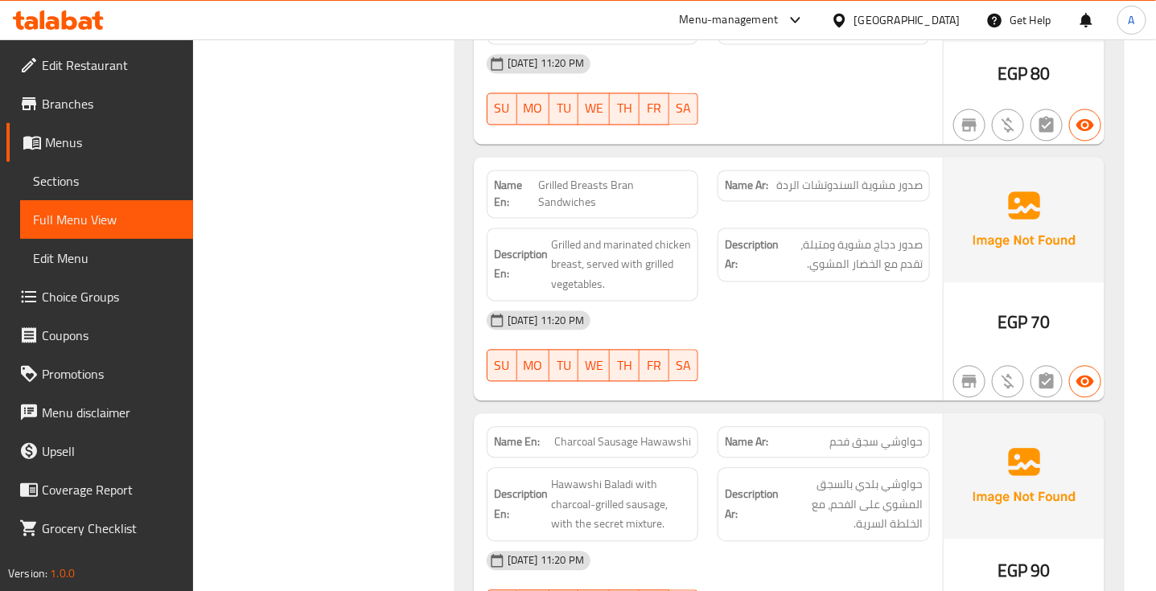
scroll to position [8067, 0]
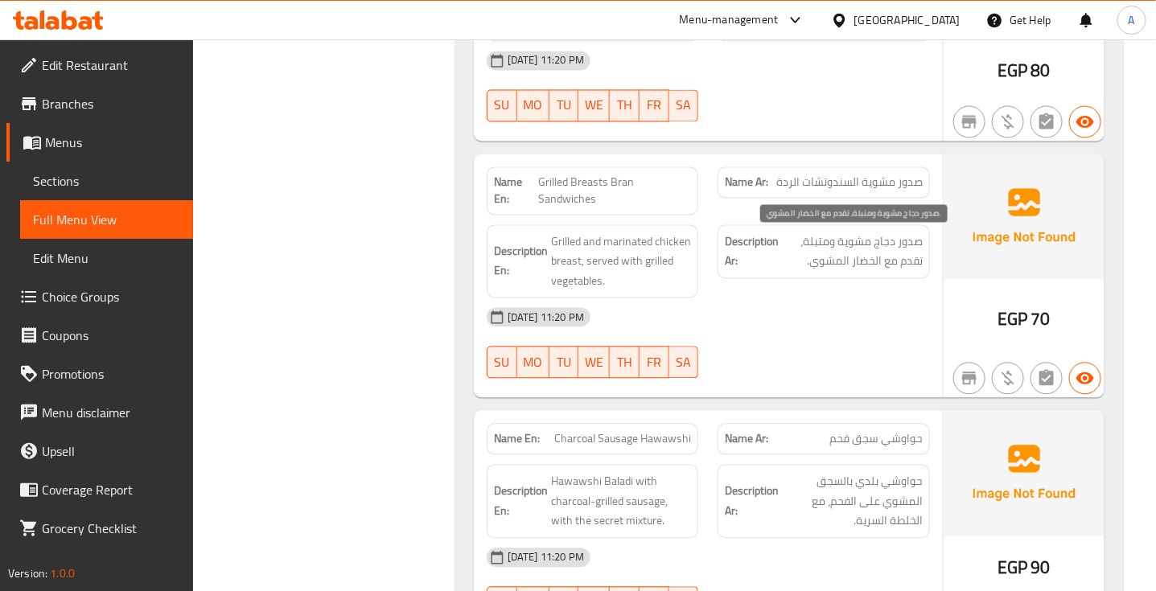
click at [881, 245] on span "صدور دجاج مشوية ومتبلة، تقدم مع الخضار المشوي." at bounding box center [852, 251] width 141 height 39
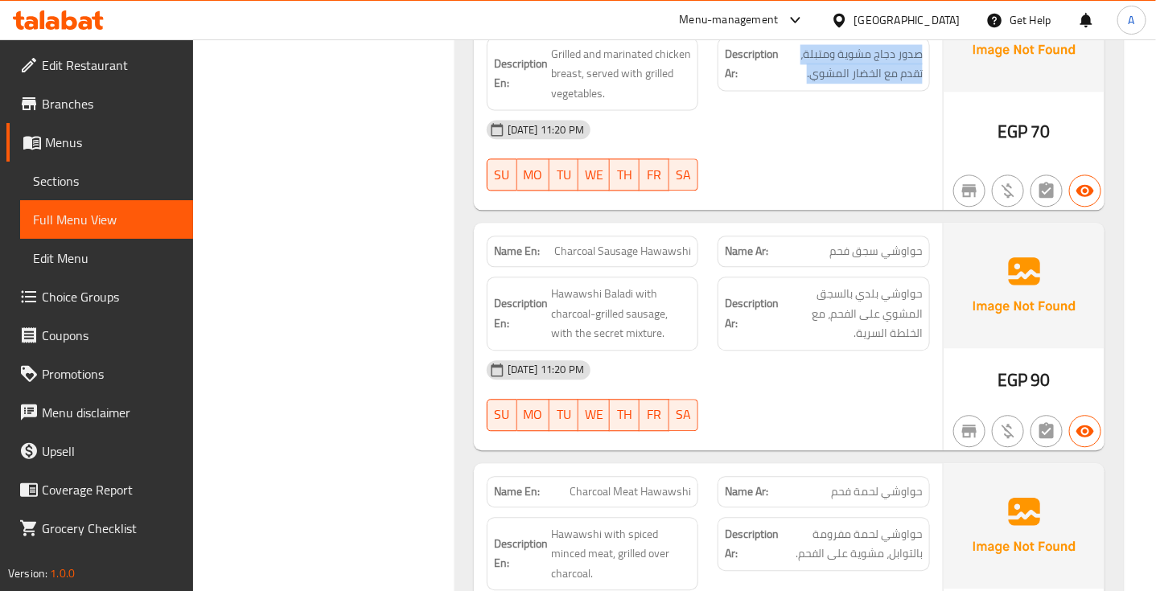
scroll to position [8256, 0]
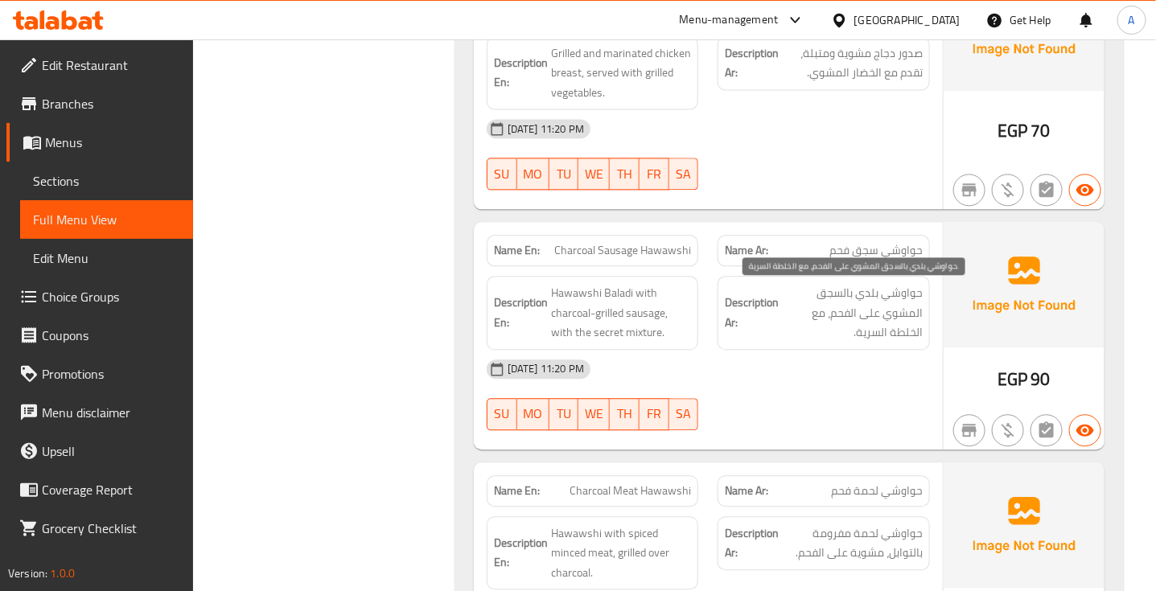
click at [885, 308] on span "حواوشي بلدي بالسجق المشوي على الفحم، مع الخلطة السرية." at bounding box center [852, 313] width 141 height 60
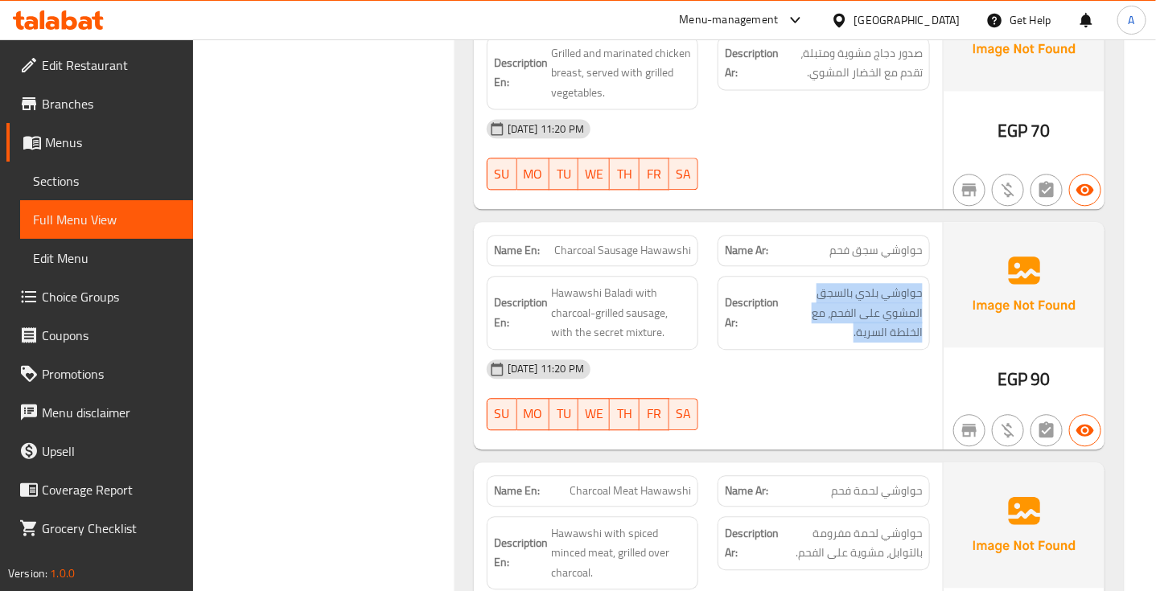
scroll to position [8513, 0]
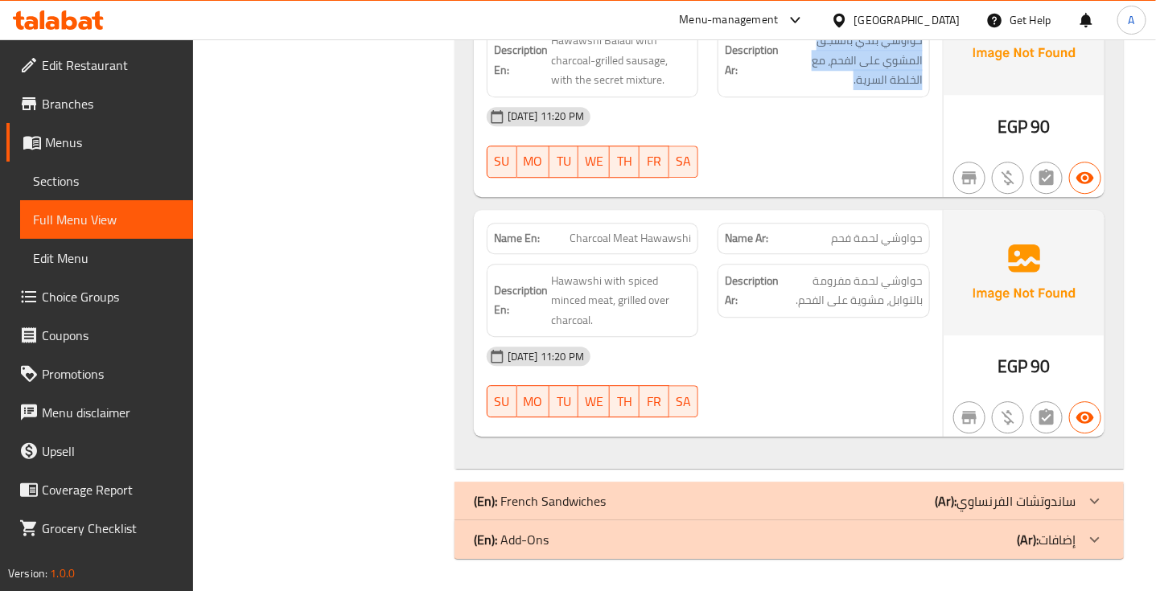
click at [858, 489] on div "(En): French Sandwiches (Ar): ساندوتشات الفرنساوي" at bounding box center [788, 501] width 669 height 39
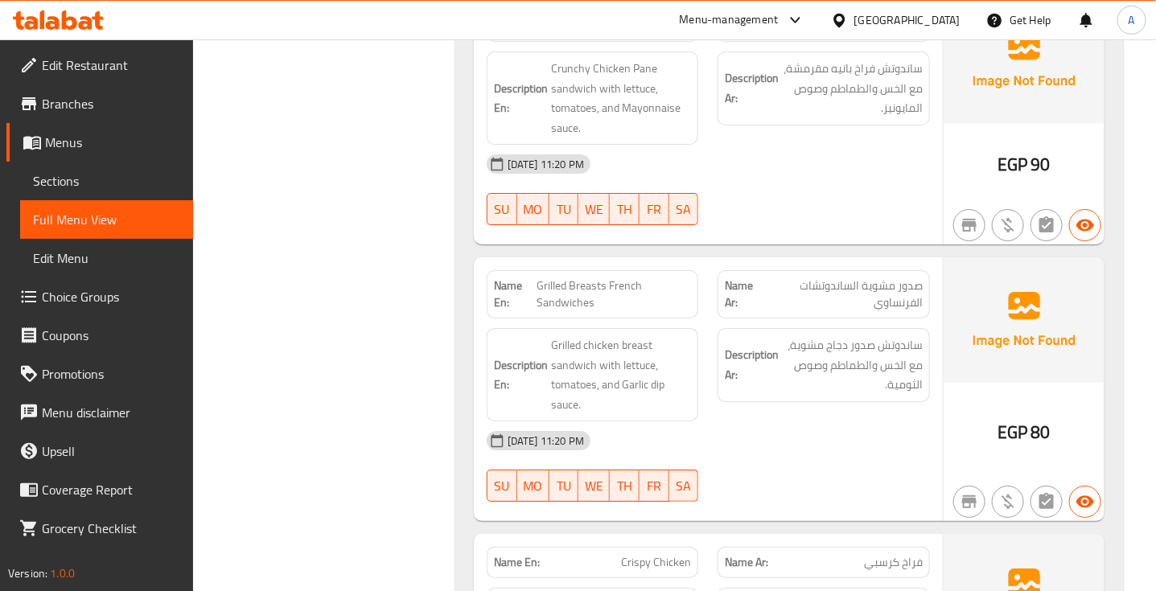
scroll to position [9052, 0]
click at [889, 360] on span "ساندوتش صدور دجاج مشوية، مع الخس والطماطم وصوص الثومية." at bounding box center [852, 365] width 141 height 60
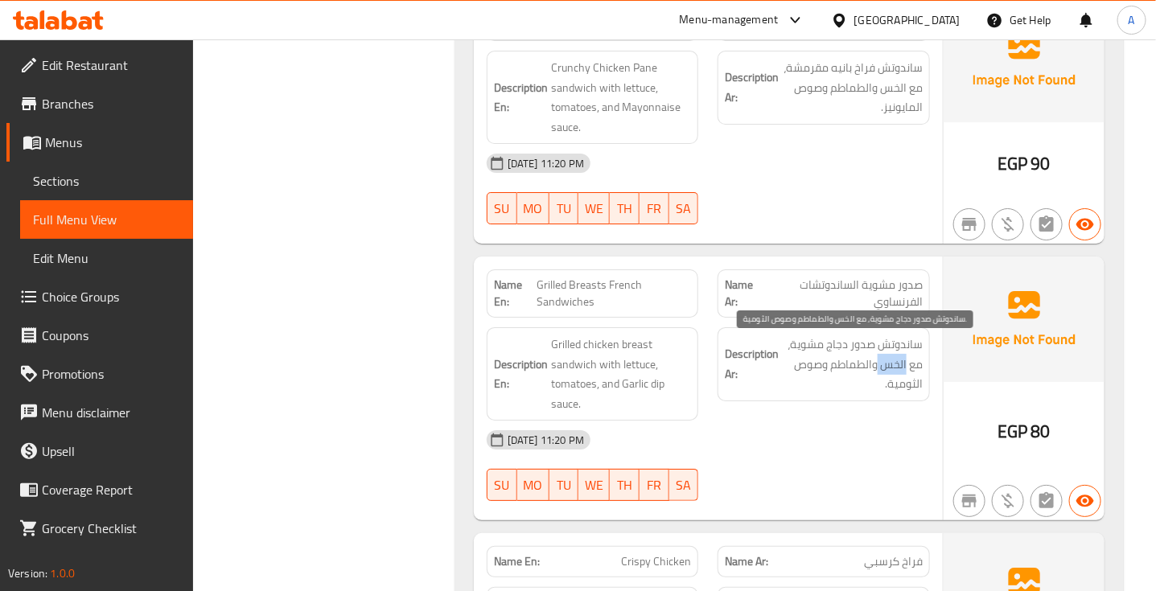
click at [889, 360] on span "ساندوتش صدور دجاج مشوية، مع الخس والطماطم وصوص الثومية." at bounding box center [852, 365] width 141 height 60
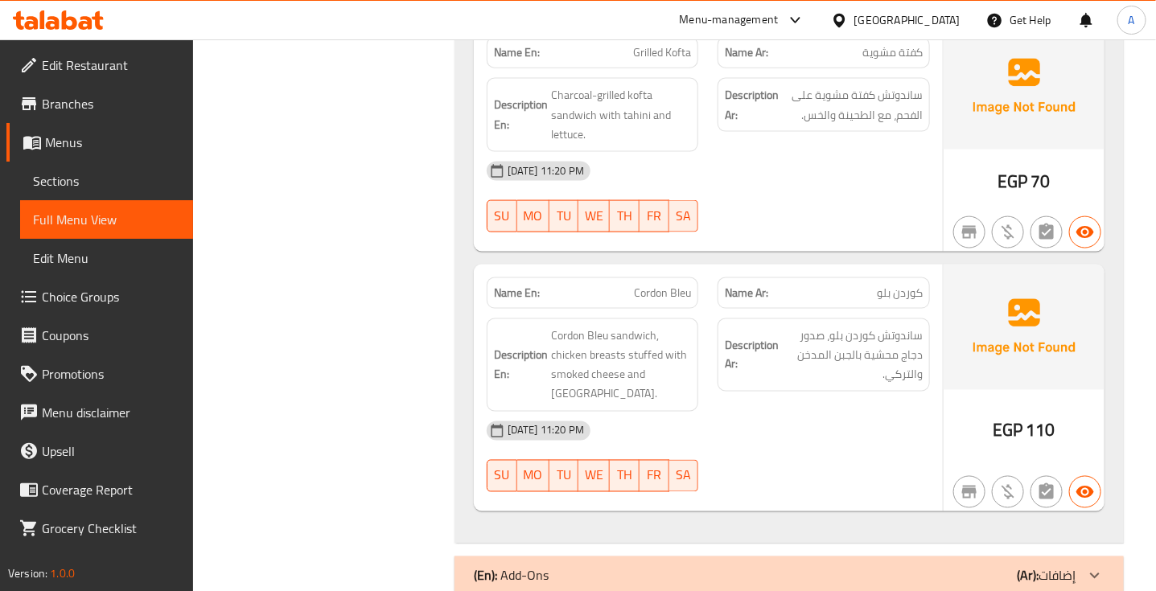
scroll to position [10065, 0]
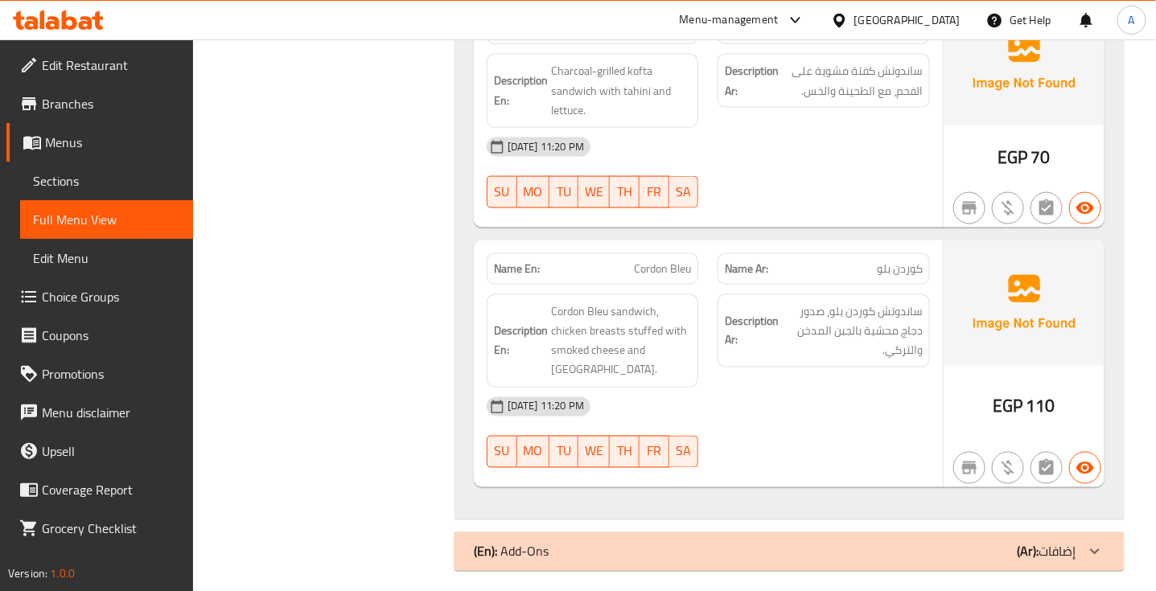
click at [851, 532] on div "(En): Add-Ons (Ar): إضافات" at bounding box center [788, 551] width 669 height 39
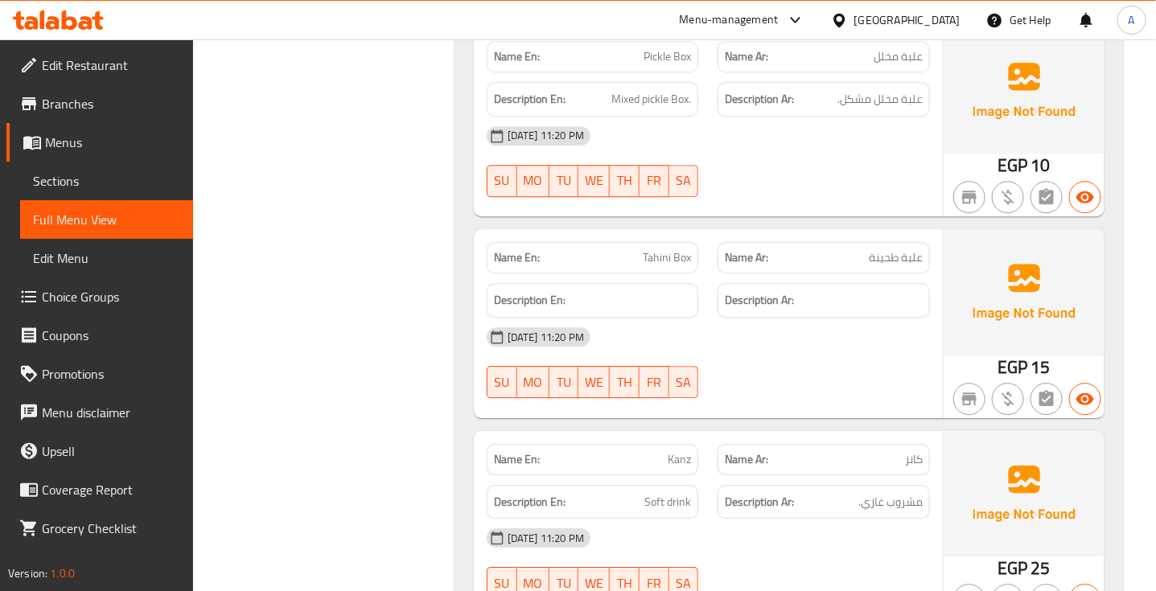
scroll to position [10857, 0]
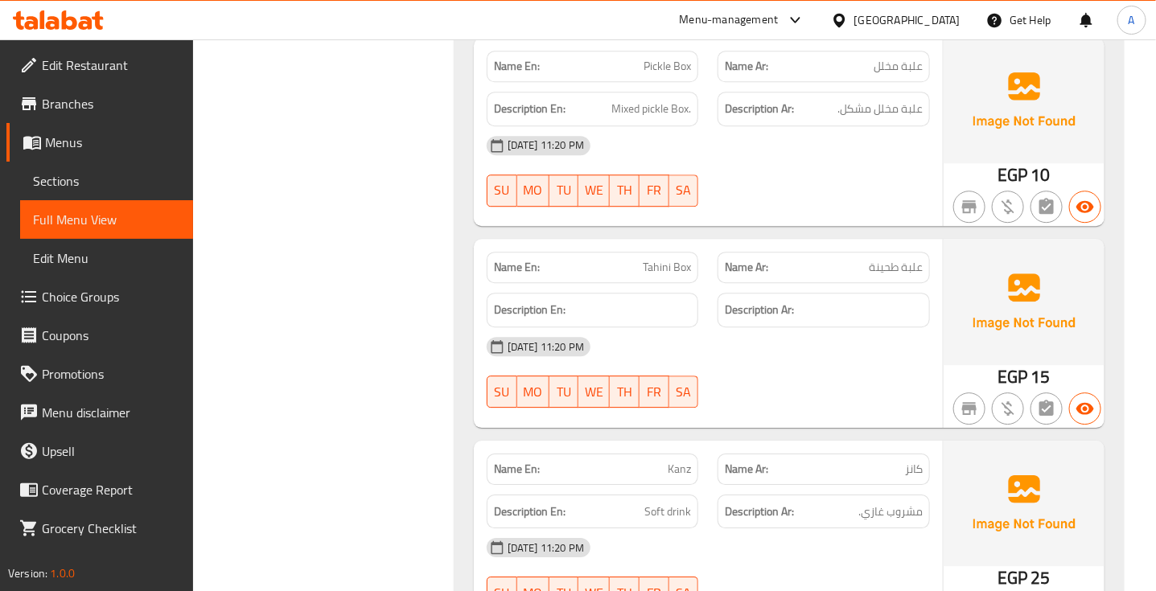
click at [670, 259] on span "Tahini Box" at bounding box center [667, 267] width 48 height 17
copy span "Tahini Box"
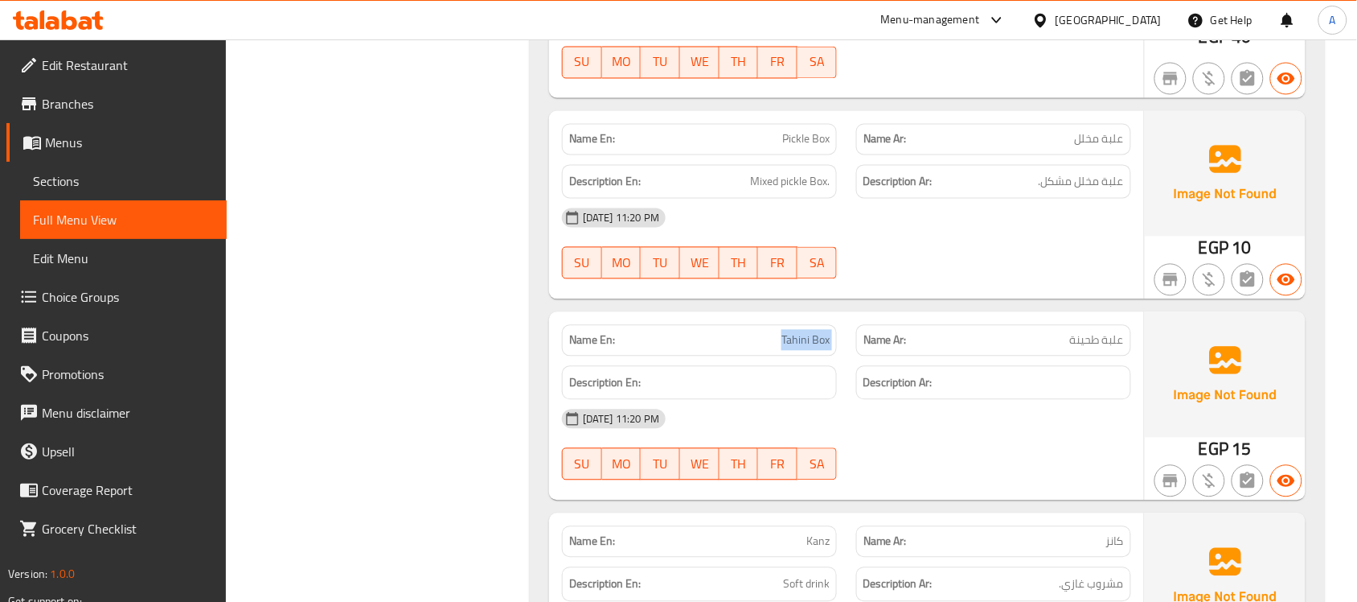
scroll to position [9923, 0]
click at [804, 327] on div "Name En: Tahini Box" at bounding box center [699, 342] width 275 height 31
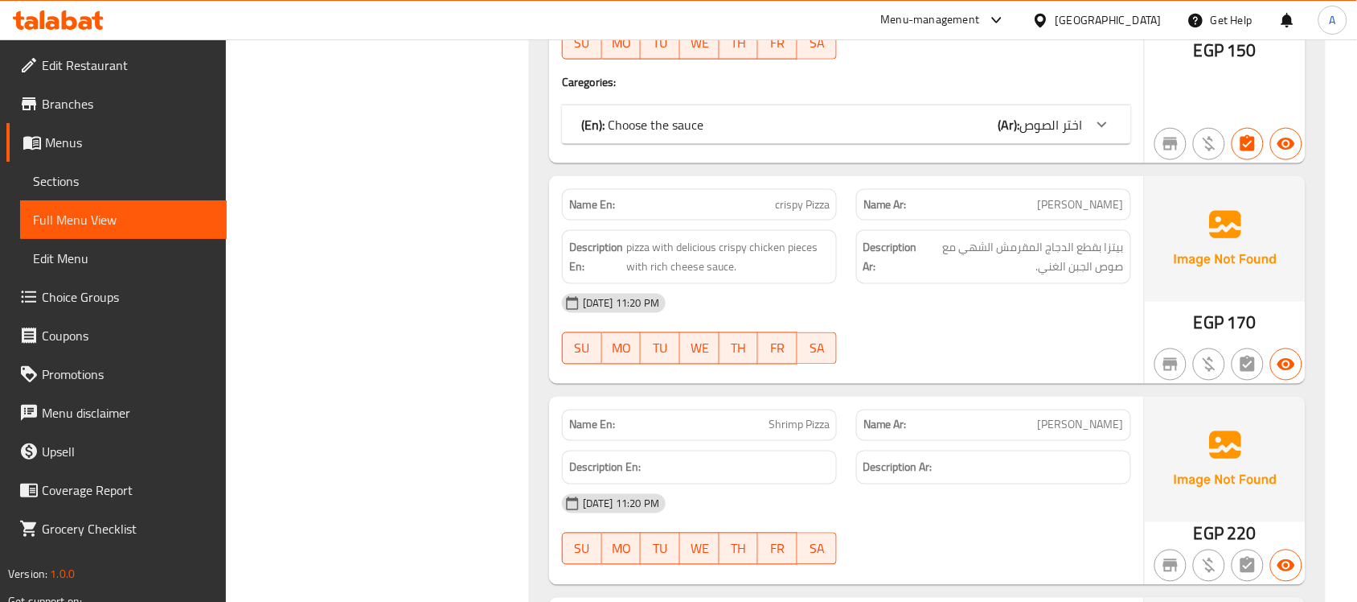
scroll to position [0, 0]
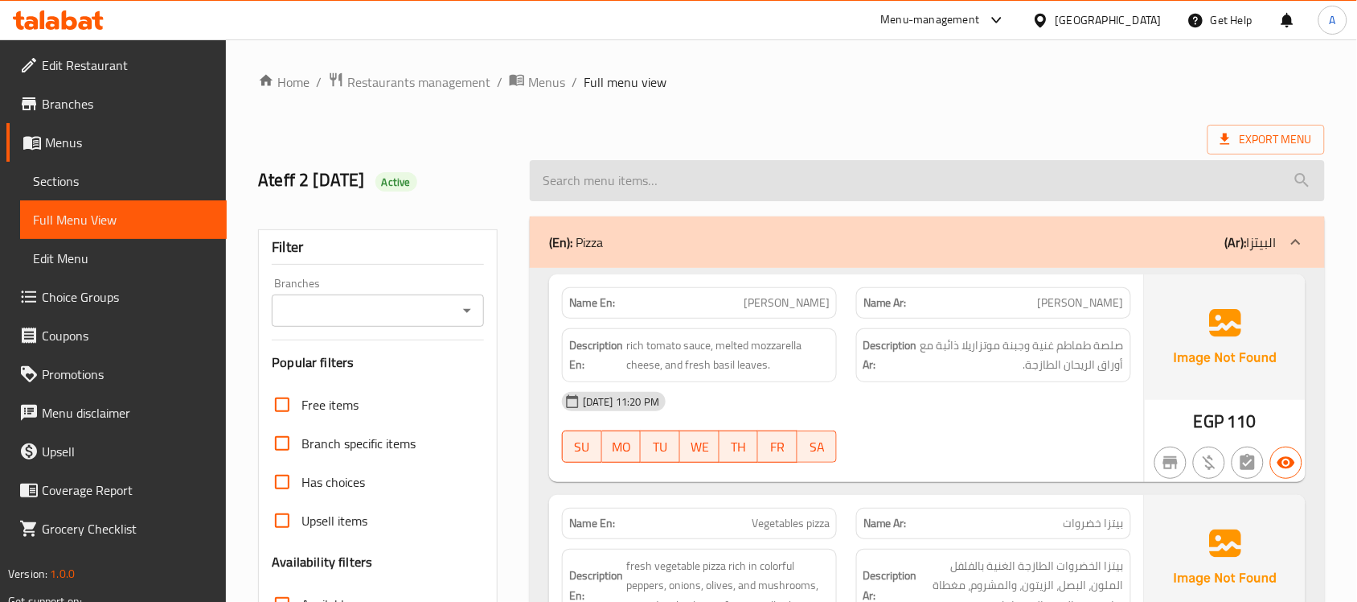
click at [983, 170] on input "search" at bounding box center [927, 180] width 795 height 41
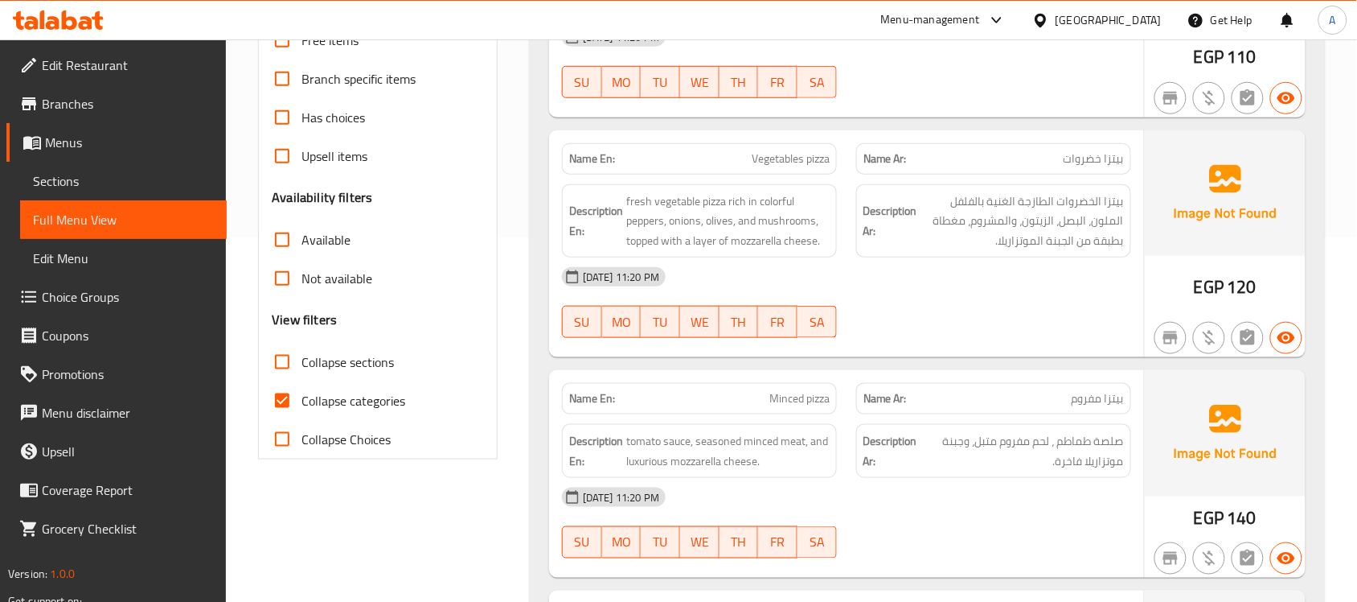
scroll to position [461, 0]
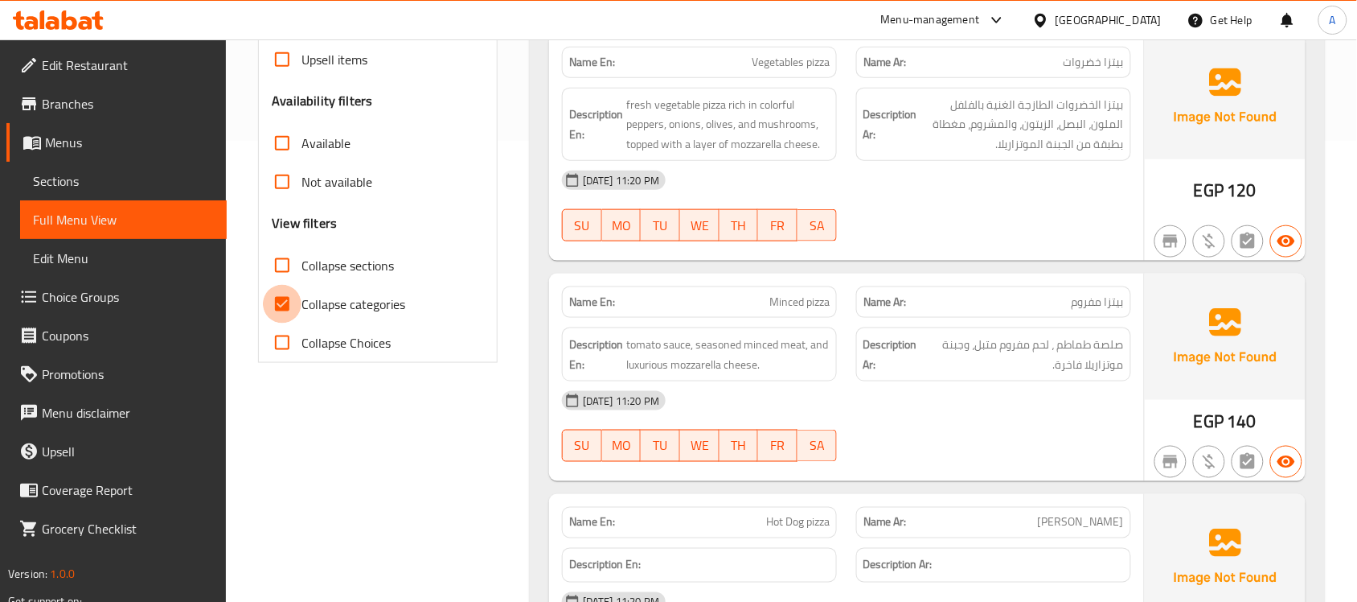
click at [288, 306] on input "Collapse categories" at bounding box center [282, 304] width 39 height 39
checkbox input "false"
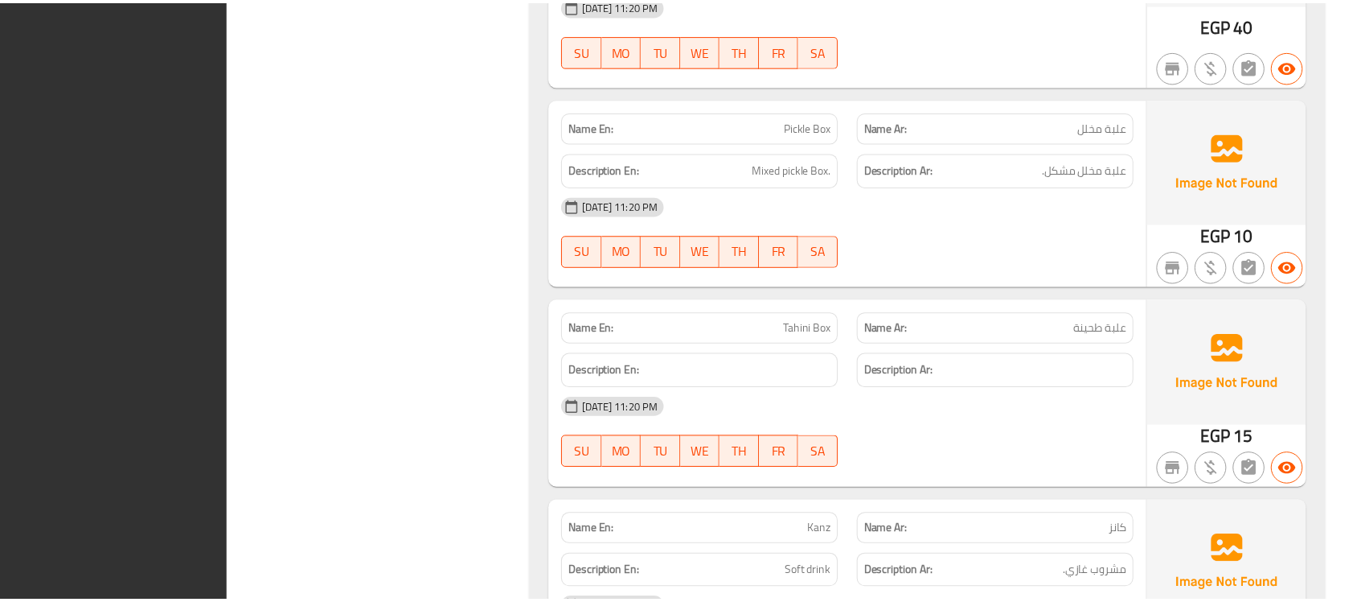
scroll to position [10440, 0]
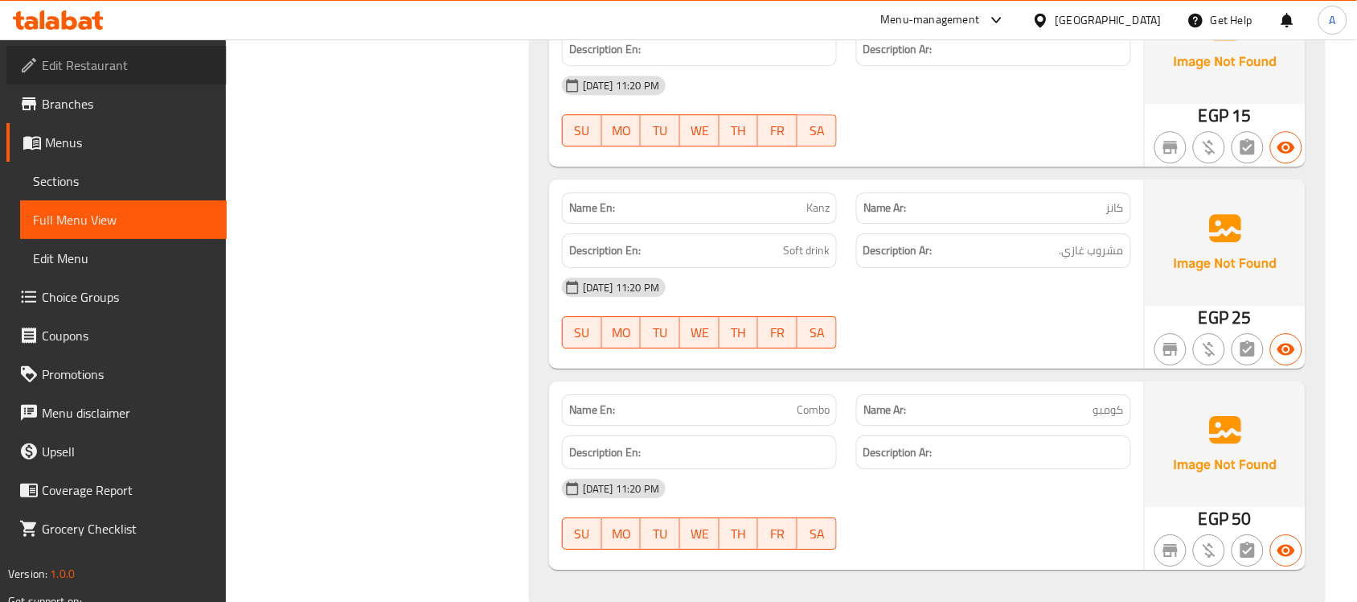
click at [107, 56] on span "Edit Restaurant" at bounding box center [128, 64] width 172 height 19
